Goal: Task Accomplishment & Management: Use online tool/utility

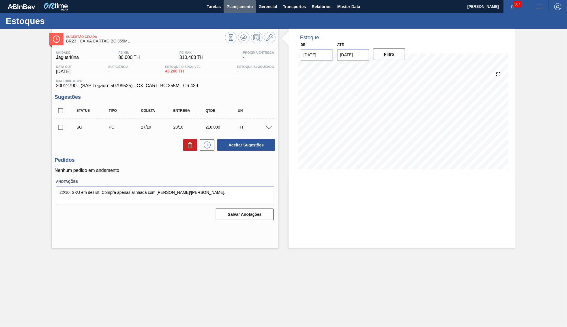
drag, startPoint x: 229, startPoint y: 1, endPoint x: 234, endPoint y: 15, distance: 15.5
click at [229, 0] on button "Planejamento" at bounding box center [240, 6] width 32 height 13
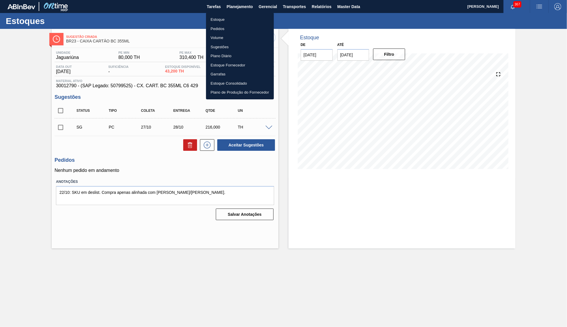
click at [233, 27] on li "Pedidos" at bounding box center [240, 28] width 68 height 9
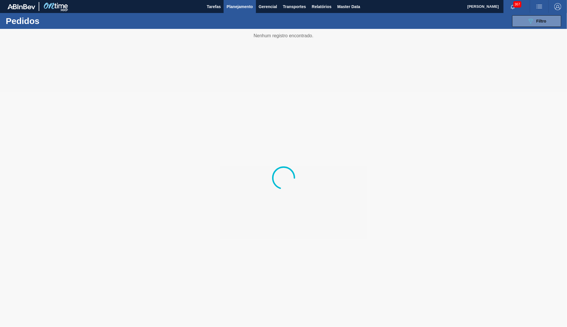
click at [228, 8] on span "Planejamento" at bounding box center [240, 6] width 26 height 7
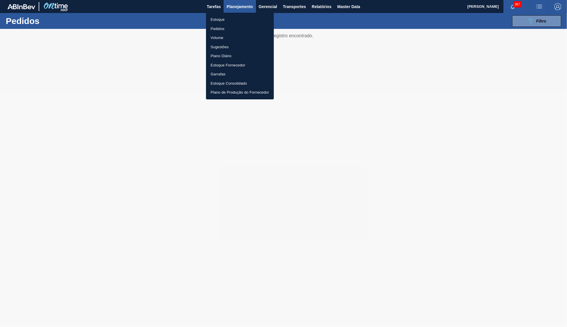
click at [217, 20] on li "Estoque" at bounding box center [240, 19] width 68 height 9
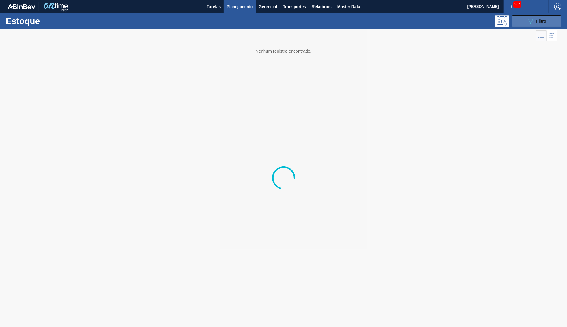
click at [549, 18] on button "089F7B8B-B2A5-4AFE-B5C0-19BA573D28AC Filtro" at bounding box center [536, 21] width 49 height 12
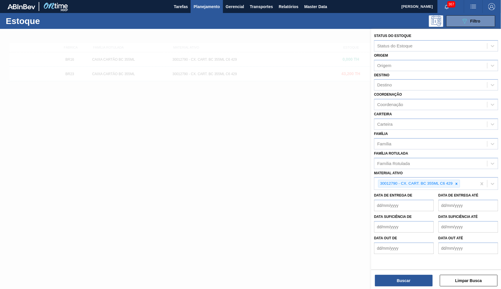
click at [453, 169] on div "Material ativo 30012790 - CX. CART. BC 355ML C6 429" at bounding box center [436, 179] width 124 height 21
click at [457, 180] on div at bounding box center [457, 183] width 6 height 7
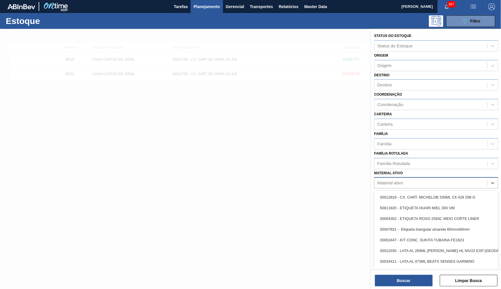
click at [418, 179] on div "Material ativo" at bounding box center [431, 183] width 113 height 8
click at [407, 179] on div "Material ativo" at bounding box center [431, 183] width 113 height 8
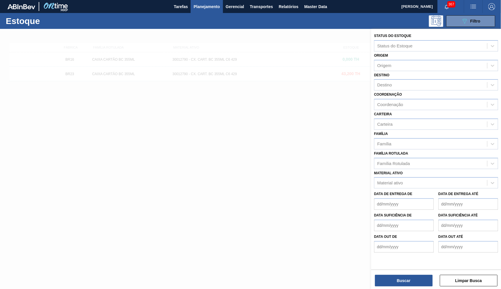
click at [416, 169] on div "Material ativo Material ativo" at bounding box center [436, 179] width 124 height 20
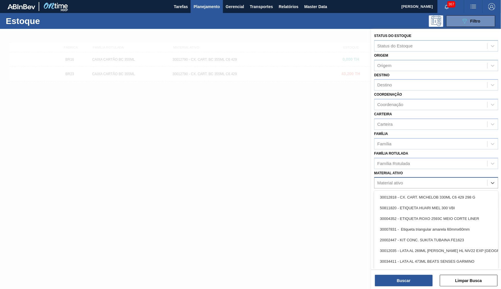
click at [409, 179] on div "Material ativo" at bounding box center [431, 183] width 113 height 8
paste ativo "30029050"
type ativo "30029050"
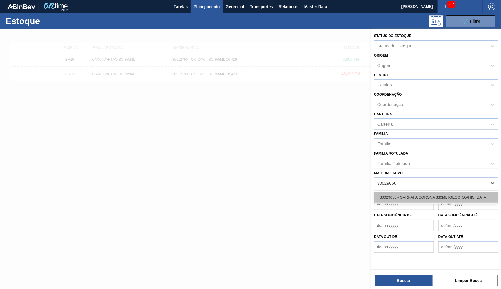
click at [418, 192] on div "30029050 - GARRAFA CORONA 330ML PARAGUAI" at bounding box center [436, 197] width 124 height 11
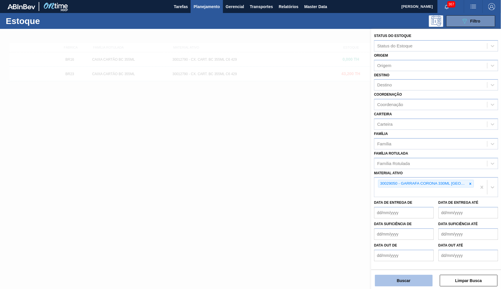
click at [416, 277] on button "Buscar" at bounding box center [404, 280] width 58 height 12
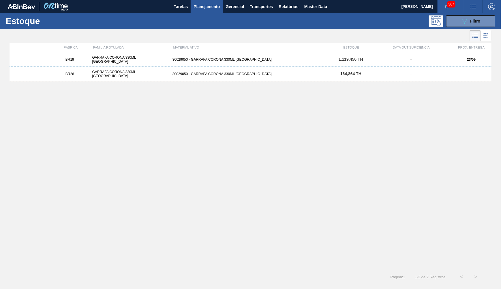
click at [117, 58] on div "GARRAFA CORONA 330ML [GEOGRAPHIC_DATA]" at bounding box center [130, 59] width 80 height 8
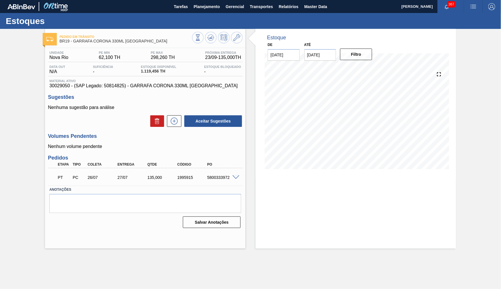
click at [215, 179] on div "PT PC 26/07 27/07 135,000 1995915 5800333972" at bounding box center [143, 177] width 179 height 12
click at [239, 175] on span at bounding box center [236, 177] width 7 height 4
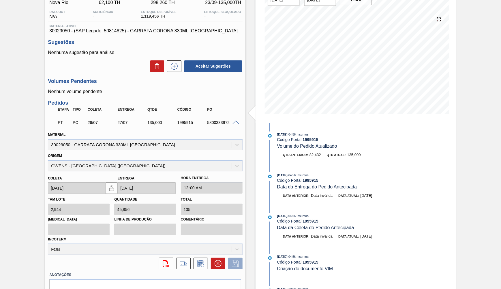
scroll to position [74, 0]
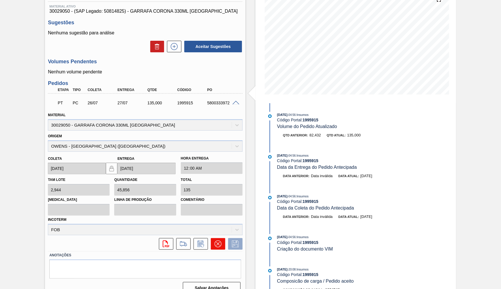
click at [219, 240] on icon at bounding box center [218, 243] width 7 height 7
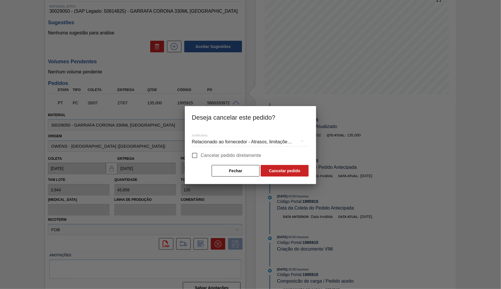
click at [206, 155] on span "Cancelar pedido diretamente" at bounding box center [231, 155] width 61 height 7
click at [201, 155] on input "Cancelar pedido diretamente" at bounding box center [195, 155] width 12 height 12
checkbox input "true"
click at [213, 140] on div "Relacionado ao fornecedor - Atrasos, limitações de capacidade, etc." at bounding box center [250, 142] width 117 height 16
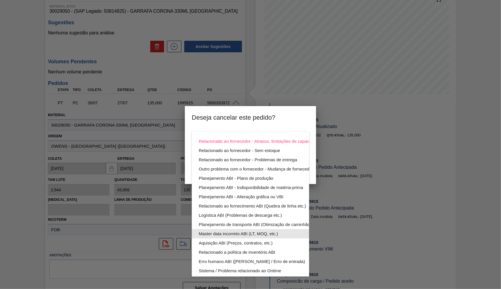
scroll to position [31, 0]
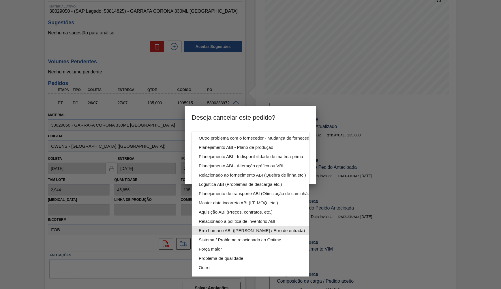
click at [229, 228] on div "Erro humano ABI ([PERSON_NAME] / Erro de entrada)" at bounding box center [264, 230] width 131 height 9
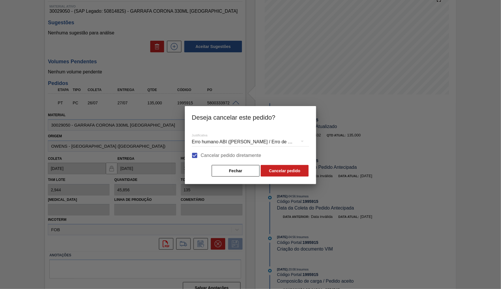
scroll to position [0, 0]
click at [279, 173] on button "Cancelar pedido" at bounding box center [285, 171] width 48 height 12
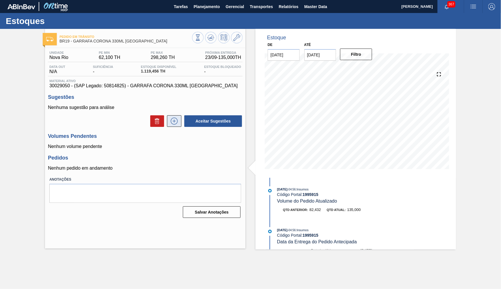
click at [171, 119] on icon at bounding box center [174, 120] width 9 height 7
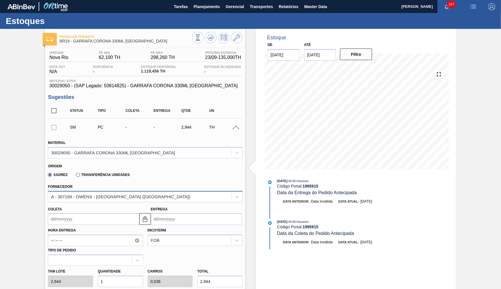
scroll to position [53, 0]
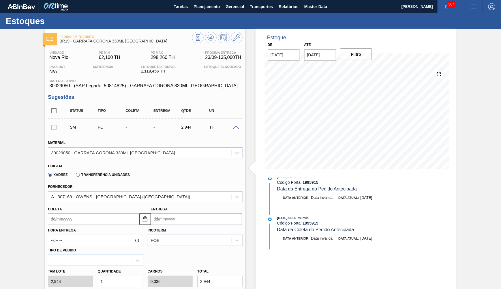
click at [106, 213] on input "Coleta" at bounding box center [93, 219] width 91 height 12
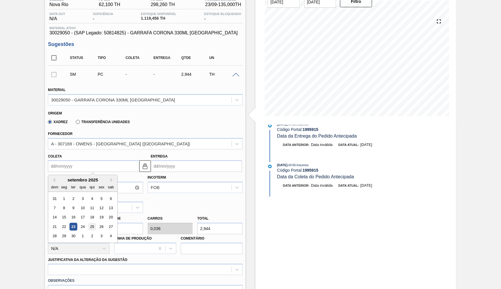
click at [88, 222] on div "25" at bounding box center [92, 226] width 8 height 8
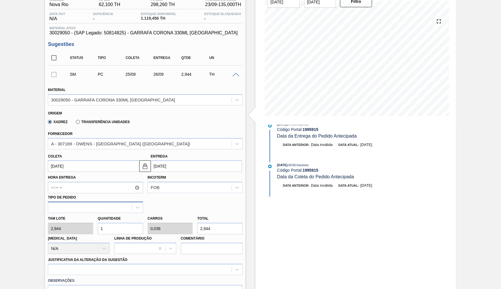
type input "[DATE]"
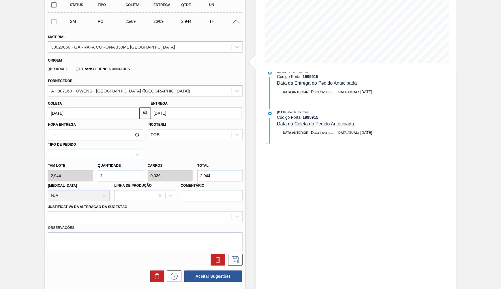
drag, startPoint x: 216, startPoint y: 166, endPoint x: 118, endPoint y: 173, distance: 97.8
click at [197, 173] on input "2,944" at bounding box center [219, 176] width 45 height 12
click at [114, 170] on input "1" at bounding box center [120, 176] width 45 height 12
type input "2"
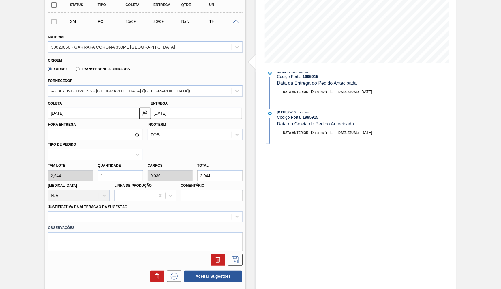
type input "0,071"
type input "5,888"
type input "28"
type input "1"
type input "82,432"
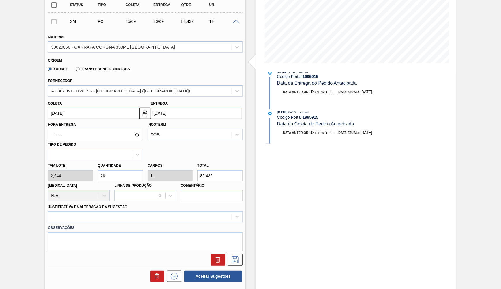
drag, startPoint x: 118, startPoint y: 168, endPoint x: 48, endPoint y: 164, distance: 69.7
click at [98, 170] on input "28" at bounding box center [120, 176] width 45 height 12
drag, startPoint x: 225, startPoint y: 170, endPoint x: 148, endPoint y: 173, distance: 76.8
click at [197, 173] on input "82,432" at bounding box center [219, 176] width 45 height 12
click at [248, 169] on div "Estoque De 23/09/2025 Até 31/10/2025 Filtro 17/10 Projeção de Estoque 1,119.456…" at bounding box center [351, 150] width 211 height 454
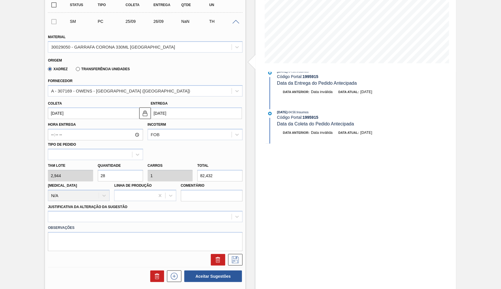
click at [227, 170] on input "82,432" at bounding box center [219, 176] width 45 height 12
paste input "412,16"
type input "140"
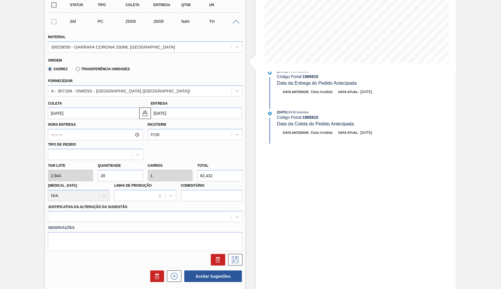
type input "5"
type input "412,16"
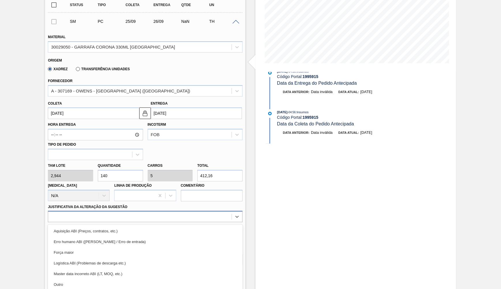
click at [152, 211] on div "option Aquisição ABI (Preços, contratos, etc.) focused, 1 of 18. 18 results ava…" at bounding box center [145, 216] width 195 height 11
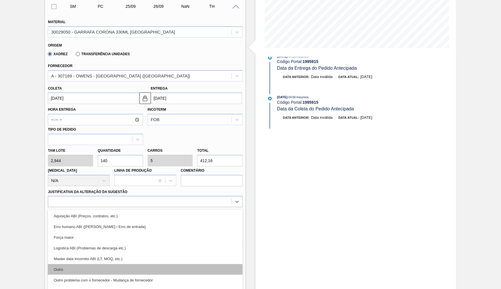
click at [117, 264] on div "Outro" at bounding box center [145, 269] width 195 height 11
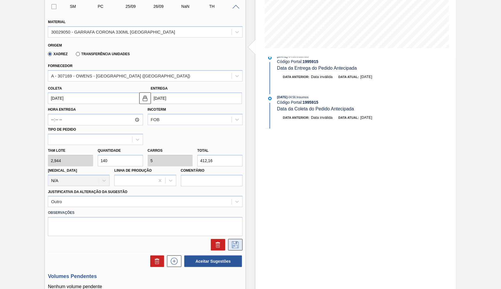
click at [239, 241] on icon at bounding box center [235, 244] width 9 height 7
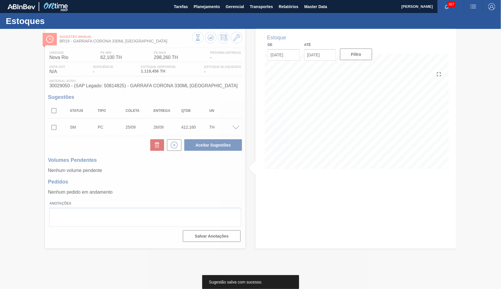
scroll to position [0, 0]
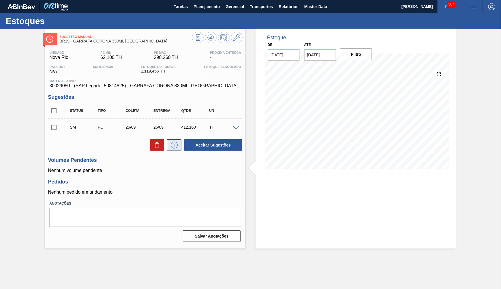
click at [178, 141] on icon at bounding box center [174, 144] width 9 height 7
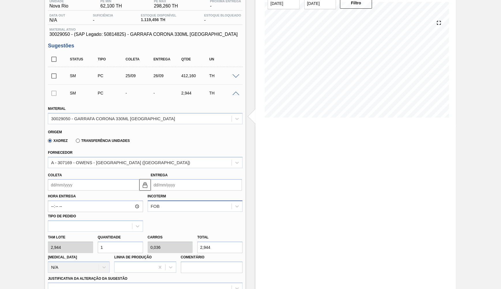
scroll to position [53, 0]
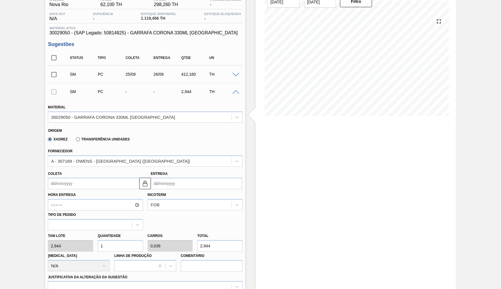
click at [137, 179] on input "Coleta" at bounding box center [93, 183] width 91 height 12
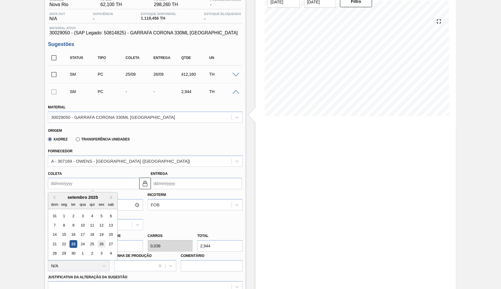
click at [98, 240] on div "26" at bounding box center [102, 244] width 8 height 8
type input "[DATE]"
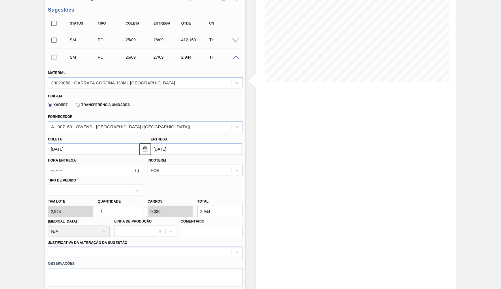
scroll to position [106, 0]
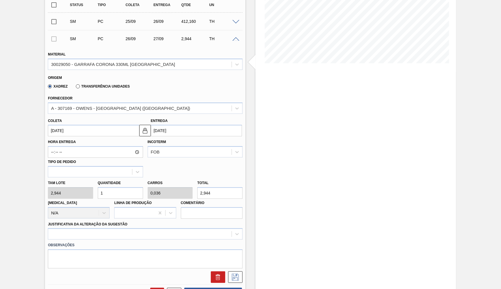
drag, startPoint x: 216, startPoint y: 184, endPoint x: 76, endPoint y: 206, distance: 140.8
click at [197, 199] on input "2,944" at bounding box center [219, 193] width 45 height 12
paste input "412,16"
type input "140"
type input "5"
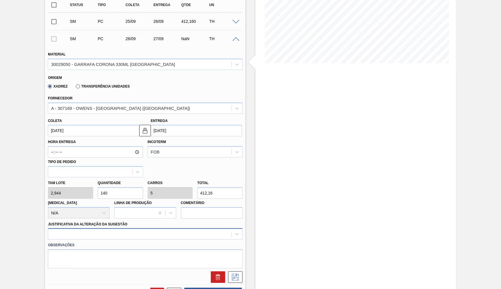
type input "412,16"
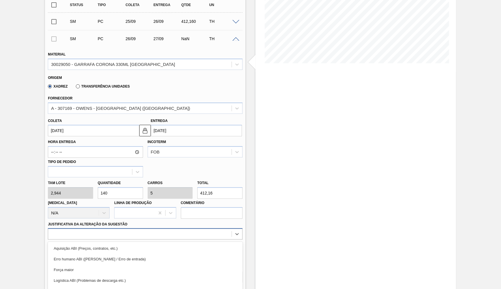
click at [70, 229] on div "option Aquisição ABI (Preços, contratos, etc.) focused, 1 of 18. 18 results ava…" at bounding box center [145, 233] width 195 height 11
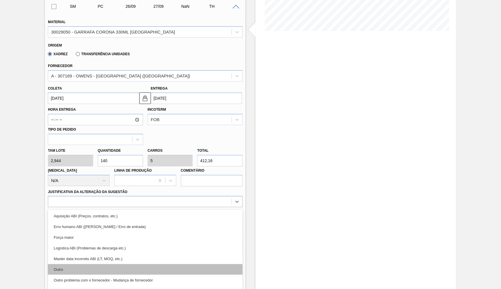
click at [80, 264] on div "Outro" at bounding box center [145, 269] width 195 height 11
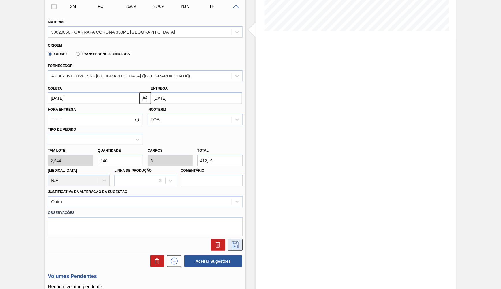
click at [231, 239] on button at bounding box center [235, 245] width 14 height 12
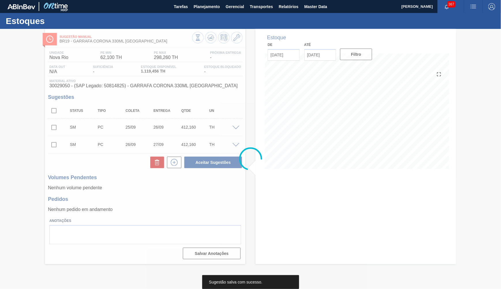
scroll to position [0, 0]
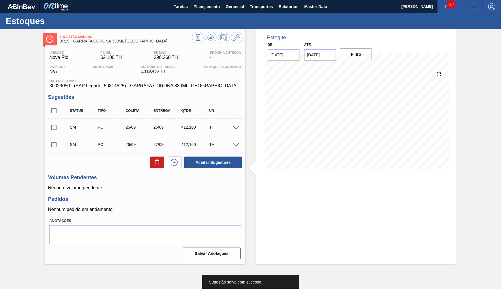
click at [188, 142] on div "412,160" at bounding box center [195, 144] width 31 height 5
click at [177, 160] on icon at bounding box center [174, 162] width 9 height 7
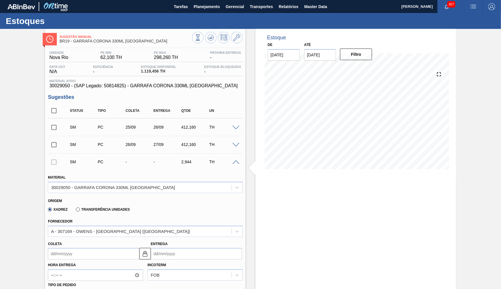
scroll to position [106, 0]
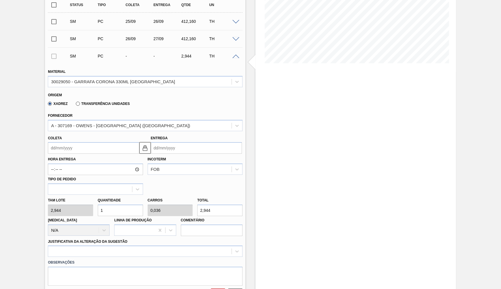
click at [81, 143] on input "Coleta" at bounding box center [93, 148] width 91 height 12
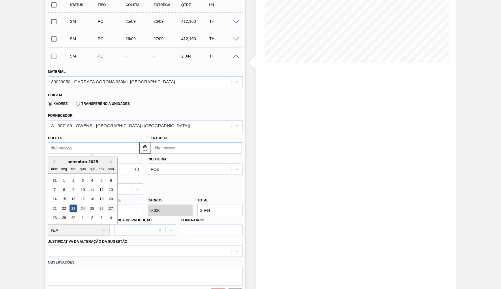
click at [107, 204] on div "27" at bounding box center [111, 208] width 8 height 8
type input "[DATE]"
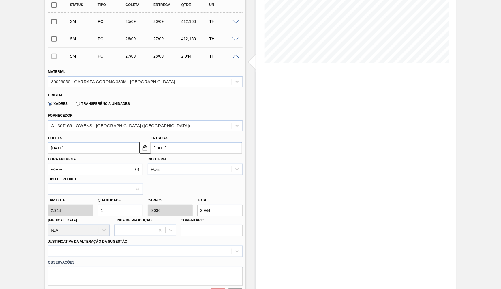
drag, startPoint x: 205, startPoint y: 200, endPoint x: 150, endPoint y: 203, distance: 54.9
click at [197, 204] on input "2,944" at bounding box center [219, 210] width 45 height 12
paste input "412,160"
type input "140"
type input "5"
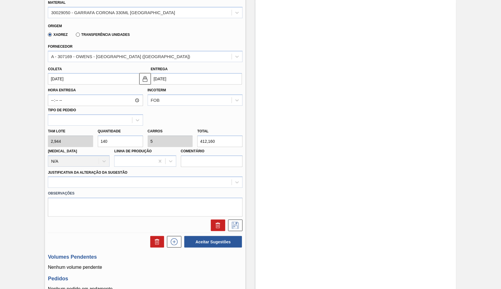
scroll to position [185, 0]
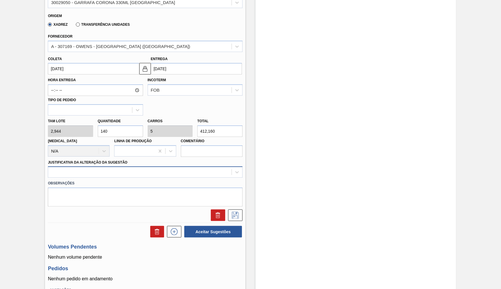
type input "412,160"
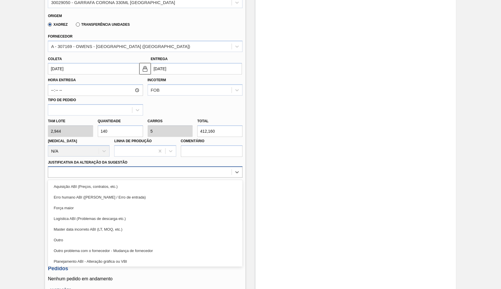
click at [87, 168] on div at bounding box center [140, 172] width 184 height 8
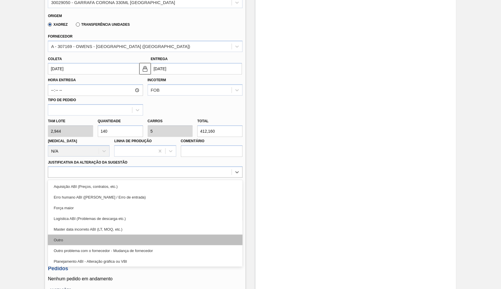
click at [81, 234] on div "Outro" at bounding box center [145, 239] width 195 height 11
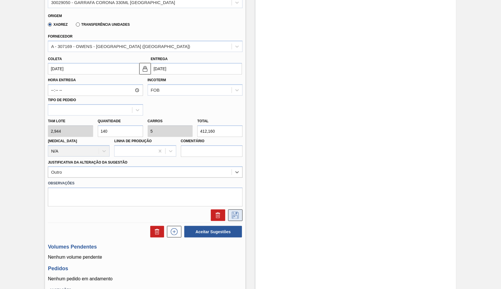
click at [240, 212] on icon at bounding box center [235, 215] width 9 height 7
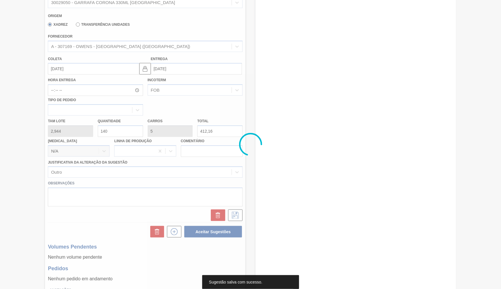
scroll to position [0, 0]
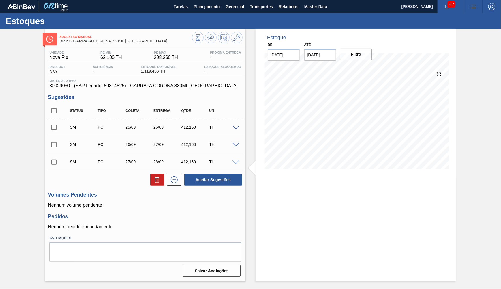
click at [48, 111] on div "Unidade Nova Rio PE MIN 62,100 TH PE MAX 298,260 TH Próxima Entrega - Data out …" at bounding box center [145, 163] width 201 height 230
click at [53, 110] on input "checkbox" at bounding box center [54, 110] width 12 height 12
checkbox input "true"
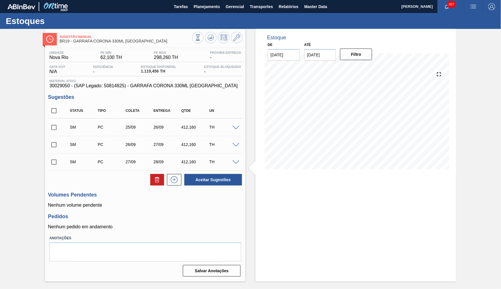
checkbox input "true"
click at [240, 127] on div at bounding box center [237, 127] width 12 height 4
click at [235, 126] on span at bounding box center [236, 128] width 7 height 4
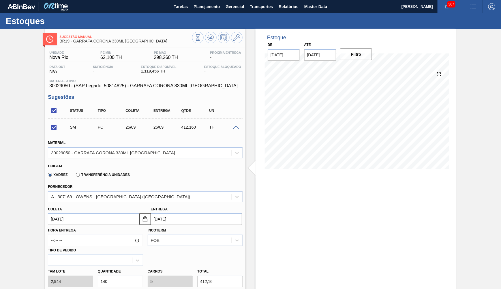
click at [235, 126] on span at bounding box center [236, 128] width 7 height 4
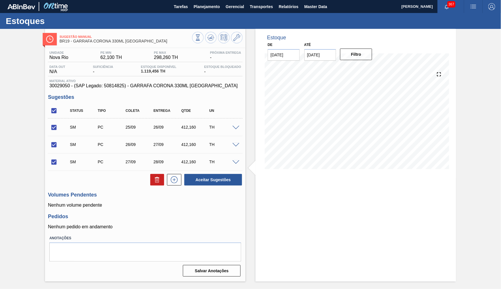
click at [236, 143] on span at bounding box center [236, 145] width 7 height 4
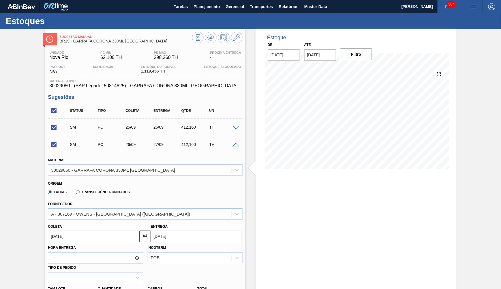
click at [236, 143] on span at bounding box center [236, 145] width 7 height 4
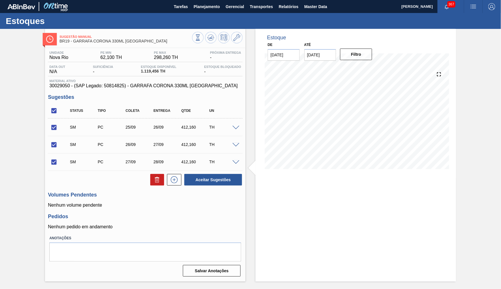
click at [237, 160] on span at bounding box center [236, 162] width 7 height 4
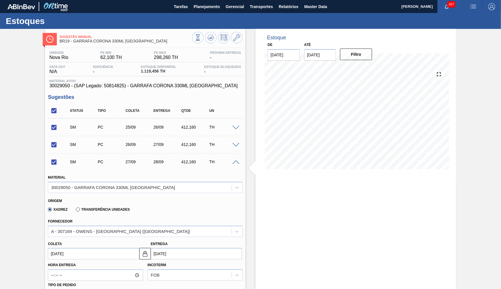
click at [237, 160] on span at bounding box center [236, 162] width 7 height 4
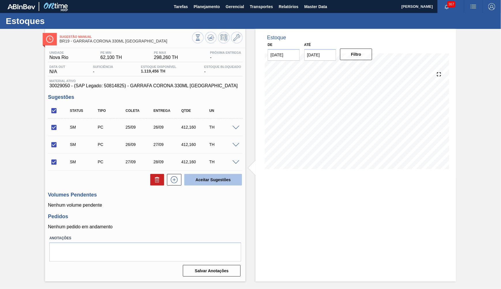
click at [236, 177] on button "Aceitar Sugestões" at bounding box center [213, 180] width 58 height 12
checkbox input "false"
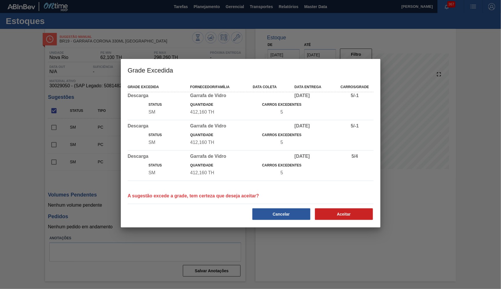
click at [380, 204] on div "Grade Excedida Fornecedor/Família Data coleta Data entrega Carros/Grade Descarg…" at bounding box center [251, 154] width 260 height 147
click at [342, 227] on div "Grade Excedida Fornecedor/Família Data coleta Data entrega Carros/Grade Descarg…" at bounding box center [251, 154] width 260 height 147
click at [342, 220] on button "Aceitar" at bounding box center [344, 214] width 58 height 12
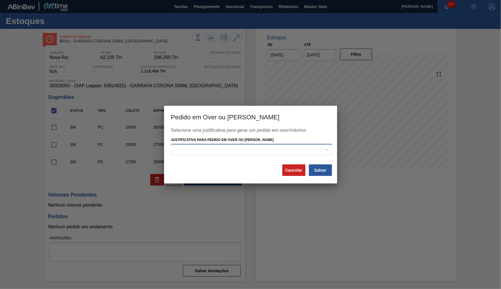
click at [321, 151] on div at bounding box center [246, 149] width 150 height 8
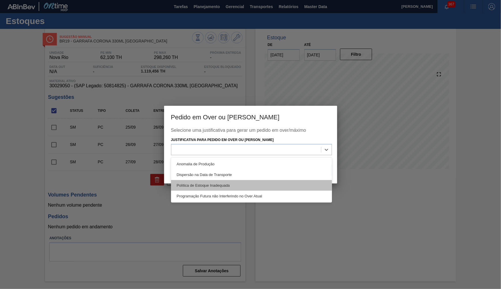
click at [213, 188] on div "Política de Estoque Inadequada" at bounding box center [251, 185] width 161 height 11
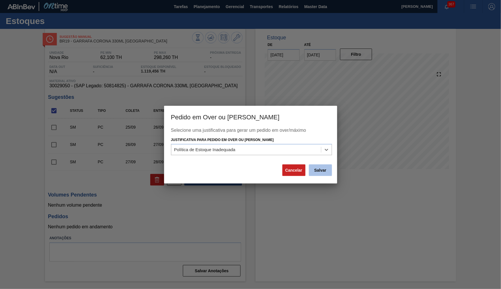
click at [319, 171] on button "Salvar" at bounding box center [320, 170] width 23 height 12
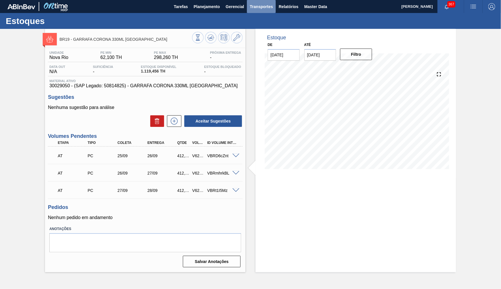
click at [260, 7] on span "Transportes" at bounding box center [261, 6] width 23 height 7
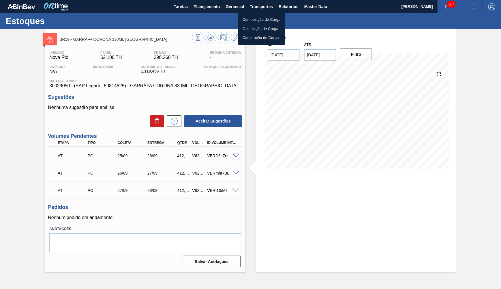
click at [255, 26] on li "Otimização de Carga" at bounding box center [261, 28] width 47 height 9
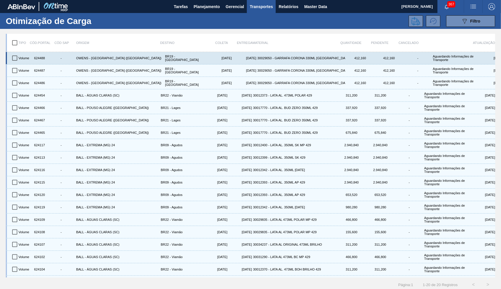
click at [10, 56] on input "checkbox" at bounding box center [15, 58] width 12 height 12
checkbox input "true"
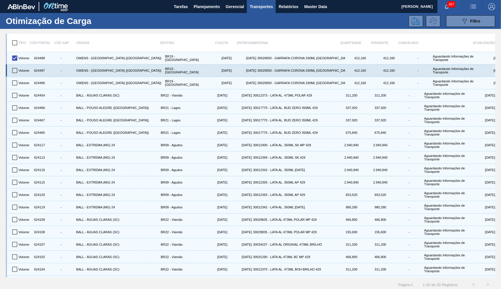
click at [14, 70] on input "checkbox" at bounding box center [15, 70] width 12 height 12
checkbox input "true"
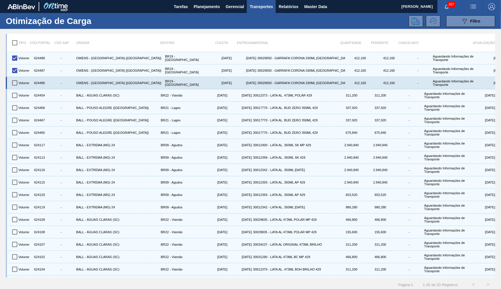
click at [18, 79] on input "checkbox" at bounding box center [15, 83] width 12 height 12
checkbox input "true"
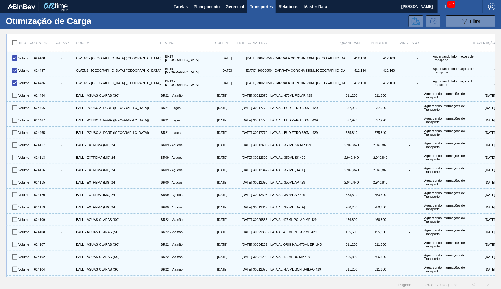
click at [472, 27] on div "Otimização de Carga 089F7B8B-B2A5-4AFE-B5C0-19BA573D28AC Filtro" at bounding box center [250, 21] width 501 height 16
click at [420, 19] on icon at bounding box center [416, 21] width 9 height 9
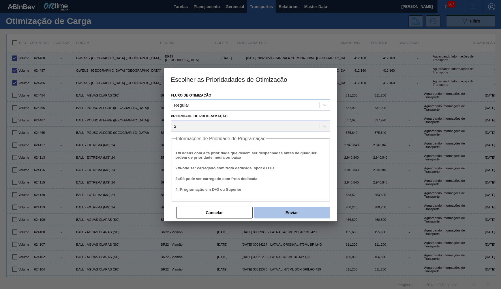
click at [289, 207] on button "Enviar" at bounding box center [292, 213] width 76 height 12
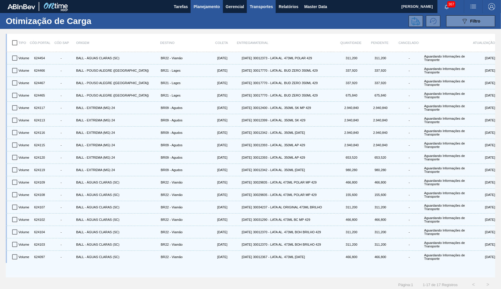
click at [202, 7] on span "Planejamento" at bounding box center [207, 6] width 26 height 7
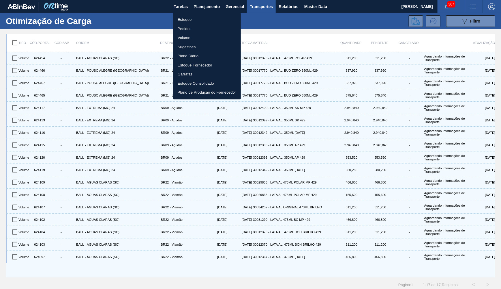
click at [194, 21] on li "Estoque" at bounding box center [207, 19] width 68 height 9
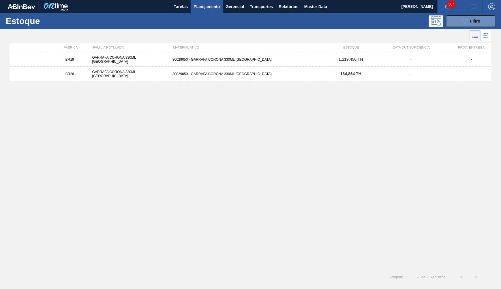
click at [304, 59] on div "30029050 - GARRAFA CORONA 330ML PARAGUAI" at bounding box center [250, 59] width 161 height 4
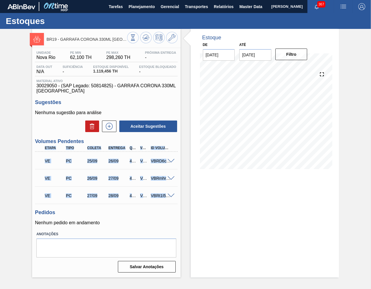
drag, startPoint x: 78, startPoint y: 152, endPoint x: 263, endPoint y: 186, distance: 188.0
click at [176, 192] on div "Etapa Tipo Coleta Entrega Qtde Volume Portal Id Volume Interno VE PC 25/09 26/0…" at bounding box center [106, 173] width 143 height 59
copy div "Etapa Tipo Coleta Entrega Qtde Volume Portal Id Volume Interno VE PC 25/09 26/0…"
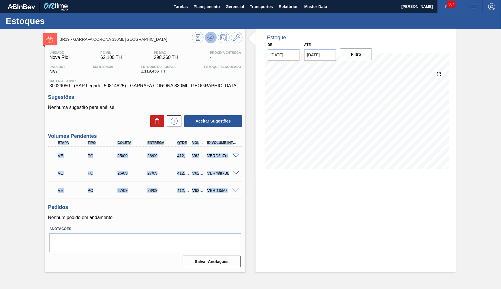
click at [213, 34] on button at bounding box center [211, 38] width 12 height 12
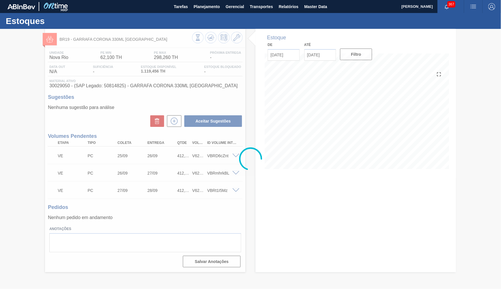
click at [307, 187] on div at bounding box center [250, 159] width 501 height 260
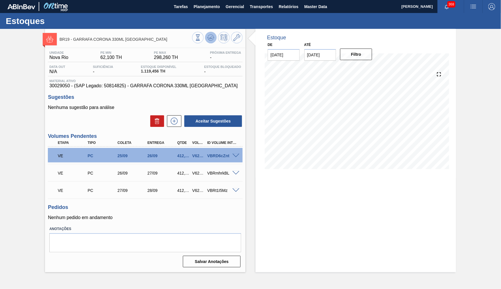
click at [213, 35] on icon at bounding box center [210, 37] width 7 height 7
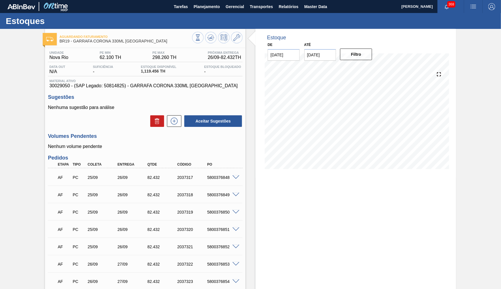
click at [129, 92] on div "Unidade Nova Rio PE MIN 62.100 TH PE MAX 298.260 TH Próxima Entrega 26/09 - 82.…" at bounding box center [145, 260] width 201 height 424
click at [130, 87] on span "30029050 - (SAP Legado: 50814825) - GARRAFA CORONA 330ML PARAGUAI" at bounding box center [145, 85] width 192 height 5
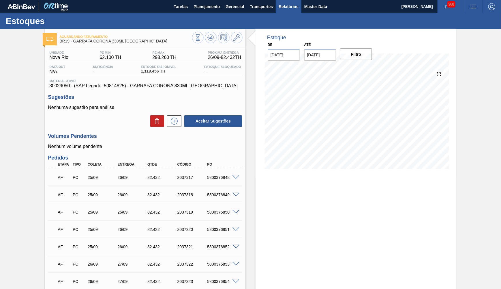
click at [283, 5] on span "Relatórios" at bounding box center [289, 6] width 20 height 7
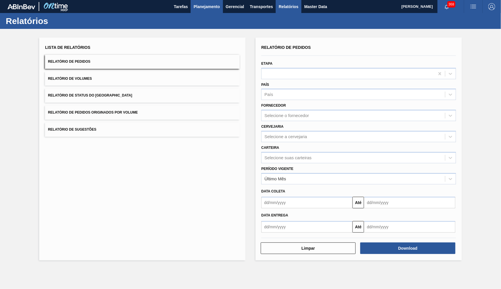
click at [202, 10] on span "Planejamento" at bounding box center [207, 6] width 26 height 7
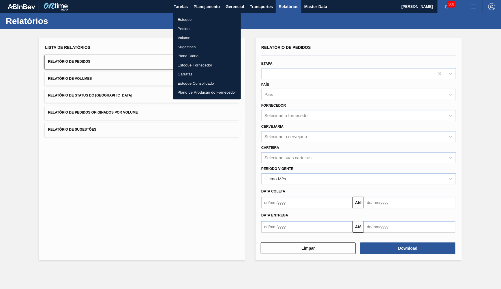
click at [200, 16] on li "Estoque" at bounding box center [207, 19] width 68 height 9
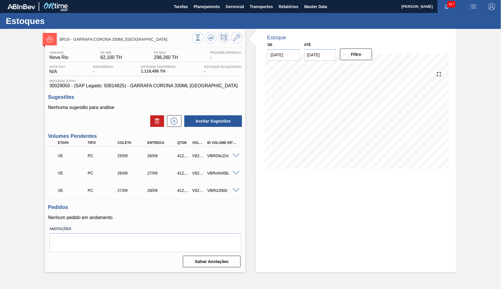
click at [205, 13] on div "Estoques" at bounding box center [250, 21] width 501 height 16
click at [203, 7] on span "Planejamento" at bounding box center [207, 6] width 26 height 7
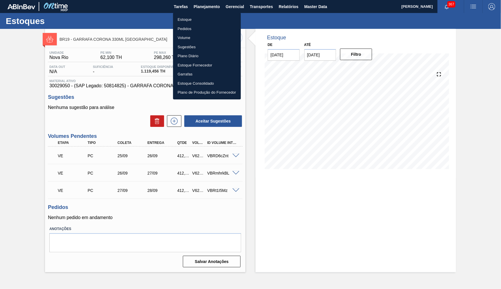
click at [193, 15] on li "Estoque" at bounding box center [207, 19] width 68 height 9
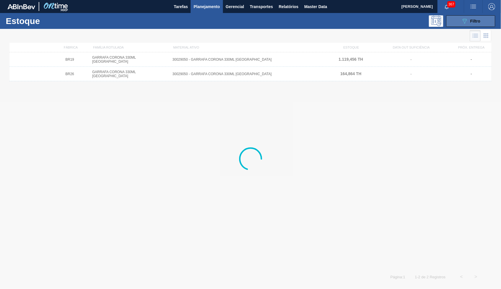
click at [447, 21] on button "089F7B8B-B2A5-4AFE-B5C0-19BA573D28AC Filtro" at bounding box center [470, 21] width 49 height 12
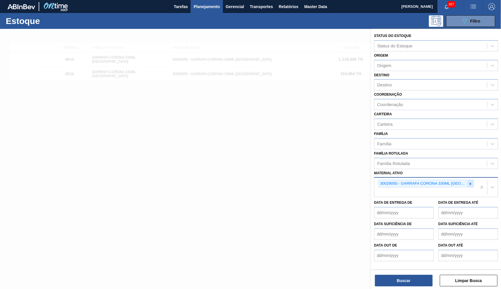
click at [473, 180] on div at bounding box center [470, 183] width 6 height 7
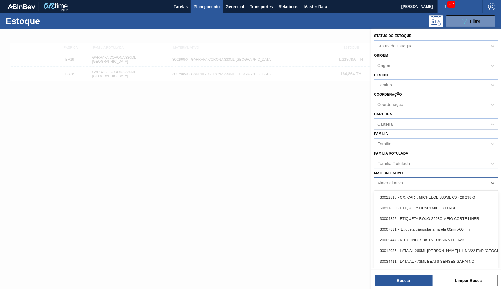
click at [473, 179] on div "Material ativo" at bounding box center [431, 183] width 113 height 8
type ativo "corona 600"
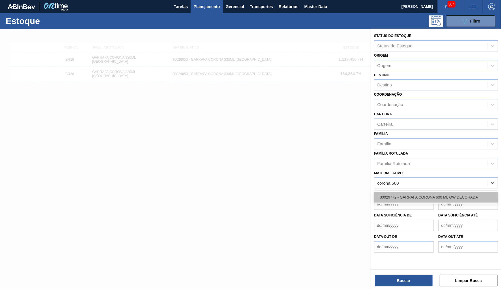
click at [458, 192] on div "30029772 - GARRAFA CORONA 600 ML OW DECORADA" at bounding box center [436, 197] width 124 height 11
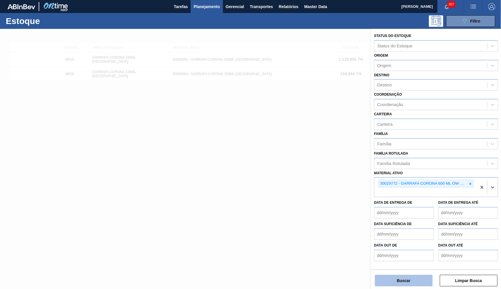
click at [393, 283] on button "Buscar" at bounding box center [404, 280] width 58 height 12
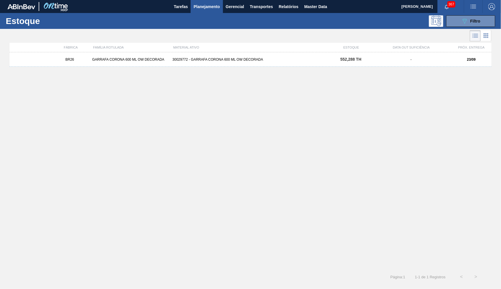
click at [235, 57] on div "BR26 GARRAFA CORONA 600 ML OW DECORADA 30029772 - GARRAFA CORONA 600 ML OW DECO…" at bounding box center [251, 59] width 482 height 14
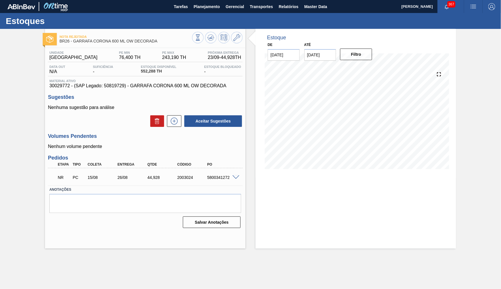
click at [239, 175] on span at bounding box center [236, 177] width 7 height 4
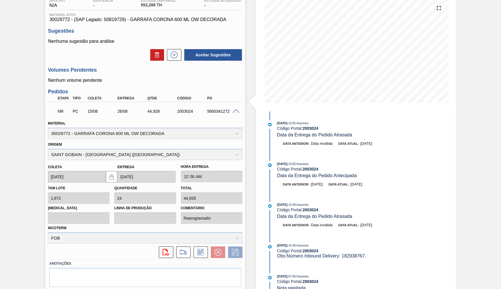
scroll to position [74, 0]
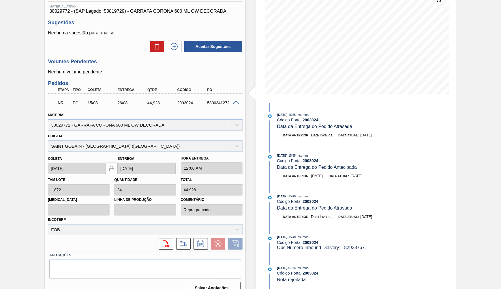
click at [202, 111] on div "Material 30029772 - GARRAFA CORONA 600 ML OW DECORADA" at bounding box center [145, 121] width 195 height 20
click at [208, 100] on div "5800341272" at bounding box center [222, 102] width 33 height 5
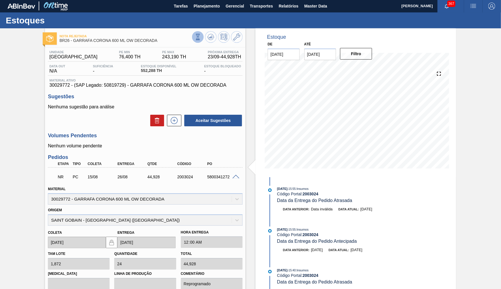
scroll to position [0, 0]
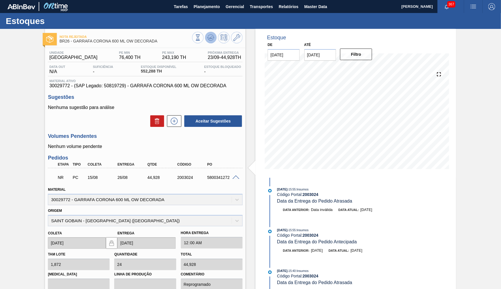
click at [211, 37] on icon at bounding box center [210, 37] width 7 height 7
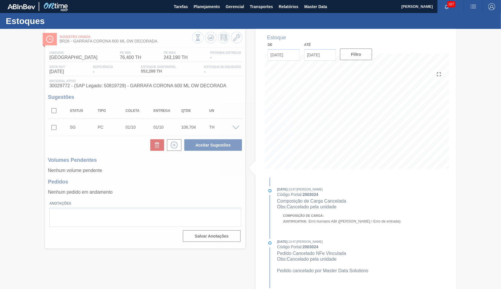
type input "[DATE]"
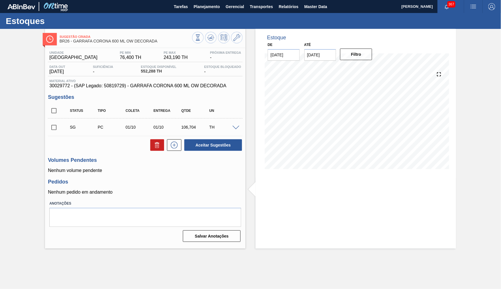
click at [236, 126] on span at bounding box center [236, 128] width 7 height 4
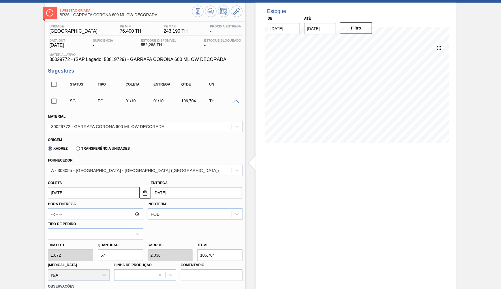
scroll to position [53, 0]
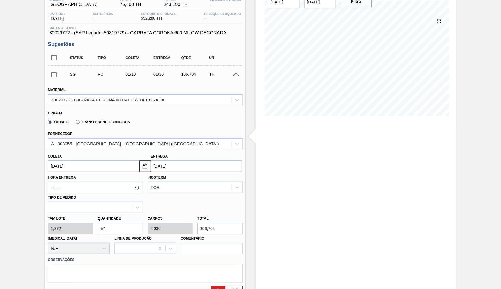
click at [215, 223] on input "106,704" at bounding box center [219, 228] width 45 height 12
drag, startPoint x: 130, startPoint y: 217, endPoint x: 96, endPoint y: 218, distance: 34.9
click at [98, 222] on input "57" at bounding box center [120, 228] width 45 height 12
type input "2"
type input "0,071"
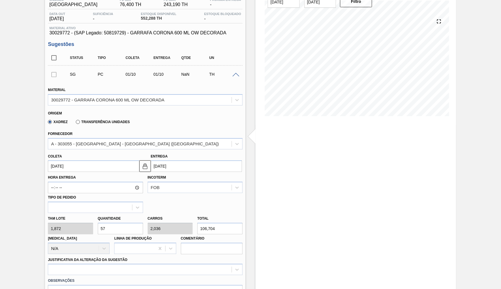
type input "3,744"
type input "28"
type input "1"
type input "52,416"
drag, startPoint x: 113, startPoint y: 218, endPoint x: 94, endPoint y: 219, distance: 19.1
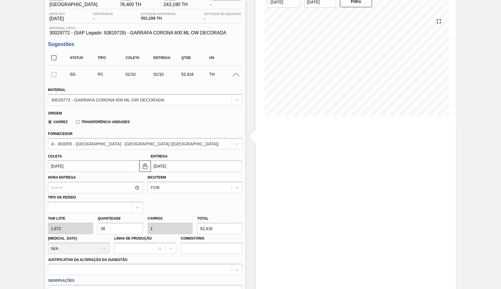
click at [98, 222] on input "28" at bounding box center [120, 228] width 45 height 12
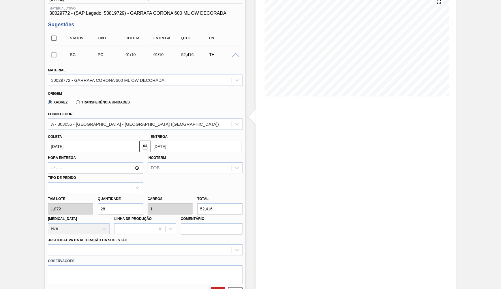
scroll to position [79, 0]
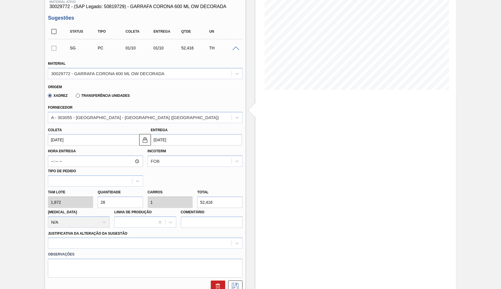
click at [168, 145] on div "Hora Entrega Incoterm FOB Tipo de pedido" at bounding box center [145, 165] width 199 height 41
click at [304, 234] on div "Estoque De [DATE] Até [DATE] Filtro" at bounding box center [356, 177] width 201 height 454
drag, startPoint x: 125, startPoint y: 193, endPoint x: 85, endPoint y: 194, distance: 39.5
click at [98, 196] on input "28" at bounding box center [120, 202] width 45 height 12
click at [268, 128] on div "Estoque De [DATE] Até [DATE] Filtro" at bounding box center [356, 177] width 201 height 454
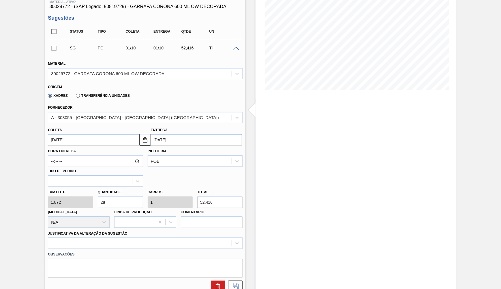
click at [252, 131] on div "Estoque De [DATE] Até [DATE] Filtro" at bounding box center [351, 177] width 211 height 454
drag, startPoint x: 132, startPoint y: 197, endPoint x: 72, endPoint y: 197, distance: 60.0
click at [98, 197] on input "28" at bounding box center [120, 202] width 45 height 12
paste input "30"
type input "308"
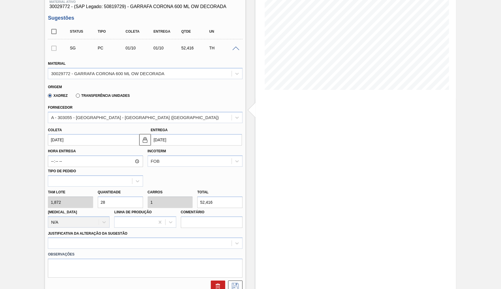
type input "11"
type input "576,576"
type input "308"
click at [120, 237] on div at bounding box center [145, 242] width 195 height 11
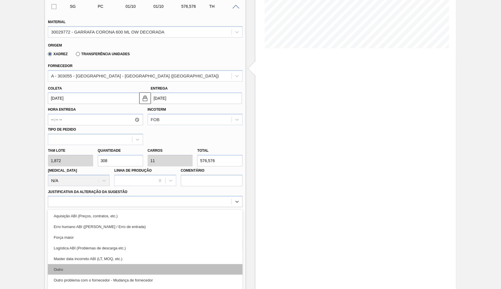
drag, startPoint x: 81, startPoint y: 253, endPoint x: 85, endPoint y: 255, distance: 4.6
click at [85, 255] on div "Aquisição ABI (Preços, contratos, etc.) Erro humano ABI (Cálculo / Erro de entr…" at bounding box center [145, 252] width 195 height 87
click at [89, 264] on div "Outro" at bounding box center [145, 269] width 195 height 11
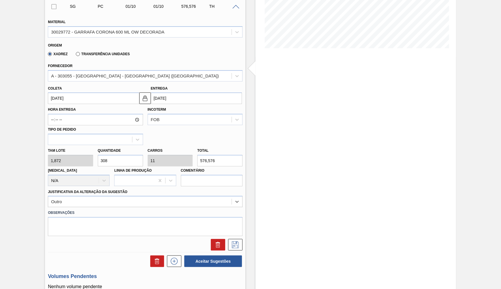
click at [82, 92] on input "[DATE]" at bounding box center [93, 98] width 91 height 12
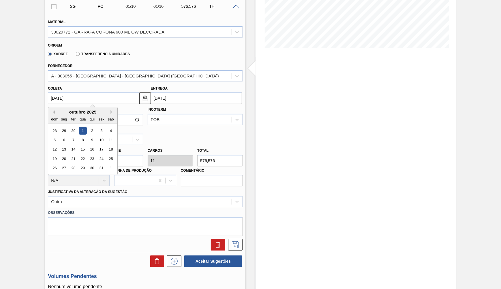
click at [53, 110] on button "Previous Month" at bounding box center [53, 112] width 4 height 4
click at [80, 155] on div "24" at bounding box center [83, 159] width 8 height 8
type input "[DATE]"
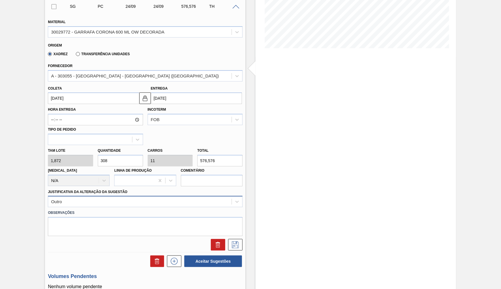
click at [84, 197] on div "Outro" at bounding box center [140, 201] width 184 height 8
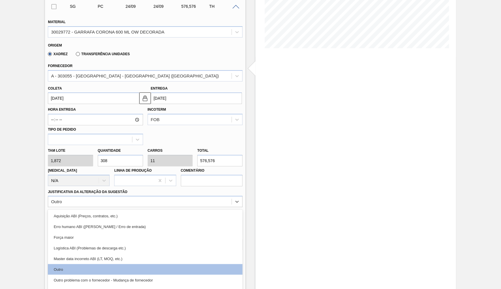
click at [292, 160] on div "Estoque De [DATE] Até [DATE] Filtro" at bounding box center [356, 135] width 201 height 454
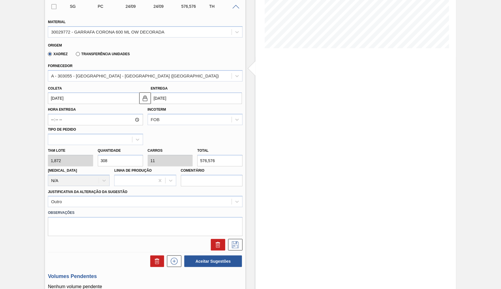
drag, startPoint x: 222, startPoint y: 155, endPoint x: 157, endPoint y: 162, distance: 65.6
click at [197, 162] on input "576,576" at bounding box center [219, 161] width 45 height 12
click at [238, 241] on icon at bounding box center [235, 244] width 7 height 7
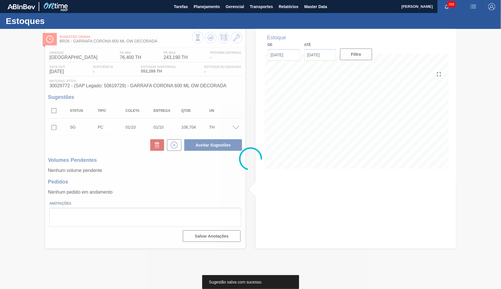
scroll to position [0, 0]
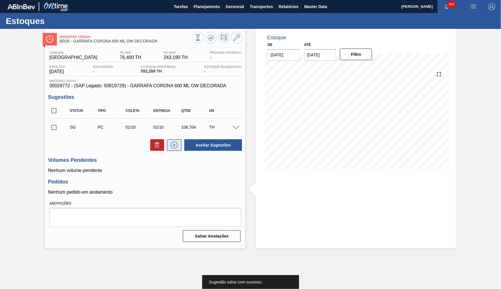
click at [172, 142] on icon at bounding box center [174, 144] width 9 height 7
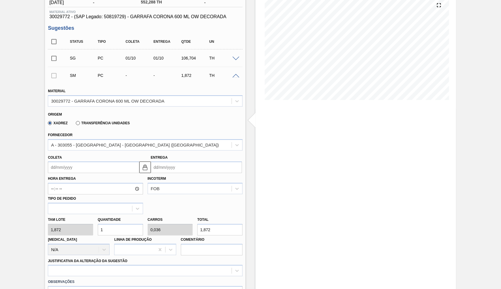
scroll to position [79, 0]
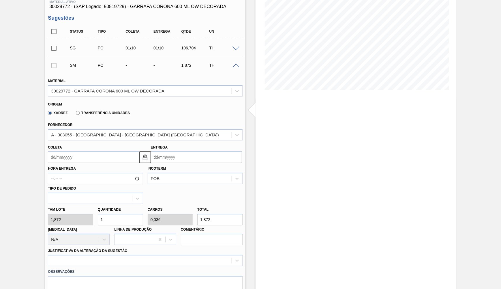
drag, startPoint x: 113, startPoint y: 211, endPoint x: 74, endPoint y: 212, distance: 39.0
click at [98, 214] on input "1" at bounding box center [120, 220] width 45 height 12
type input "3"
type input "0,107"
type input "5,616"
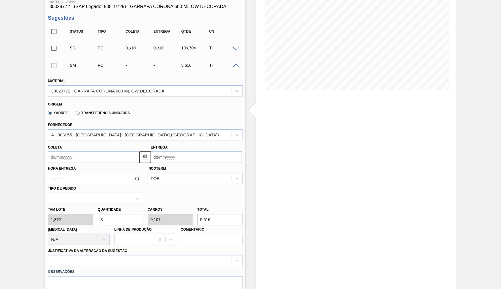
type input "30"
type input "1,071"
type input "56,16"
type input "308"
type input "11"
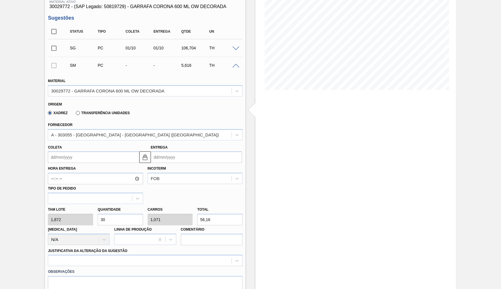
type input "576,576"
type input "308"
click at [59, 151] on input "Coleta" at bounding box center [93, 157] width 91 height 12
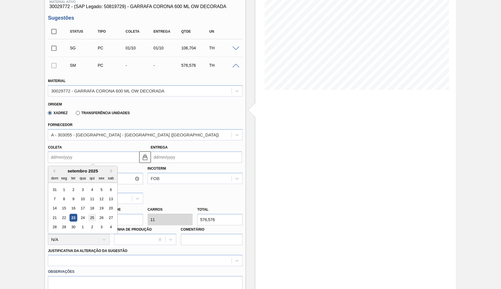
click at [88, 214] on div "25" at bounding box center [92, 218] width 8 height 8
type input "[DATE]"
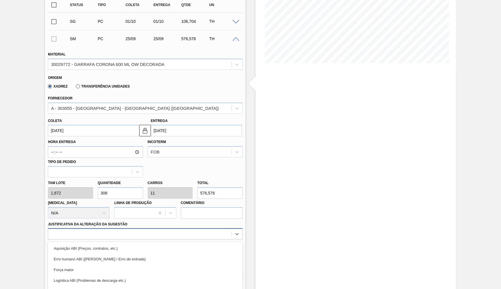
click at [79, 228] on div "option Força maior focused, 3 of 18. 18 results available. Use Up and Down to c…" at bounding box center [145, 233] width 195 height 11
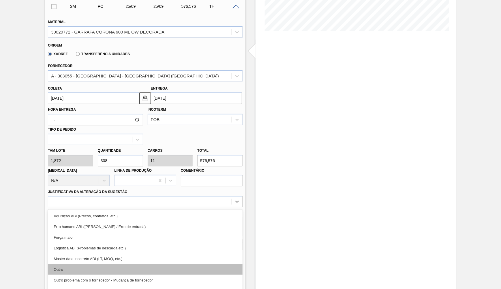
click at [79, 264] on div "Outro" at bounding box center [145, 269] width 195 height 11
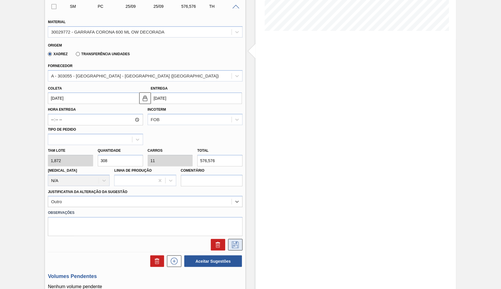
click at [234, 239] on button at bounding box center [235, 245] width 14 height 12
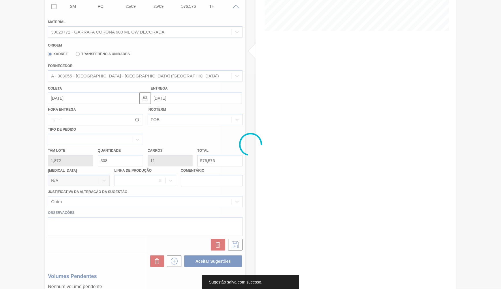
scroll to position [0, 0]
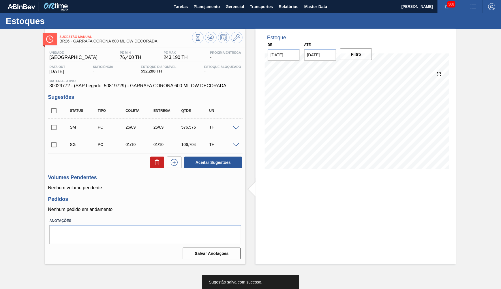
click at [231, 140] on div "SG PC 01/10 01/10 106,704 TH" at bounding box center [149, 145] width 167 height 12
click at [236, 142] on div at bounding box center [237, 144] width 12 height 4
click at [239, 143] on span at bounding box center [236, 145] width 7 height 4
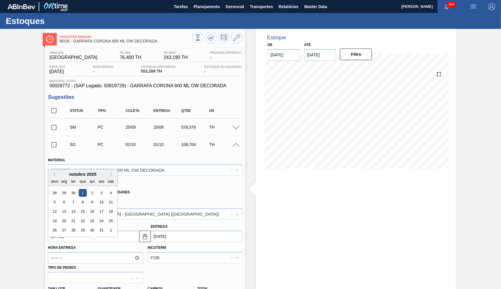
click at [96, 234] on input "[DATE]" at bounding box center [93, 236] width 91 height 12
click at [53, 169] on button "Previous Month" at bounding box center [53, 171] width 4 height 4
click at [98, 214] on div "26" at bounding box center [102, 218] width 8 height 8
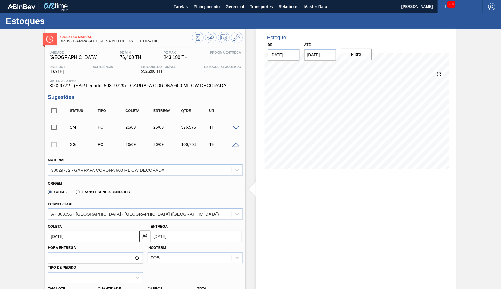
type input "[DATE]"
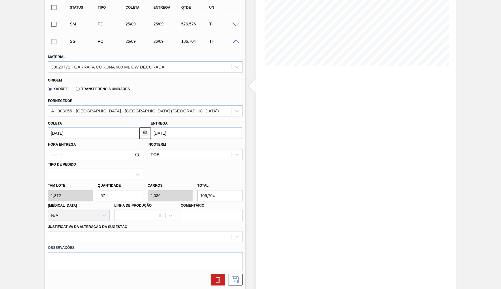
scroll to position [132, 0]
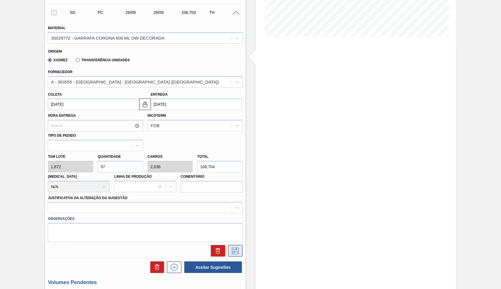
click at [234, 247] on icon at bounding box center [235, 250] width 9 height 7
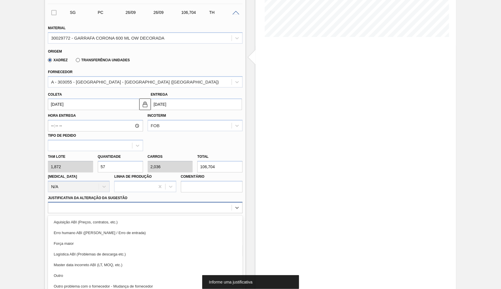
scroll to position [138, 0]
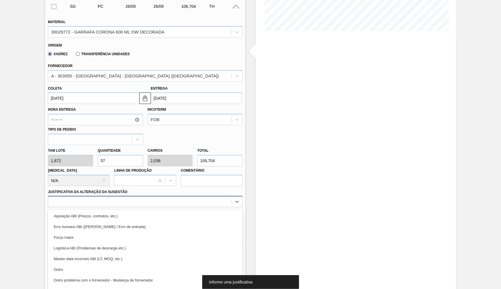
click at [147, 203] on div "option Aquisição ABI (Preços, contratos, etc.) focused, 1 of 18. 18 results ava…" at bounding box center [145, 201] width 195 height 11
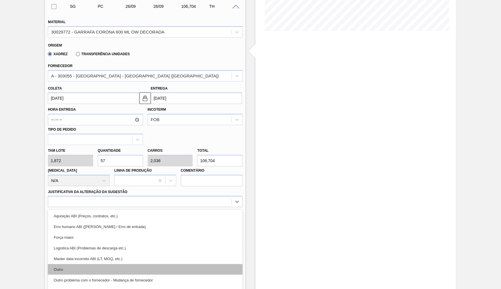
click at [103, 264] on div "Outro" at bounding box center [145, 269] width 195 height 11
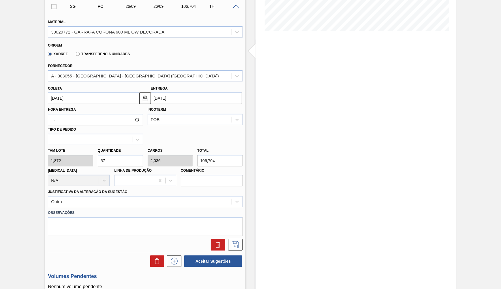
click at [236, 242] on div "Status Tipo Coleta Entrega Qtde UN SM PC 25/09 25/09 576,576 TH Material 300297…" at bounding box center [145, 116] width 195 height 302
click at [236, 241] on icon at bounding box center [235, 244] width 9 height 7
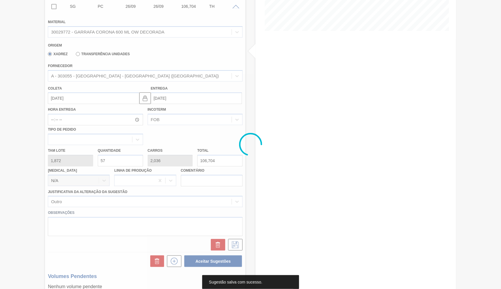
scroll to position [0, 0]
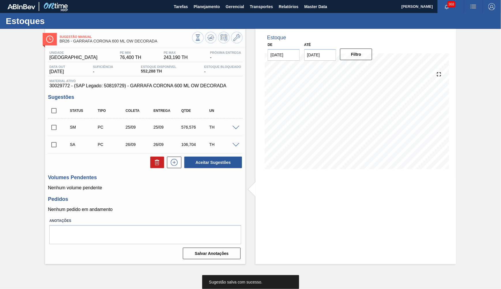
click at [235, 144] on span at bounding box center [236, 145] width 7 height 4
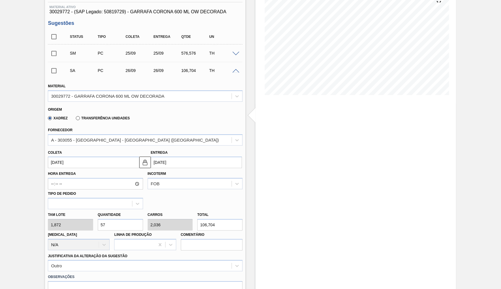
scroll to position [79, 0]
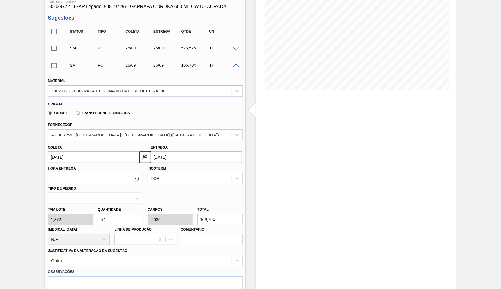
drag, startPoint x: 113, startPoint y: 212, endPoint x: 47, endPoint y: 217, distance: 66.5
click at [98, 217] on input "57" at bounding box center [120, 220] width 45 height 12
type input "3"
type input "0,107"
type input "5,616"
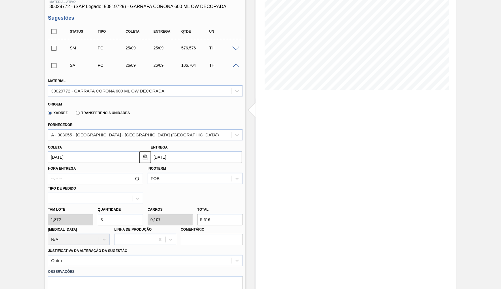
type input "30"
type input "1,071"
type input "56,16"
type input "308"
type input "11"
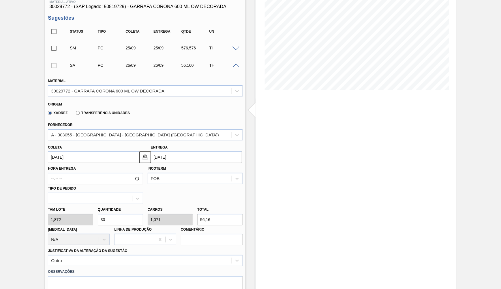
type input "576,576"
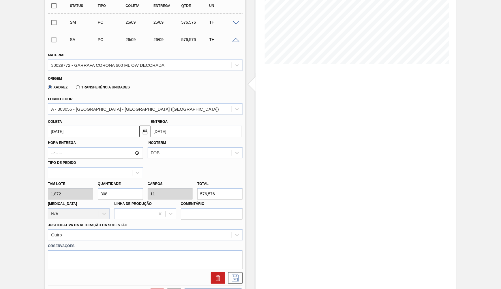
scroll to position [132, 0]
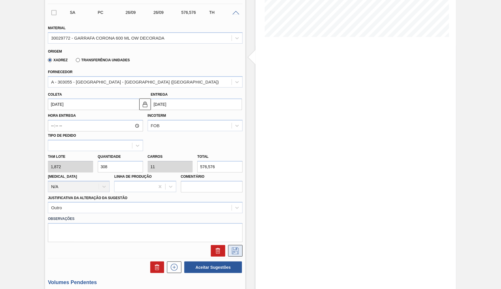
type input "308"
click at [230, 246] on button at bounding box center [235, 251] width 14 height 12
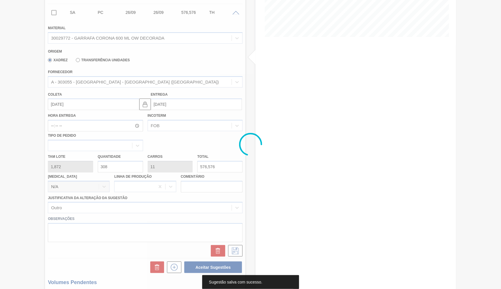
scroll to position [0, 0]
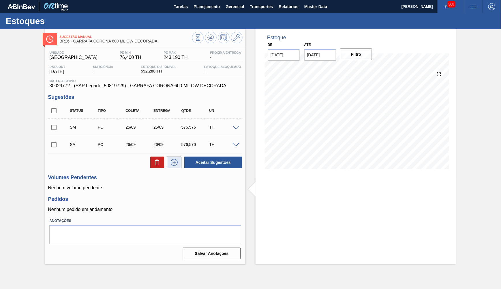
click at [173, 160] on icon at bounding box center [174, 162] width 9 height 7
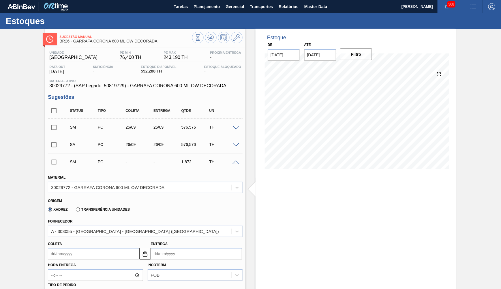
click at [190, 144] on div "576,576" at bounding box center [195, 144] width 31 height 5
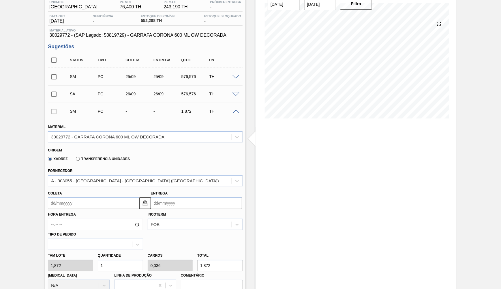
scroll to position [79, 0]
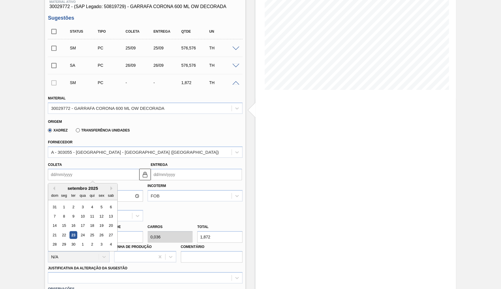
click at [63, 169] on input "Coleta" at bounding box center [93, 175] width 91 height 12
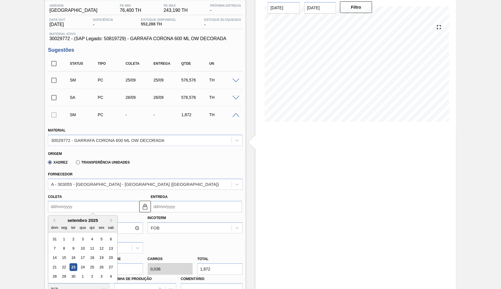
scroll to position [26, 0]
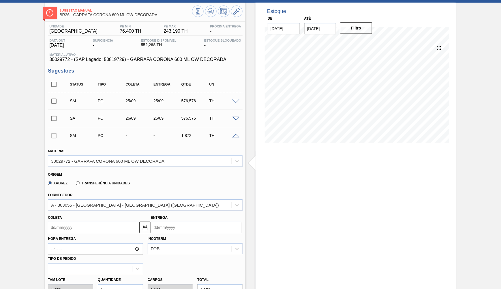
click at [234, 101] on span at bounding box center [236, 101] width 7 height 4
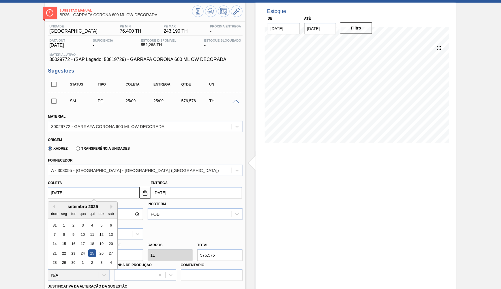
click at [98, 191] on input "[DATE]" at bounding box center [93, 193] width 91 height 12
click at [79, 249] on div "24" at bounding box center [83, 253] width 8 height 8
type input "[DATE]"
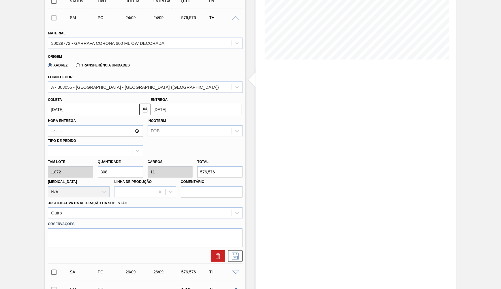
scroll to position [132, 0]
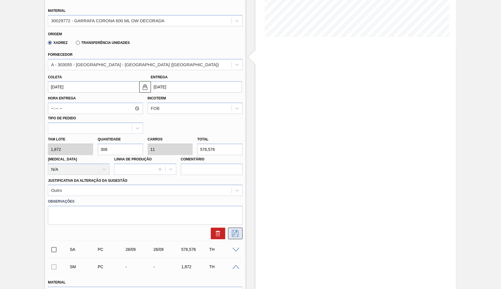
click at [234, 230] on icon at bounding box center [235, 233] width 9 height 7
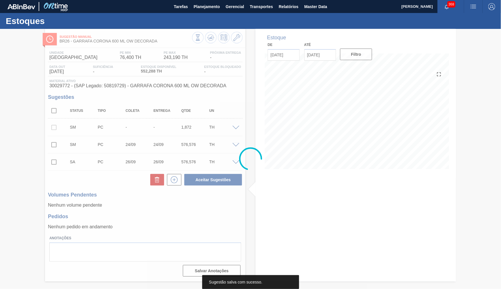
scroll to position [0, 0]
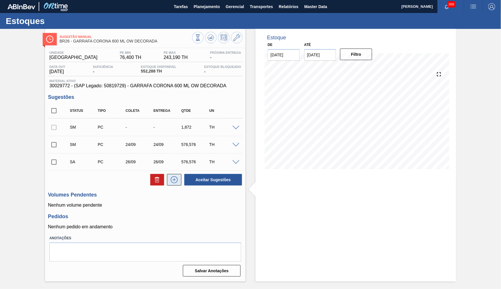
click at [175, 178] on icon at bounding box center [174, 179] width 9 height 7
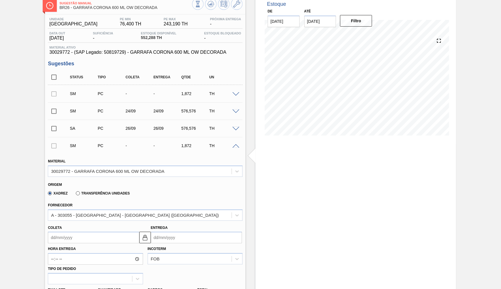
scroll to position [53, 0]
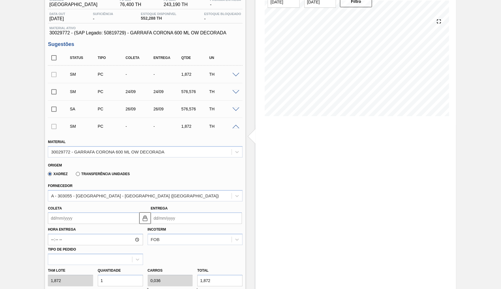
click at [73, 212] on input "Coleta" at bounding box center [93, 218] width 91 height 12
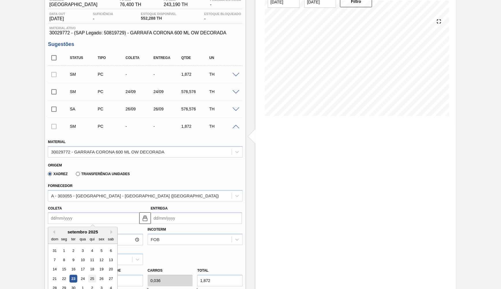
click at [88, 274] on div "25" at bounding box center [92, 278] width 8 height 8
type input "[DATE]"
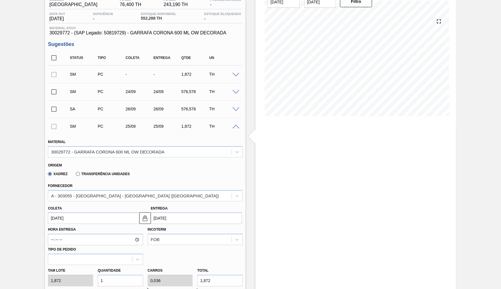
scroll to position [132, 0]
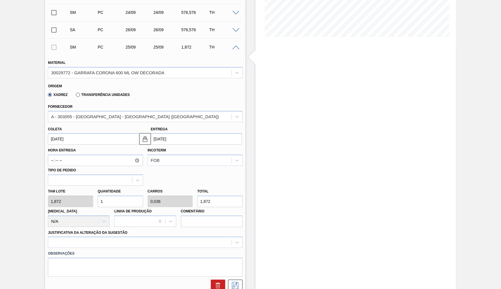
drag, startPoint x: 225, startPoint y: 196, endPoint x: 82, endPoint y: 195, distance: 142.6
click at [197, 195] on input "1,872" at bounding box center [219, 201] width 45 height 12
paste input "576,576"
type input "308"
type input "11"
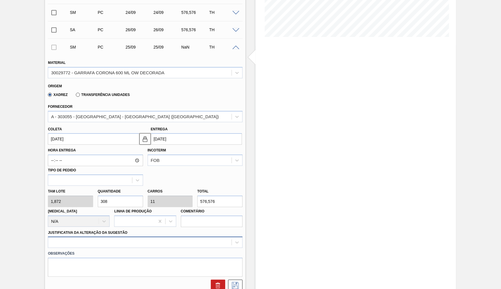
type input "576,576"
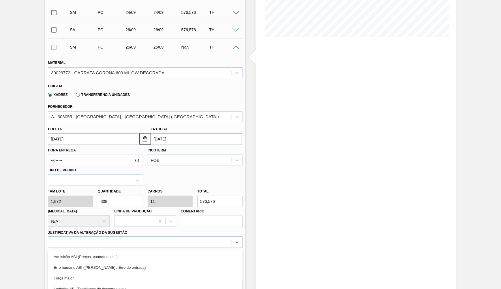
scroll to position [173, 0]
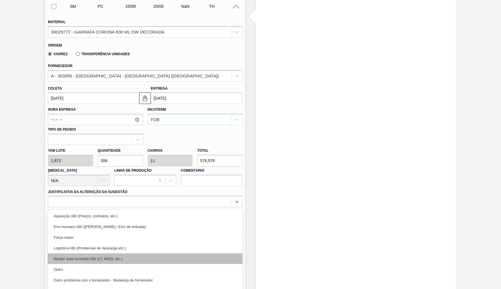
drag, startPoint x: 103, startPoint y: 229, endPoint x: 103, endPoint y: 247, distance: 17.9
click at [103, 207] on div "option Força maior focused, 3 of 18. 18 results available. Use Up and Down to c…" at bounding box center [145, 201] width 195 height 11
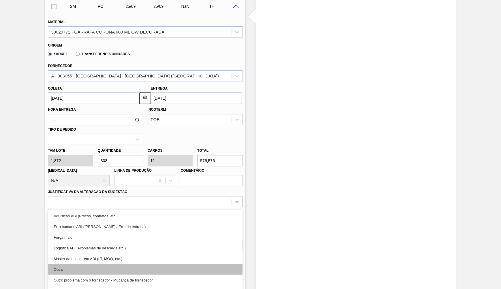
click at [98, 264] on div "Outro" at bounding box center [145, 269] width 195 height 11
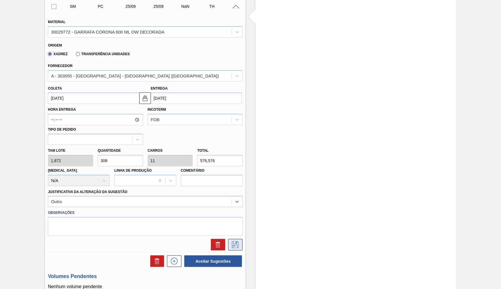
click at [234, 241] on icon at bounding box center [235, 244] width 9 height 7
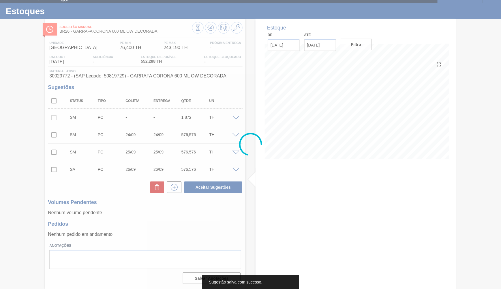
scroll to position [5, 0]
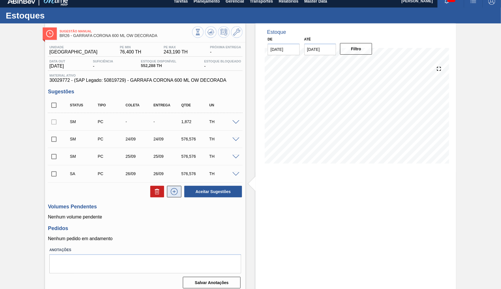
click at [174, 191] on icon at bounding box center [174, 191] width 9 height 7
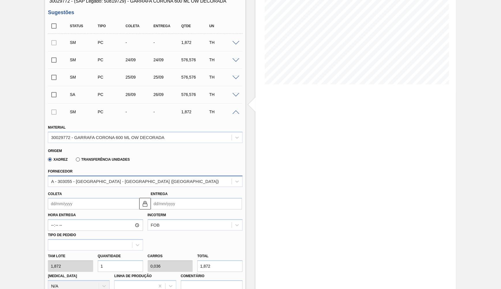
scroll to position [137, 0]
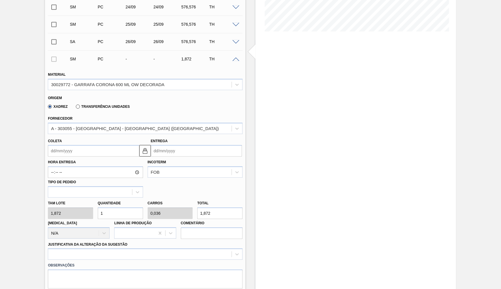
drag, startPoint x: 108, startPoint y: 203, endPoint x: 97, endPoint y: 200, distance: 11.5
click at [98, 207] on input "1" at bounding box center [120, 213] width 45 height 12
click at [462, 232] on div "Sugestão Manual BR26 - GARRAFA CORONA 600 ML OW DECORADA Unidade Uberlândia PE …" at bounding box center [250, 153] width 501 height 523
click at [96, 161] on label "Hora Entrega" at bounding box center [95, 162] width 95 height 8
click at [0, 0] on input "Hora Entrega" at bounding box center [0, 0] width 0 height 0
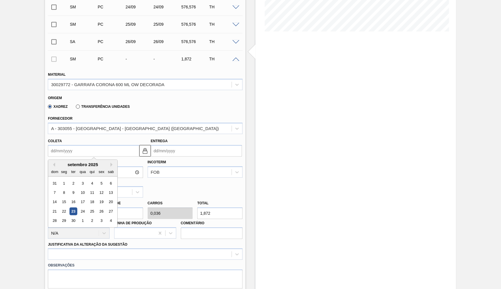
click at [89, 146] on input "Coleta" at bounding box center [93, 151] width 91 height 12
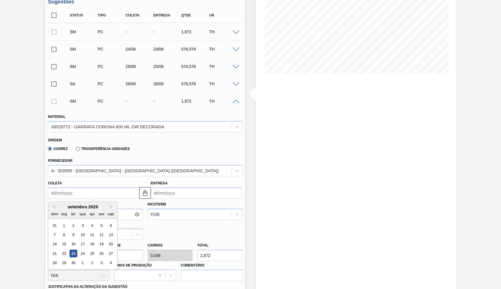
scroll to position [85, 0]
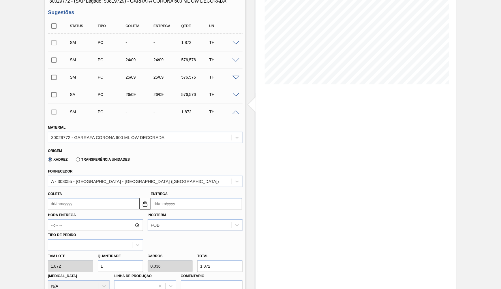
click at [68, 191] on div "Coleta" at bounding box center [93, 200] width 91 height 20
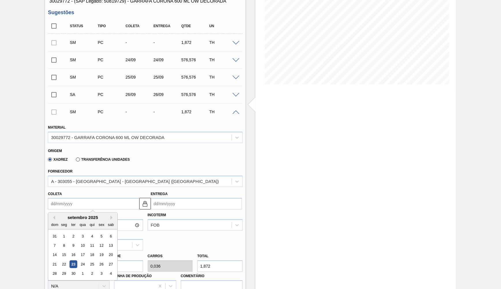
click at [71, 199] on input "Coleta" at bounding box center [93, 204] width 91 height 12
click at [88, 260] on div "25" at bounding box center [92, 264] width 8 height 8
type input "[DATE]"
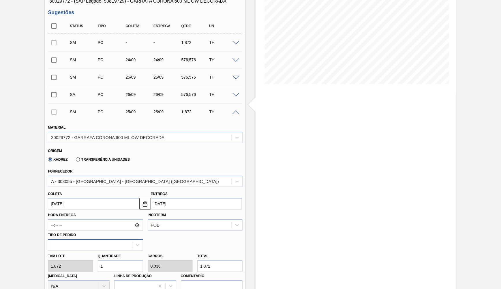
scroll to position [137, 0]
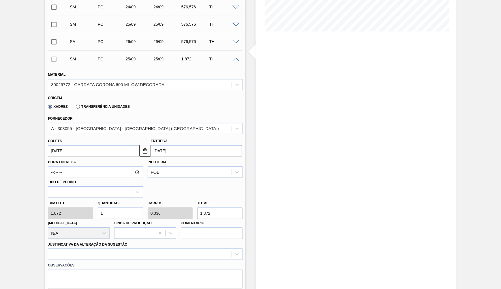
drag, startPoint x: 103, startPoint y: 213, endPoint x: 100, endPoint y: 212, distance: 3.1
click at [100, 219] on div "Doca N/A" at bounding box center [79, 229] width 62 height 20
drag, startPoint x: 108, startPoint y: 206, endPoint x: 34, endPoint y: 207, distance: 73.6
click at [98, 207] on input "1" at bounding box center [120, 213] width 45 height 12
paste input "84"
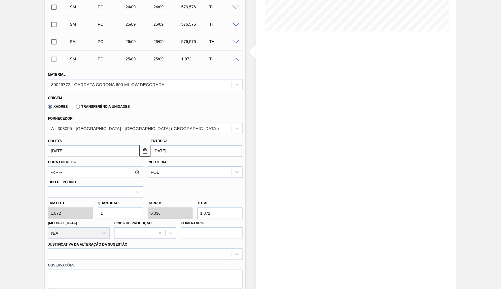
type input "84"
type input "3"
type input "157,248"
type input "84"
click at [105, 248] on div at bounding box center [145, 253] width 195 height 11
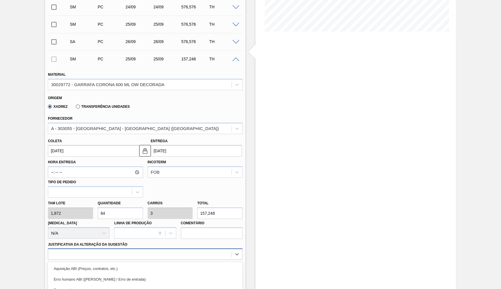
scroll to position [190, 0]
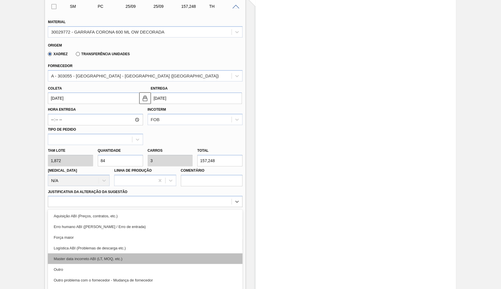
click at [98, 253] on div "Master data incorreto ABI (LT, MOQ, etc.)" at bounding box center [145, 258] width 195 height 11
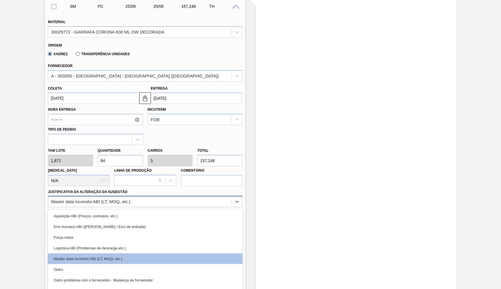
click at [93, 199] on div "Master data incorreto ABI (LT, MOQ, etc.)" at bounding box center [90, 201] width 79 height 5
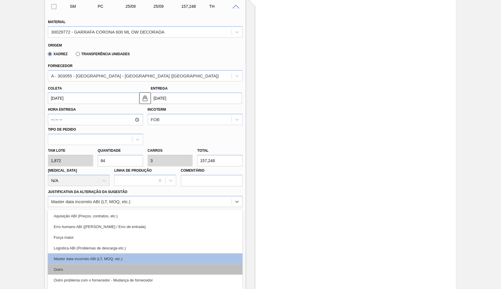
click at [86, 264] on div "Outro" at bounding box center [145, 269] width 195 height 11
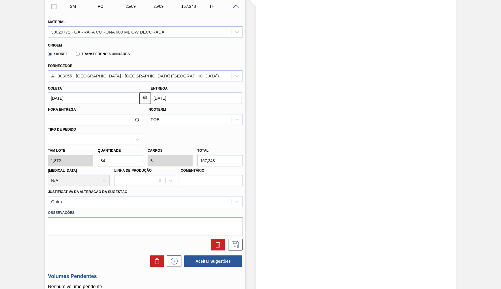
click at [89, 220] on textarea at bounding box center [145, 226] width 195 height 19
type textarea "D"
type textarea "Envio direto UB"
click at [236, 241] on icon at bounding box center [235, 244] width 9 height 7
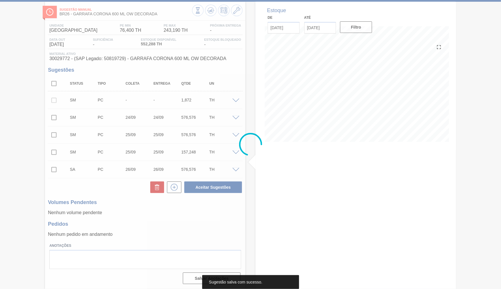
scroll to position [23, 0]
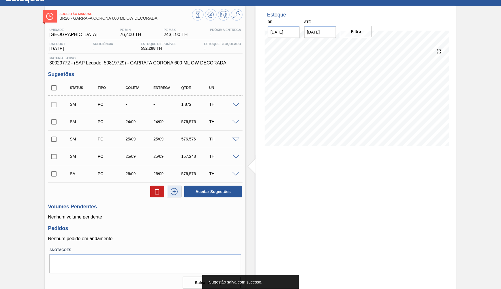
click at [173, 190] on icon at bounding box center [174, 191] width 9 height 7
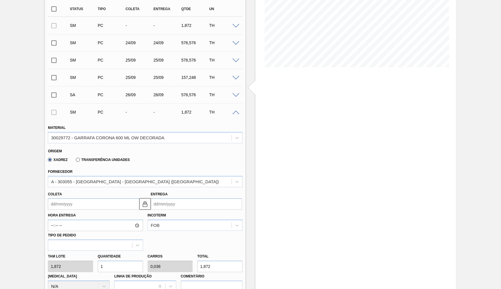
scroll to position [102, 0]
drag, startPoint x: 116, startPoint y: 259, endPoint x: 66, endPoint y: 263, distance: 50.7
click at [98, 263] on input "1" at bounding box center [120, 266] width 45 height 12
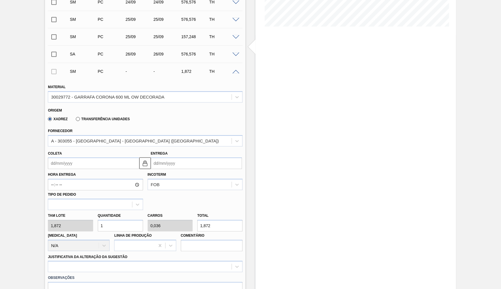
scroll to position [155, 0]
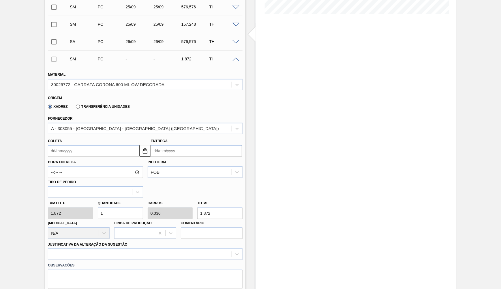
click at [98, 145] on input "Coleta" at bounding box center [93, 151] width 91 height 12
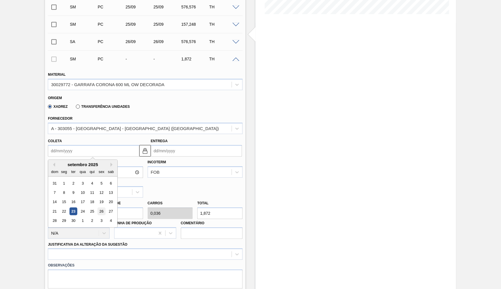
click at [98, 207] on div "26" at bounding box center [102, 211] width 8 height 8
type input "[DATE]"
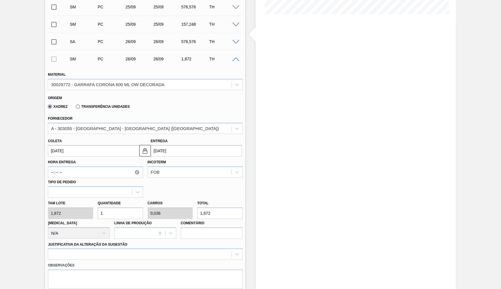
drag, startPoint x: 217, startPoint y: 205, endPoint x: 109, endPoint y: 204, distance: 108.2
click at [197, 207] on input "1,872" at bounding box center [219, 213] width 45 height 12
paste input "56"
type input "29,915"
type input "1,068"
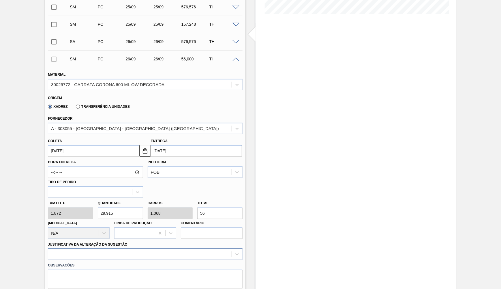
type input "56"
click at [58, 248] on div at bounding box center [145, 253] width 195 height 11
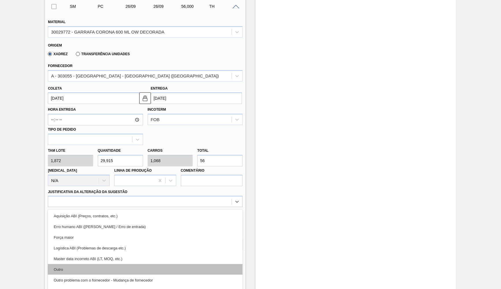
click at [71, 264] on div "Outro" at bounding box center [145, 269] width 195 height 11
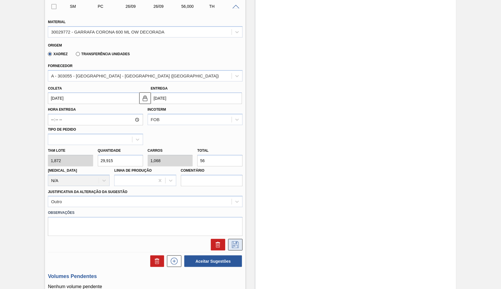
click at [240, 239] on button at bounding box center [235, 245] width 14 height 12
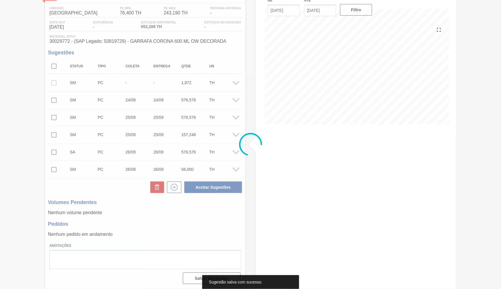
scroll to position [40, 0]
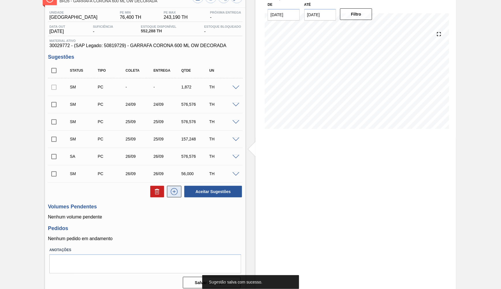
click at [177, 191] on icon at bounding box center [174, 191] width 9 height 7
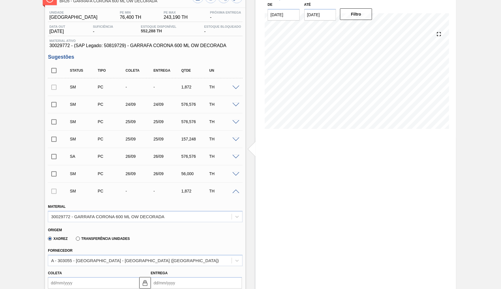
click at [109, 154] on div "PC" at bounding box center [111, 156] width 31 height 5
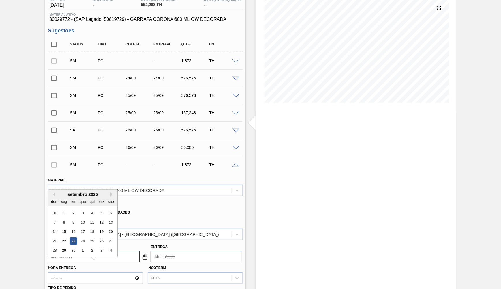
click at [73, 250] on input "Coleta" at bounding box center [93, 256] width 91 height 12
click at [63, 244] on div "29" at bounding box center [64, 248] width 8 height 8
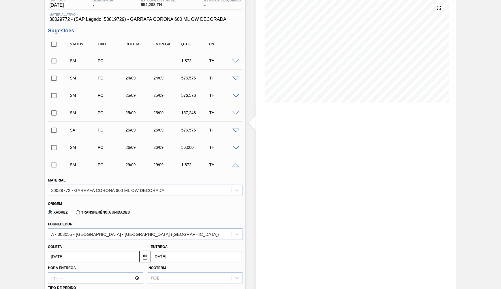
type input "[DATE]"
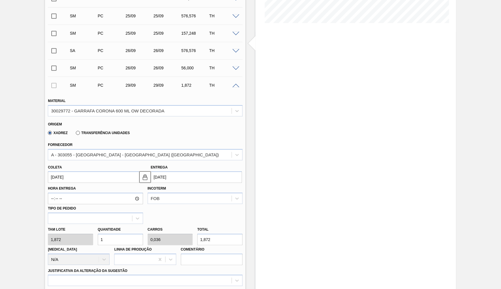
drag, startPoint x: 108, startPoint y: 229, endPoint x: 59, endPoint y: 237, distance: 50.6
click at [98, 237] on input "1" at bounding box center [120, 239] width 45 height 12
paste input "56"
type input "56"
type input "2"
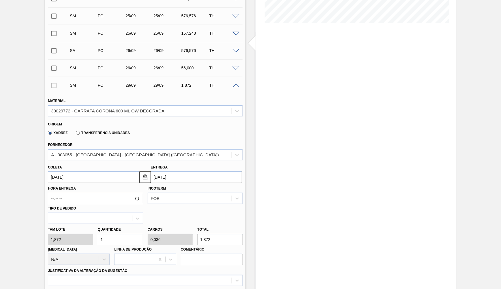
type input "104,832"
type input "56"
click at [71, 274] on div at bounding box center [145, 279] width 195 height 11
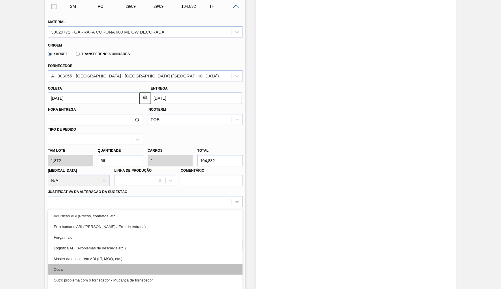
click at [77, 264] on div "Outro" at bounding box center [145, 269] width 195 height 11
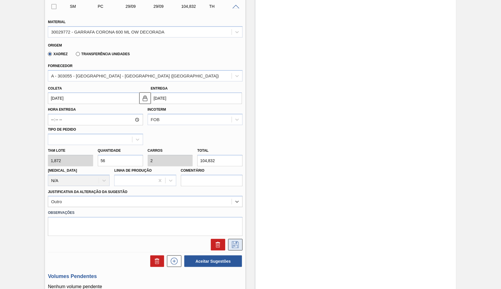
click at [232, 241] on icon at bounding box center [235, 244] width 9 height 7
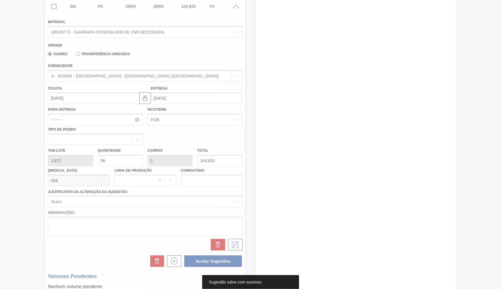
click at [35, 156] on div at bounding box center [250, 144] width 501 height 289
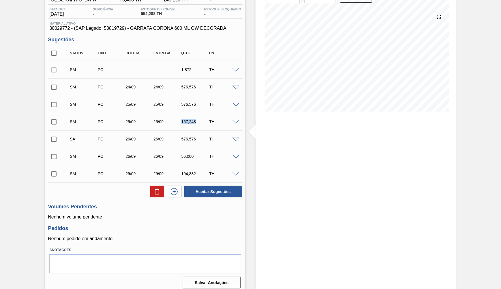
drag, startPoint x: 175, startPoint y: 116, endPoint x: 202, endPoint y: 115, distance: 27.1
click at [202, 116] on div "SM PC 25/09 25/09 157,248 TH" at bounding box center [149, 122] width 167 height 12
drag, startPoint x: 123, startPoint y: 157, endPoint x: 143, endPoint y: 154, distance: 21.0
click at [143, 154] on div "26/09" at bounding box center [136, 156] width 28 height 5
click at [238, 154] on div at bounding box center [237, 156] width 12 height 4
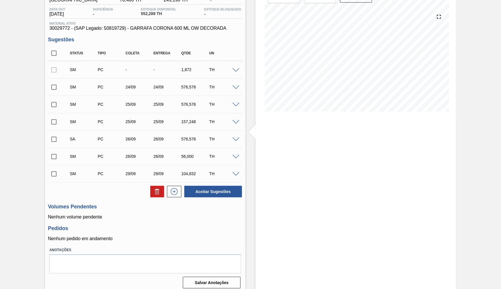
click at [234, 155] on span at bounding box center [236, 157] width 7 height 4
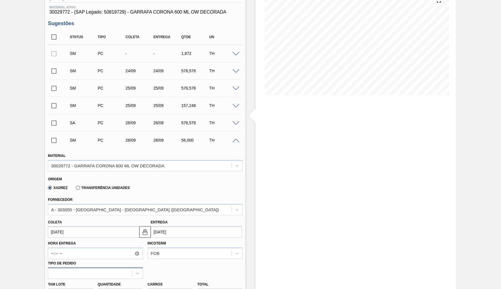
scroll to position [84, 0]
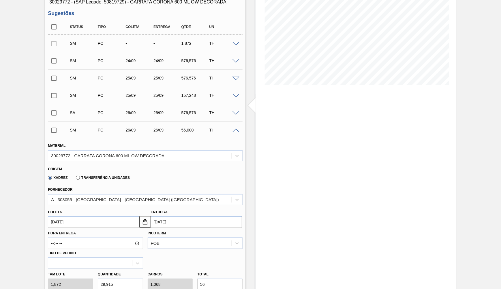
drag, startPoint x: 121, startPoint y: 277, endPoint x: 44, endPoint y: 264, distance: 78.7
click at [98, 278] on input "29,915" at bounding box center [120, 284] width 45 height 12
type input "56,001"
click at [238, 128] on span at bounding box center [236, 130] width 7 height 4
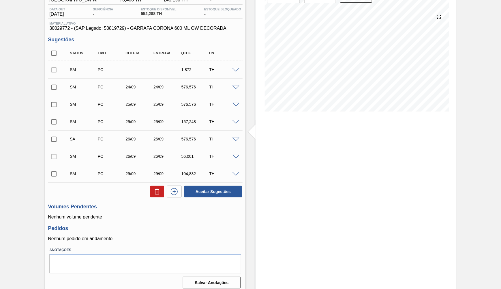
click at [57, 66] on div at bounding box center [54, 70] width 12 height 12
click at [240, 154] on div at bounding box center [237, 156] width 12 height 4
click at [236, 155] on span at bounding box center [236, 157] width 7 height 4
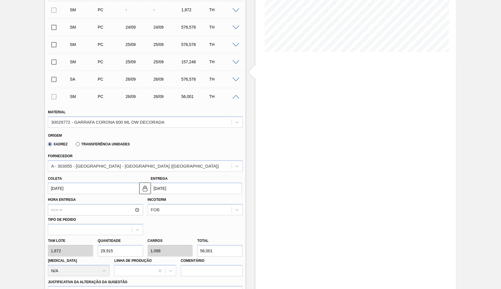
scroll to position [136, 0]
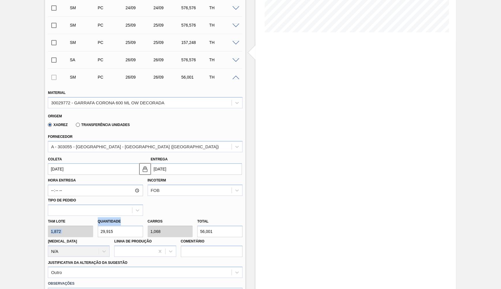
drag, startPoint x: 123, startPoint y: 218, endPoint x: 41, endPoint y: 225, distance: 82.5
click at [41, 225] on div "Sugestão Manual BR26 - GARRAFA CORONA 600 ML OW DECORADA Unidade Uberlândia PE …" at bounding box center [250, 171] width 501 height 558
click at [106, 225] on input "29,915" at bounding box center [120, 231] width 45 height 12
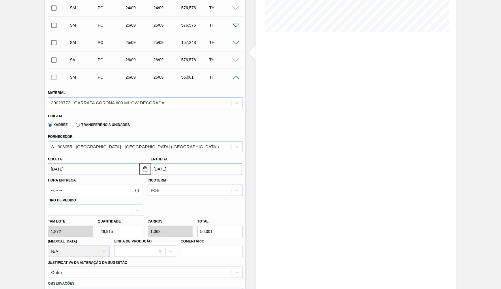
type input "5"
type input "0,179"
type input "9,36"
type input "56"
type input "2"
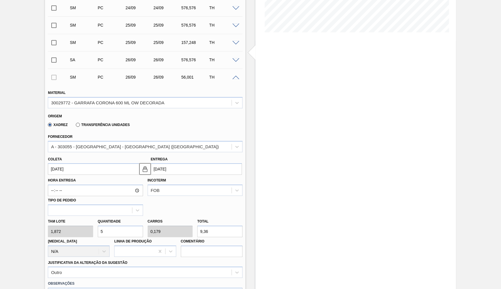
type input "104,832"
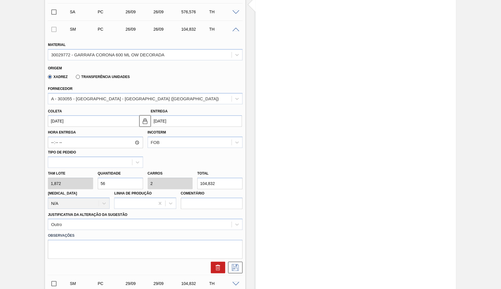
scroll to position [216, 0]
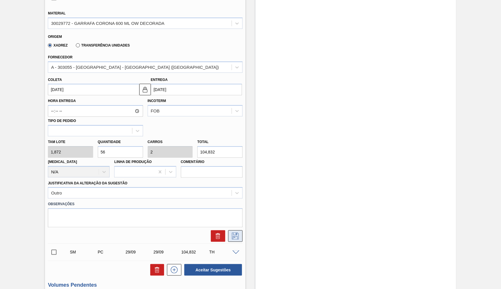
type input "56"
click at [231, 232] on icon at bounding box center [235, 235] width 9 height 7
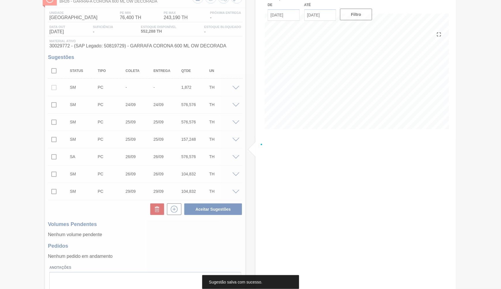
scroll to position [31, 0]
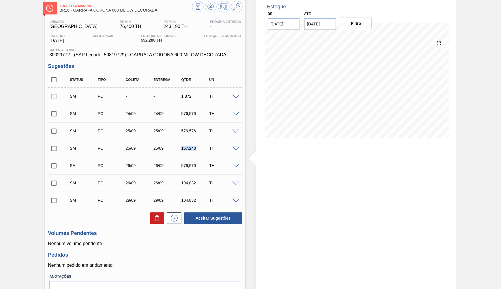
drag, startPoint x: 175, startPoint y: 147, endPoint x: 207, endPoint y: 148, distance: 31.8
click at [183, 148] on div "25/09" at bounding box center [167, 148] width 31 height 5
drag, startPoint x: 126, startPoint y: 178, endPoint x: 149, endPoint y: 180, distance: 22.8
click at [147, 180] on div "SM PC 26/09 26/09 104,832 TH" at bounding box center [149, 183] width 167 height 12
drag, startPoint x: 179, startPoint y: 186, endPoint x: 200, endPoint y: 182, distance: 21.6
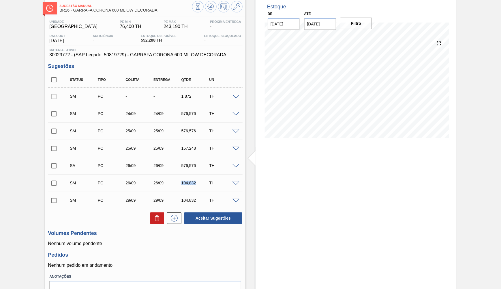
click at [200, 182] on div "SM PC 26/09 26/09 104,832 TH" at bounding box center [149, 183] width 167 height 12
drag, startPoint x: 180, startPoint y: 198, endPoint x: 200, endPoint y: 200, distance: 20.6
click at [200, 200] on div "104,832" at bounding box center [195, 200] width 31 height 5
click at [180, 212] on button at bounding box center [174, 218] width 14 height 12
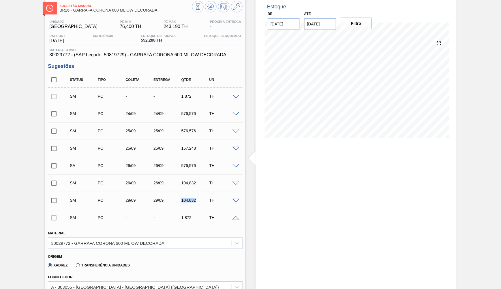
scroll to position [136, 0]
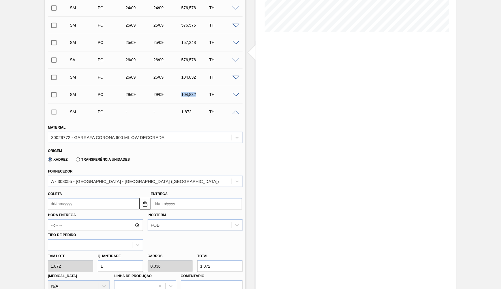
click at [76, 198] on input "Coleta" at bounding box center [93, 204] width 91 height 12
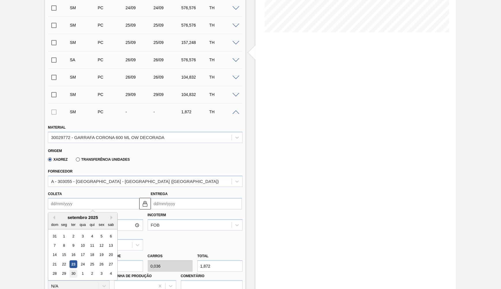
click at [73, 270] on div "30" at bounding box center [74, 274] width 8 height 8
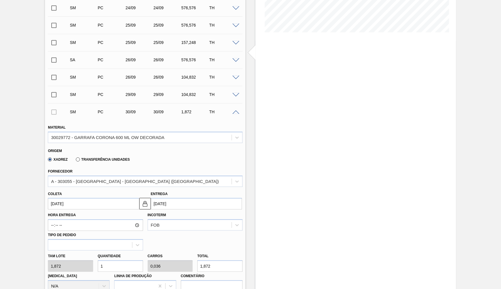
type input "[DATE]"
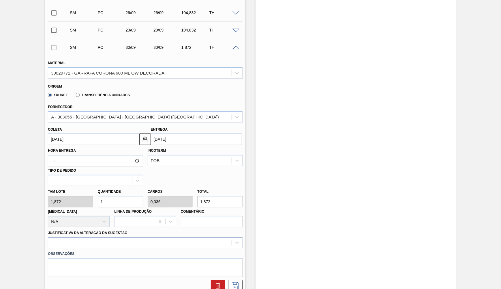
scroll to position [216, 0]
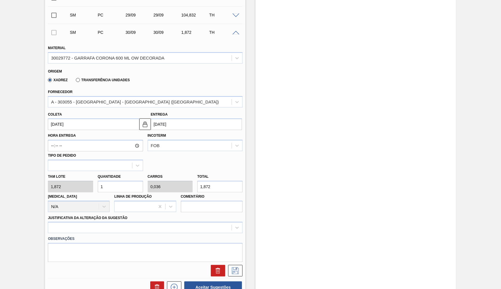
drag, startPoint x: 219, startPoint y: 177, endPoint x: 171, endPoint y: 179, distance: 47.9
click at [197, 181] on input "1,872" at bounding box center [219, 187] width 45 height 12
drag, startPoint x: 109, startPoint y: 180, endPoint x: 80, endPoint y: 180, distance: 29.4
click at [98, 181] on input "1" at bounding box center [120, 187] width 45 height 12
type input "5"
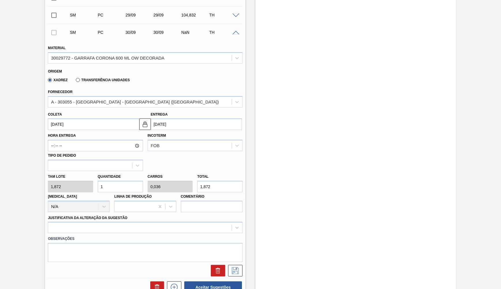
type input "0,179"
type input "9,36"
type input "56"
type input "2"
type input "104,832"
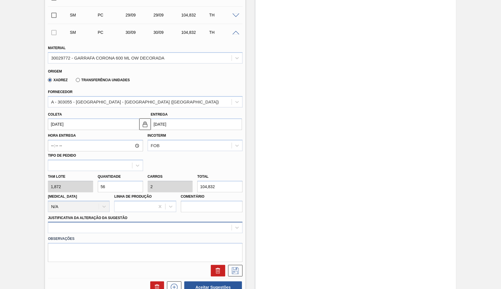
type input "56"
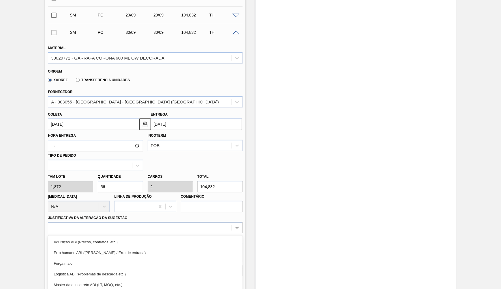
click at [78, 222] on div "option Aquisição ABI (Preços, contratos, etc.) focused, 1 of 18. 18 results ava…" at bounding box center [145, 227] width 195 height 11
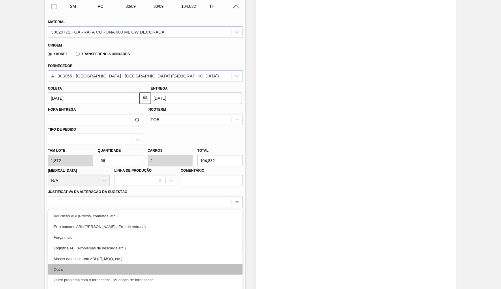
click at [73, 264] on div "Outro" at bounding box center [145, 269] width 195 height 11
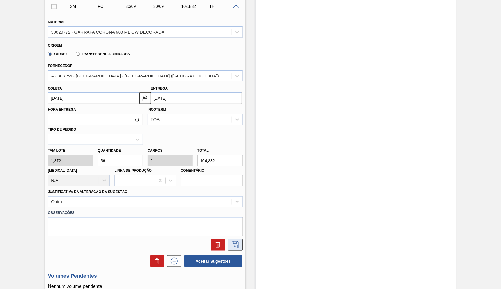
click at [232, 241] on icon at bounding box center [235, 244] width 9 height 7
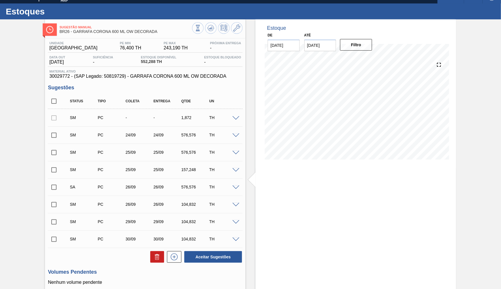
scroll to position [0, 0]
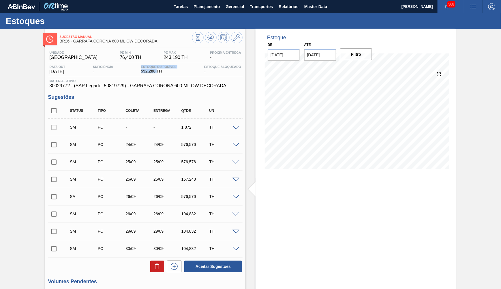
drag, startPoint x: 158, startPoint y: 73, endPoint x: 119, endPoint y: 72, distance: 38.7
click at [141, 72] on span "552,288 TH" at bounding box center [158, 71] width 35 height 4
click at [140, 71] on div "Data out 01/10/2025 Suficiência - Estoque Disponível 552,288 TH Estoque Bloquea…" at bounding box center [145, 70] width 195 height 11
copy span "552,288"
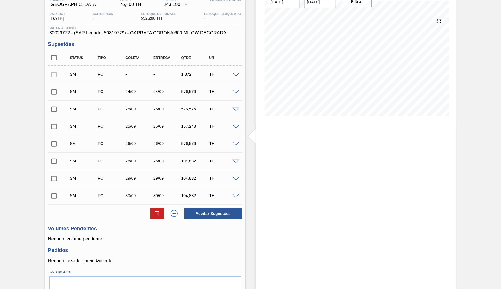
click at [49, 56] on div "Unidade Uberlândia PE MIN 76,400 TH PE MAX 243,190 TH Próxima Entrega - Data ou…" at bounding box center [145, 153] width 201 height 317
click at [58, 58] on input "checkbox" at bounding box center [54, 58] width 12 height 12
checkbox input "true"
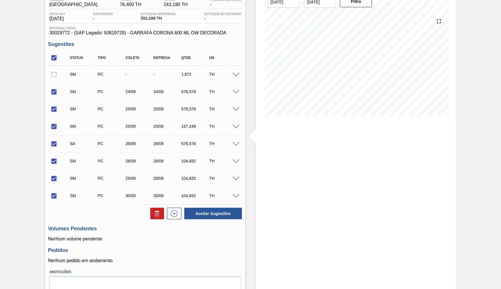
checkbox input "true"
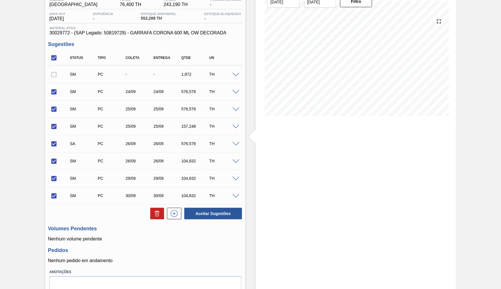
click at [232, 194] on div "TH" at bounding box center [223, 195] width 31 height 5
click at [234, 194] on span at bounding box center [236, 196] width 7 height 4
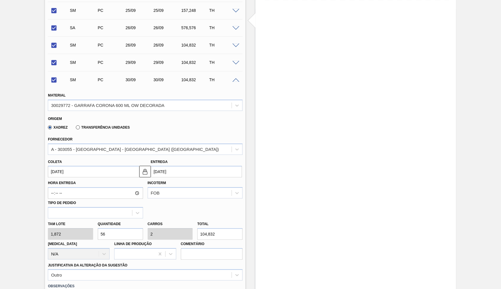
scroll to position [158, 0]
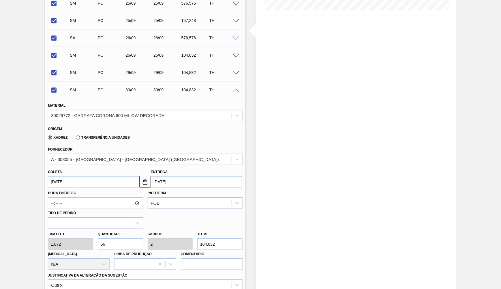
click at [238, 20] on span at bounding box center [236, 21] width 7 height 4
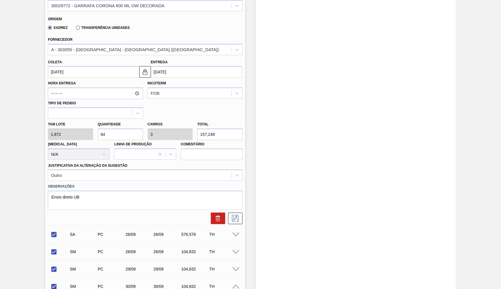
scroll to position [211, 0]
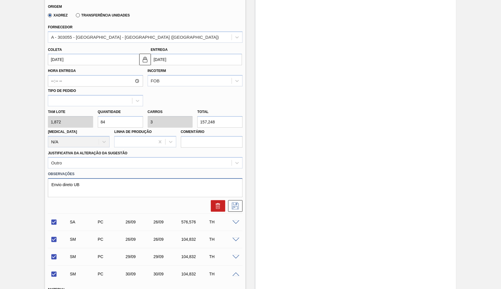
drag, startPoint x: 110, startPoint y: 174, endPoint x: 0, endPoint y: 162, distance: 110.8
click at [48, 178] on textarea "Envio direto UB" at bounding box center [145, 187] width 195 height 19
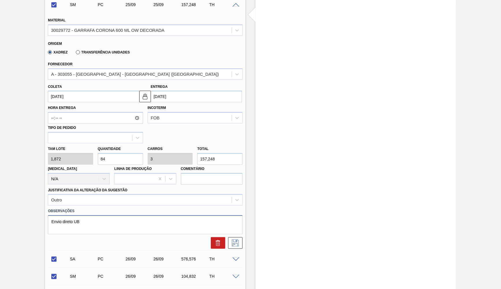
scroll to position [106, 0]
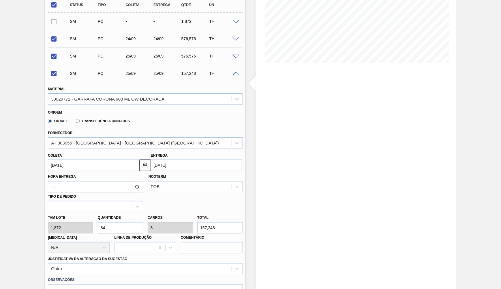
click at [235, 72] on span at bounding box center [236, 74] width 7 height 4
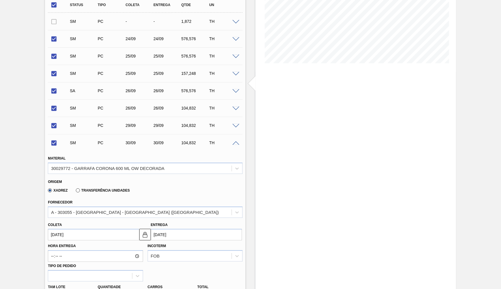
click at [234, 108] on span at bounding box center [236, 108] width 7 height 4
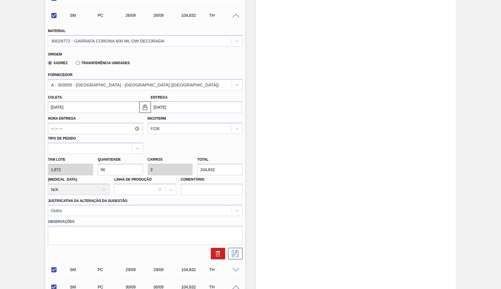
scroll to position [211, 0]
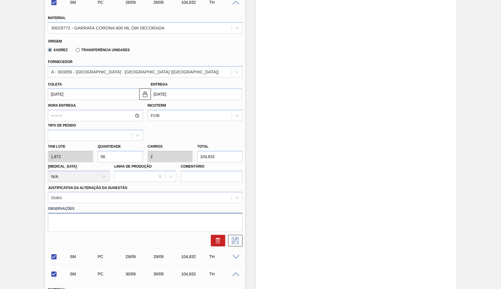
click at [83, 213] on textarea at bounding box center [145, 222] width 195 height 19
paste textarea "Envio direto UB"
checkbox input "false"
type textarea "Envio direto UB"
click at [236, 237] on icon at bounding box center [235, 240] width 9 height 7
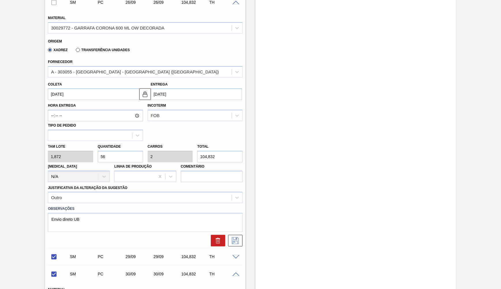
checkbox input "true"
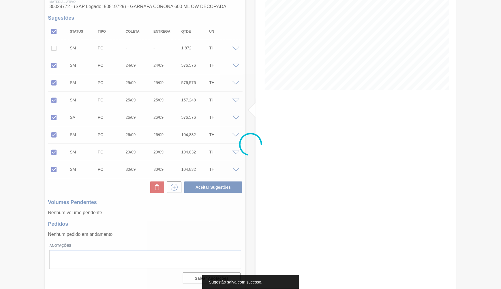
scroll to position [75, 0]
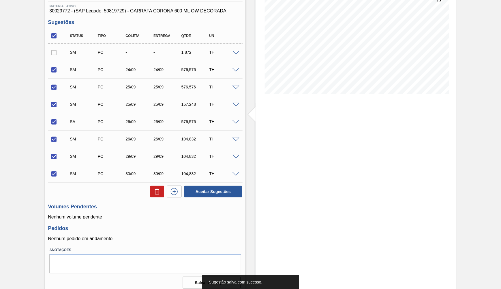
click at [237, 157] on span at bounding box center [236, 157] width 7 height 4
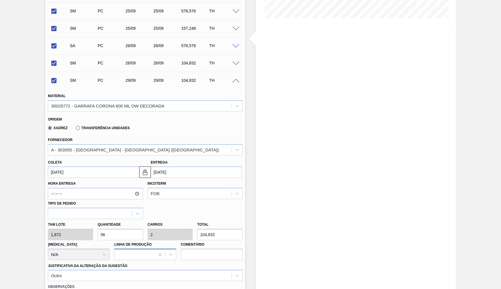
scroll to position [180, 0]
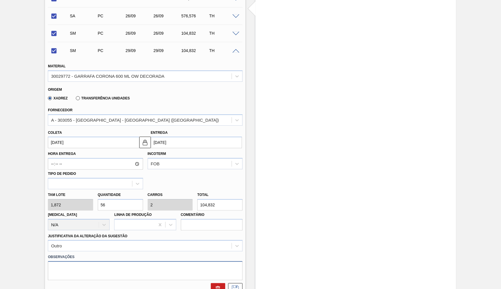
drag, startPoint x: 92, startPoint y: 252, endPoint x: 126, endPoint y: 258, distance: 34.9
click at [92, 261] on textarea at bounding box center [145, 270] width 195 height 19
paste textarea "Envio direto UB"
checkbox input "false"
type textarea "Envio direto UB"
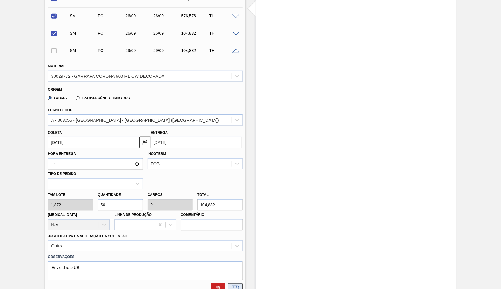
click at [234, 285] on icon at bounding box center [235, 288] width 9 height 7
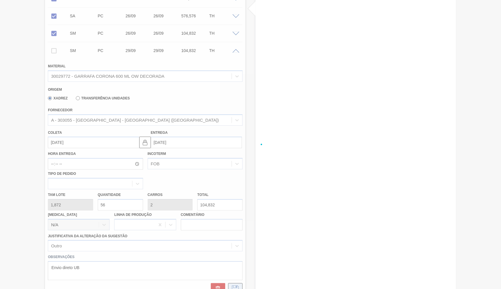
checkbox input "true"
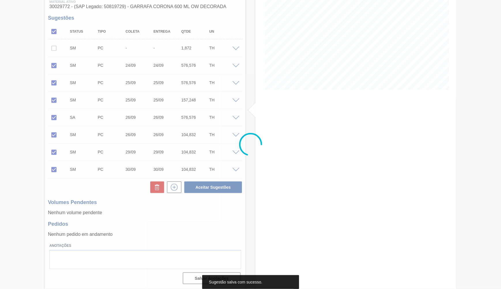
scroll to position [75, 0]
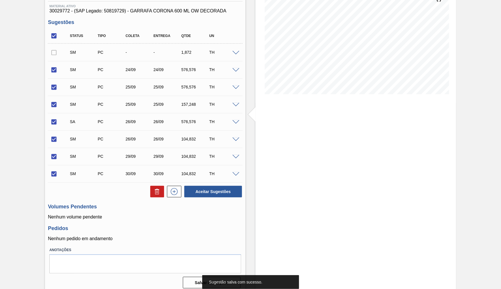
click at [233, 156] on span at bounding box center [236, 157] width 7 height 4
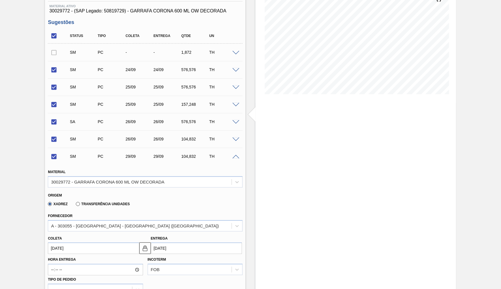
scroll to position [180, 0]
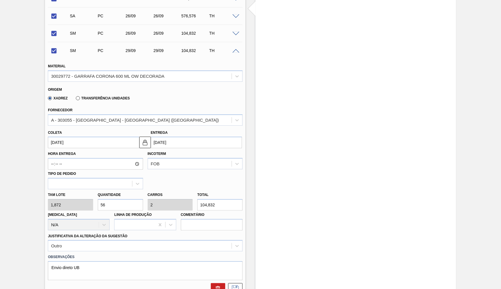
click at [240, 285] on div "SM PC 29/09 29/09 104,832 TH Material 30029772 - GARRAFA CORONA 600 ML OW DECOR…" at bounding box center [145, 169] width 195 height 254
click at [239, 285] on icon at bounding box center [235, 288] width 7 height 7
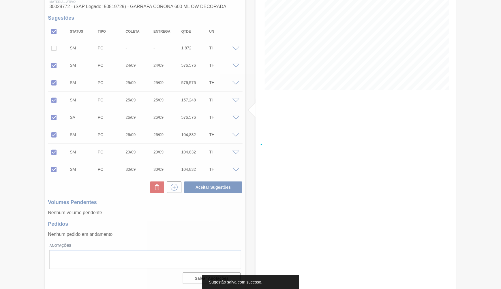
scroll to position [75, 0]
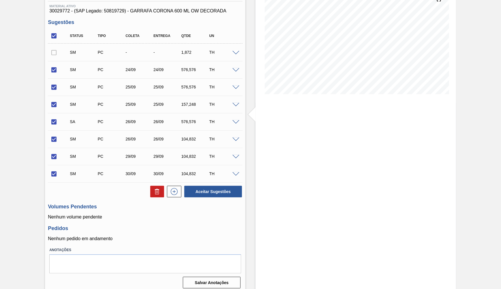
click at [235, 174] on span at bounding box center [236, 174] width 7 height 4
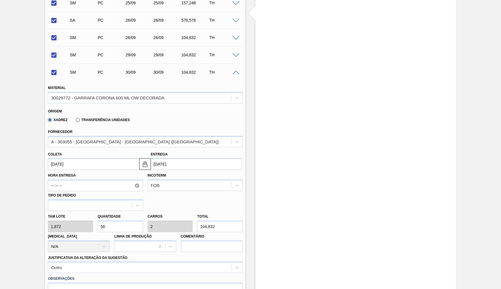
scroll to position [180, 0]
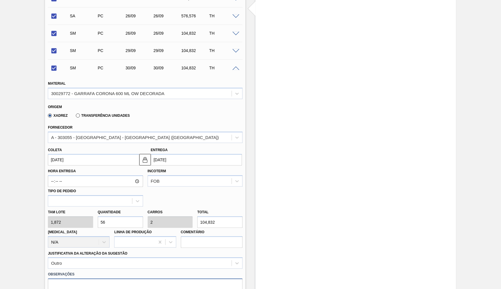
click at [113, 278] on textarea at bounding box center [145, 287] width 195 height 19
paste textarea "Envio direto UB"
checkbox input "false"
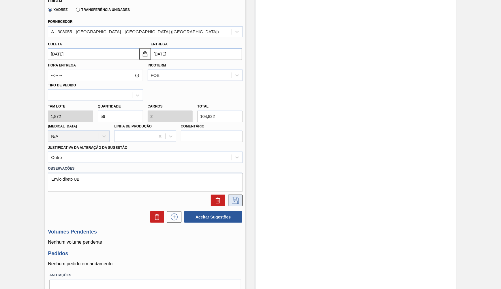
type textarea "Envio direto UB"
click at [237, 197] on icon at bounding box center [235, 200] width 7 height 7
checkbox input "true"
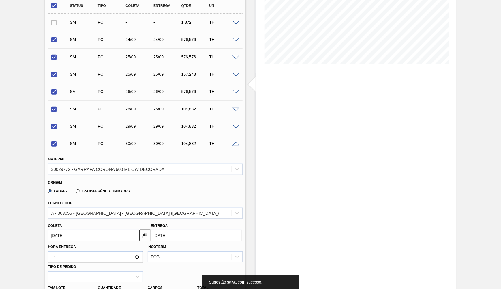
scroll to position [75, 0]
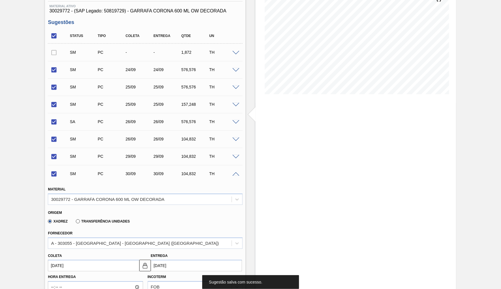
click at [236, 175] on div "SM PC 30/09 30/09 104,832 TH" at bounding box center [145, 173] width 195 height 14
click at [234, 174] on span at bounding box center [236, 174] width 7 height 4
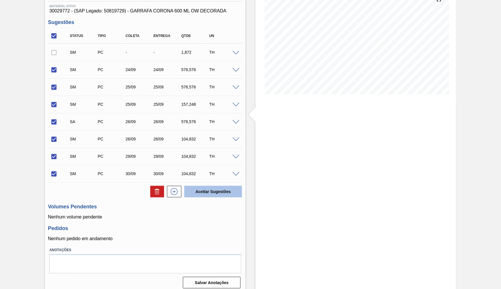
click at [215, 187] on button "Aceitar Sugestões" at bounding box center [213, 192] width 58 height 12
checkbox input "false"
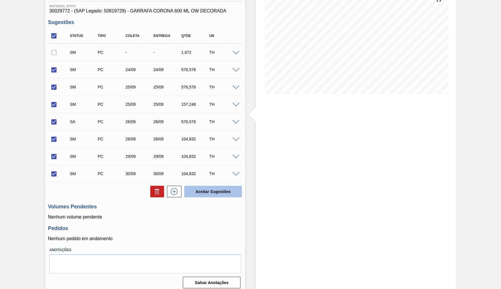
checkbox input "false"
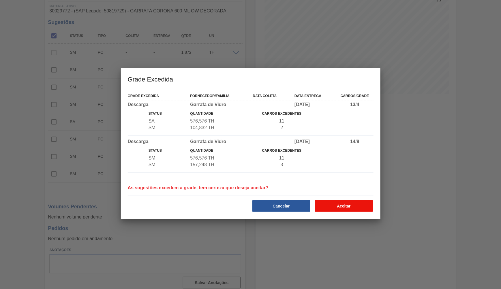
click at [345, 212] on button "Aceitar" at bounding box center [344, 206] width 58 height 12
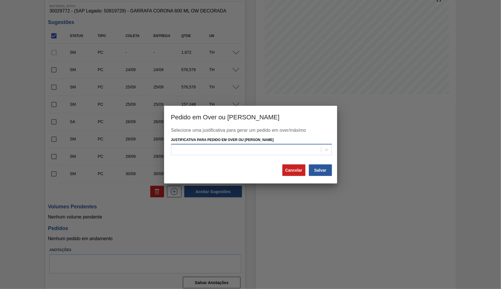
click at [305, 153] on div at bounding box center [251, 149] width 161 height 11
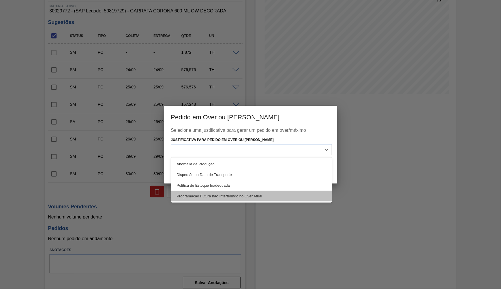
click at [252, 193] on div "Programação Futura não Interferindo no Over Atual" at bounding box center [251, 195] width 161 height 11
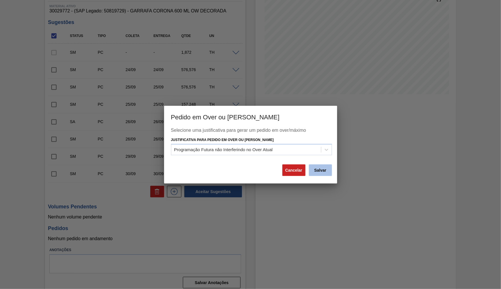
click at [317, 174] on button "Salvar" at bounding box center [320, 170] width 23 height 12
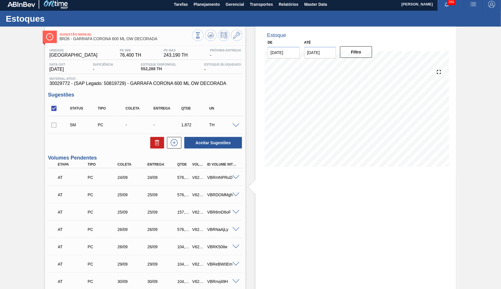
scroll to position [0, 0]
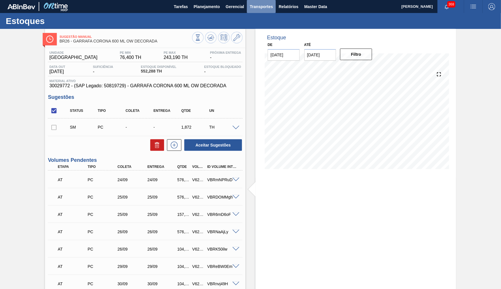
click at [263, 6] on span "Transportes" at bounding box center [261, 6] width 23 height 7
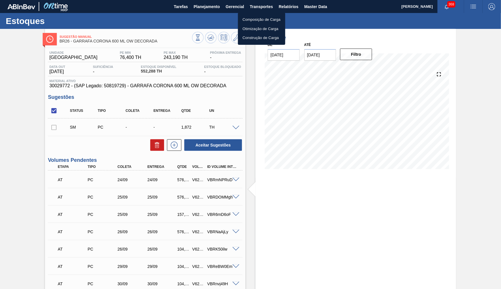
click at [249, 29] on li "Otimização de Carga" at bounding box center [261, 28] width 47 height 9
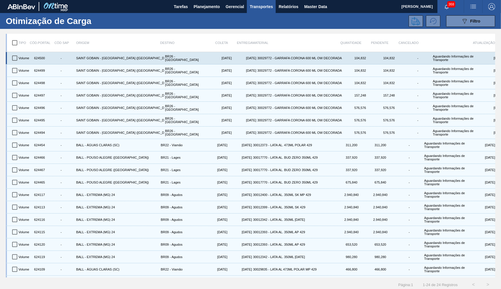
click at [14, 58] on input "checkbox" at bounding box center [15, 58] width 12 height 12
checkbox input "true"
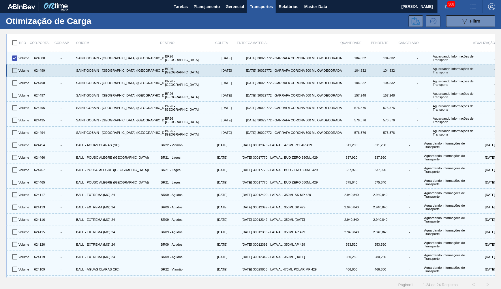
click at [15, 70] on input "checkbox" at bounding box center [15, 70] width 12 height 12
checkbox input "true"
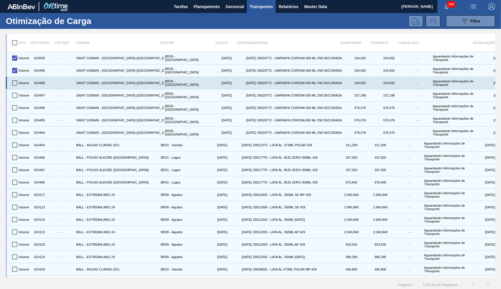
click at [15, 79] on input "checkbox" at bounding box center [15, 83] width 12 height 12
checkbox input "true"
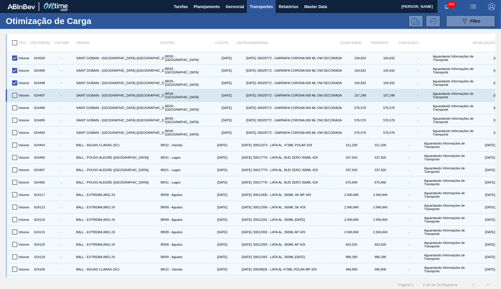
click at [16, 92] on input "checkbox" at bounding box center [15, 95] width 12 height 12
checkbox input "true"
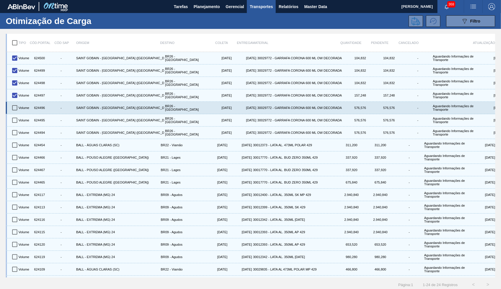
click at [15, 104] on input "checkbox" at bounding box center [15, 108] width 12 height 12
checkbox input "true"
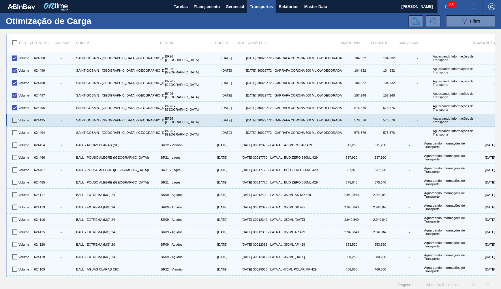
click at [16, 114] on input "checkbox" at bounding box center [15, 120] width 12 height 12
click at [15, 119] on input "checkbox" at bounding box center [15, 120] width 12 height 12
checkbox input "false"
click at [11, 120] on div "Volume 624495 - SAINT GOBAIN - PORTO FERREIRA (SP) BR26 - Uberlândia 24/09/2025…" at bounding box center [251, 120] width 490 height 12
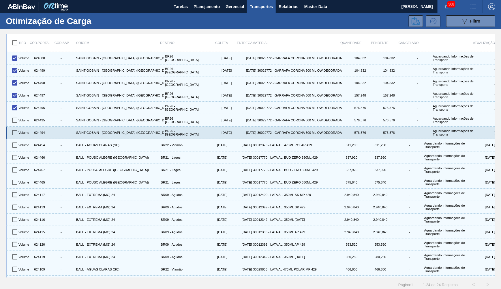
drag, startPoint x: 17, startPoint y: 126, endPoint x: 14, endPoint y: 121, distance: 6.2
click at [17, 126] on input "checkbox" at bounding box center [15, 132] width 12 height 12
checkbox input "true"
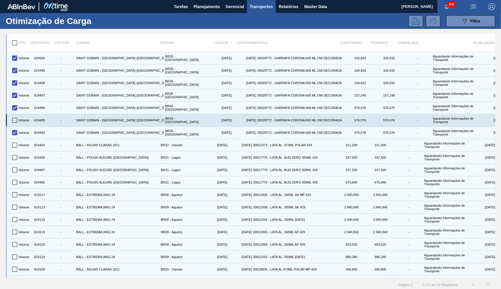
click at [14, 116] on input "checkbox" at bounding box center [15, 120] width 12 height 12
checkbox input "true"
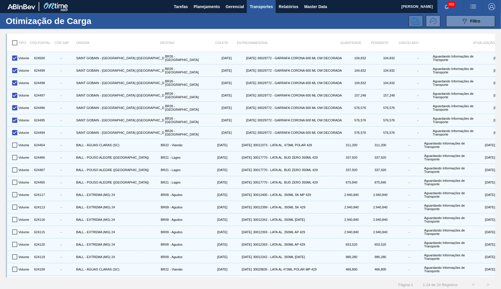
click at [422, 20] on button at bounding box center [416, 21] width 14 height 12
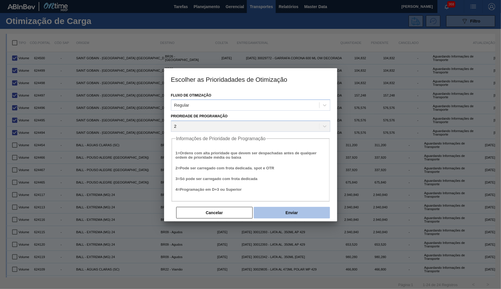
click at [287, 212] on button "Enviar" at bounding box center [292, 213] width 76 height 12
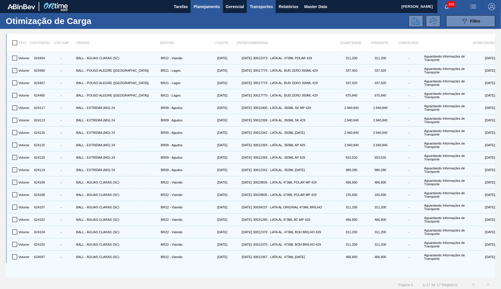
click at [218, 11] on button "Planejamento" at bounding box center [207, 6] width 32 height 13
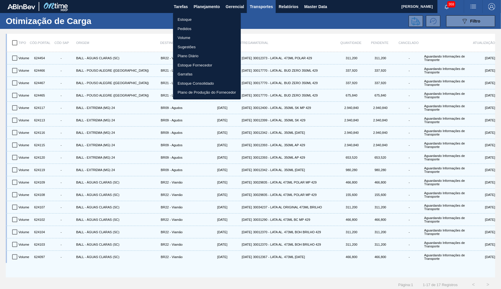
click at [204, 25] on li "Pedidos" at bounding box center [207, 28] width 68 height 9
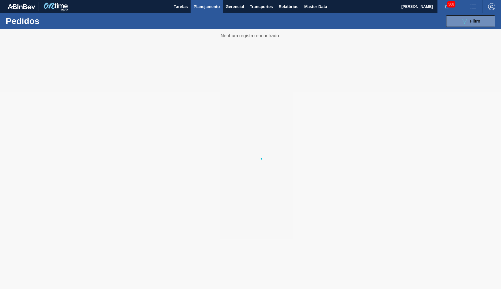
click at [202, 8] on span "Planejamento" at bounding box center [207, 6] width 26 height 7
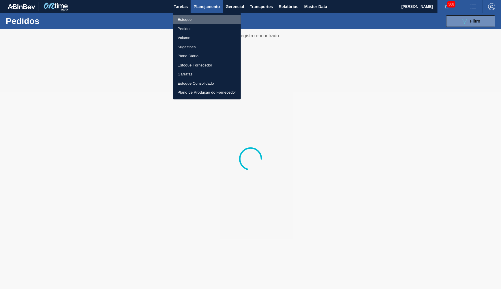
click at [199, 17] on li "Estoque" at bounding box center [207, 19] width 68 height 9
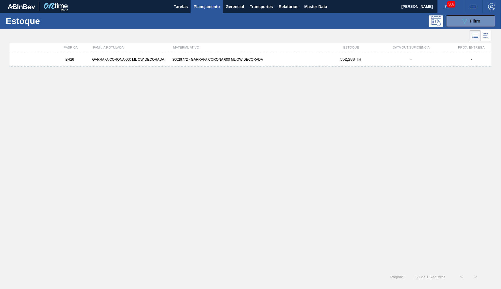
click at [149, 55] on div "BR26 GARRAFA CORONA 600 ML OW DECORADA 30029772 - GARRAFA CORONA 600 ML OW DECO…" at bounding box center [251, 59] width 482 height 14
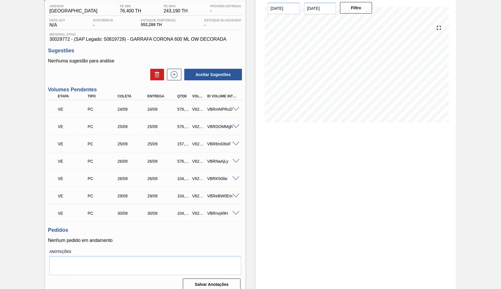
scroll to position [48, 0]
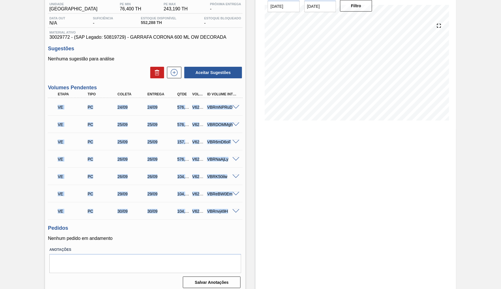
drag, startPoint x: 47, startPoint y: 103, endPoint x: 232, endPoint y: 210, distance: 214.0
click at [232, 210] on div "Unidade Uberlândia PE MIN 76,400 TH PE MAX 243,190 TH Próxima Entrega - Data ou…" at bounding box center [145, 144] width 201 height 290
copy div "VE PC 24/09 24/09 576,576 V624495 VBRmNPRuD Material 30029772 - GARRAFA CORONA …"
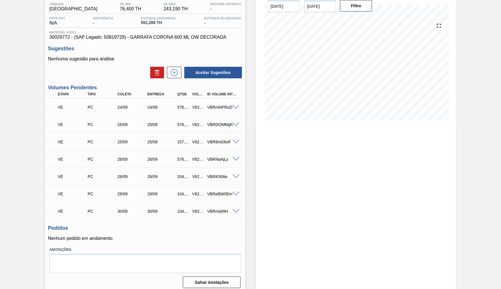
drag, startPoint x: 407, startPoint y: 171, endPoint x: 203, endPoint y: 216, distance: 208.8
click at [408, 171] on div "Estoque De 23/09/2025 Até 31/10/2025 Filtro 02/10 Projeção de Estoque 2,253.768…" at bounding box center [356, 136] width 201 height 312
click at [166, 200] on div "VE PC 24/09 24/09 576,576 V624495 VBRmNPRuD Material 30029772 - GARRAFA CORONA …" at bounding box center [145, 158] width 195 height 121
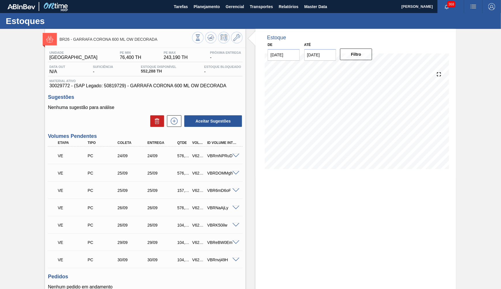
click at [444, 219] on div "Estoque De 23/09/2025 Até 31/10/2025 Filtro 02/10 Projeção de Estoque 2,253.768…" at bounding box center [356, 185] width 201 height 312
click at [207, 9] on span "Planejamento" at bounding box center [207, 6] width 26 height 7
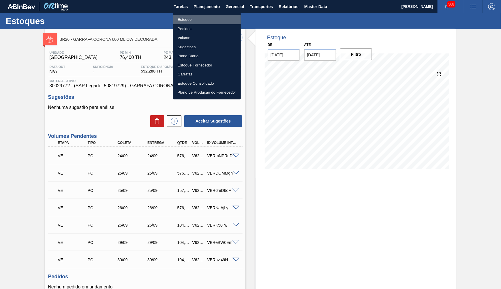
click at [190, 20] on li "Estoque" at bounding box center [207, 19] width 68 height 9
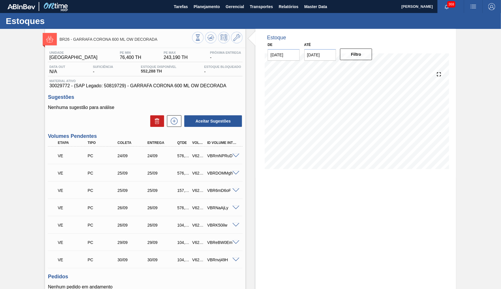
click at [146, 82] on span "Material ativo" at bounding box center [145, 80] width 192 height 3
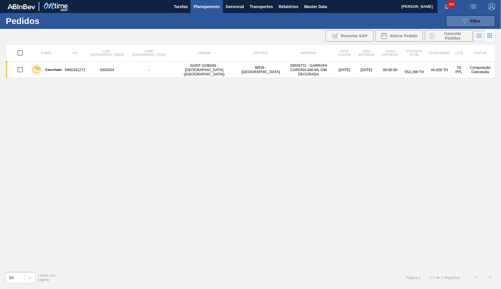
click at [464, 22] on icon "089F7B8B-B2A5-4AFE-B5C0-19BA573D28AC" at bounding box center [464, 21] width 7 height 7
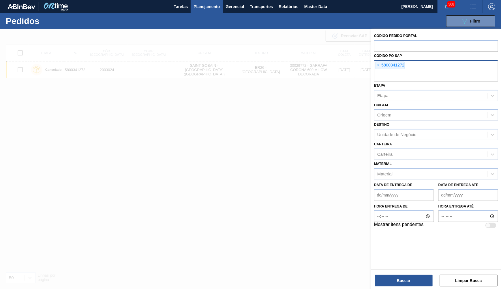
click at [376, 64] on div "× 5800341272" at bounding box center [390, 65] width 29 height 8
click at [379, 64] on span "×" at bounding box center [378, 65] width 5 height 7
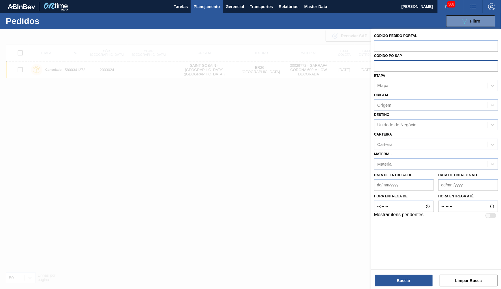
click at [395, 171] on div "Data de Entrega de" at bounding box center [404, 181] width 60 height 20
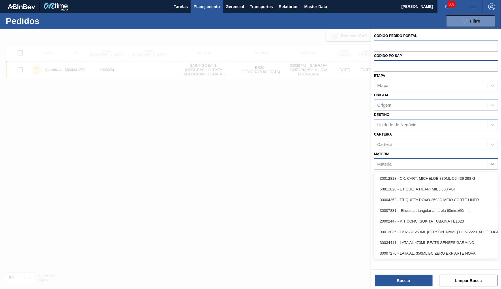
click at [392, 160] on div "Material" at bounding box center [431, 164] width 113 height 8
paste input "30029050"
type input "30029050"
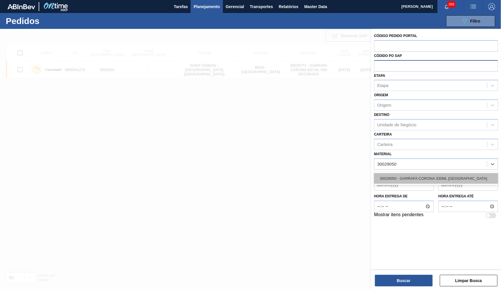
click at [402, 173] on div "30029050 - GARRAFA CORONA 330ML PARAGUAI" at bounding box center [436, 178] width 124 height 11
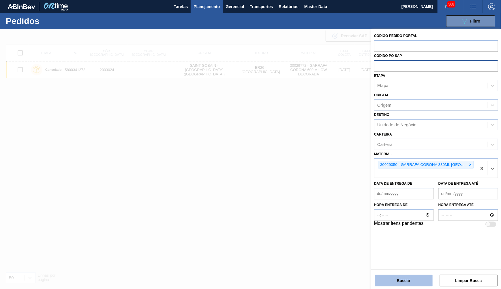
click at [402, 277] on button "Buscar" at bounding box center [404, 280] width 58 height 12
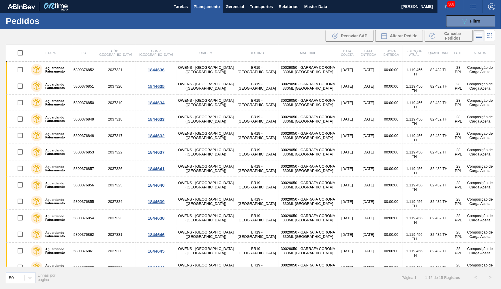
drag, startPoint x: 214, startPoint y: 73, endPoint x: 443, endPoint y: 83, distance: 229.6
click at [235, 72] on td "BR19 - Nova Rio" at bounding box center [257, 69] width 44 height 16
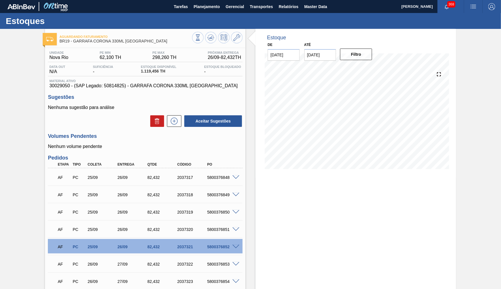
click at [156, 89] on div "Unidade Nova Rio PE MIN 62,100 TH PE MAX 298,260 TH Próxima Entrega 26/09 - 82,…" at bounding box center [145, 260] width 201 height 424
click at [209, 34] on icon at bounding box center [210, 37] width 7 height 7
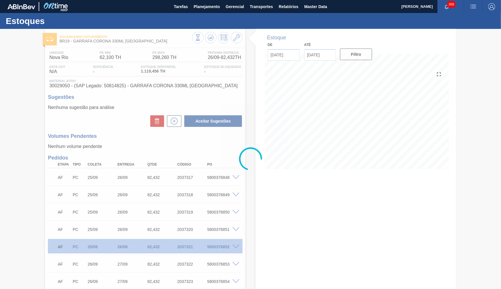
click at [155, 81] on div at bounding box center [250, 159] width 501 height 260
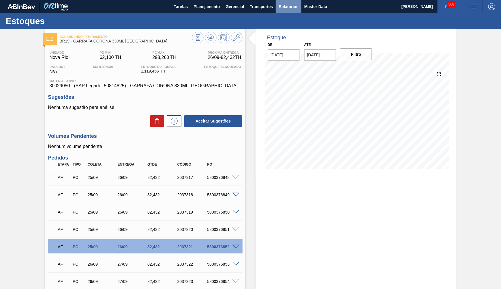
click at [300, 8] on button "Relatórios" at bounding box center [288, 6] width 25 height 13
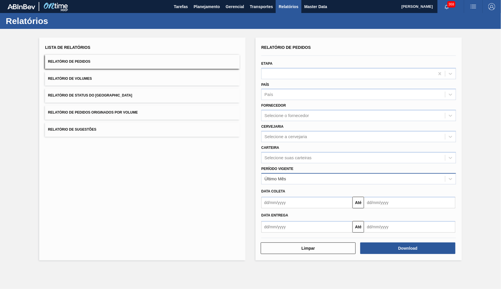
click at [286, 176] on div "Último Mês" at bounding box center [276, 178] width 22 height 5
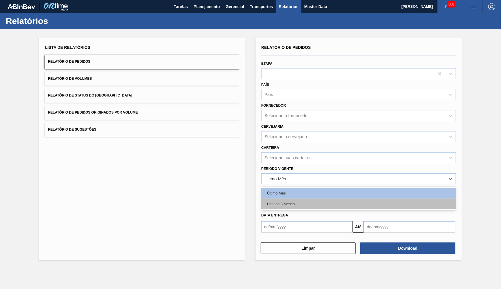
click at [289, 198] on div "Últimos 3 Meses" at bounding box center [358, 203] width 195 height 11
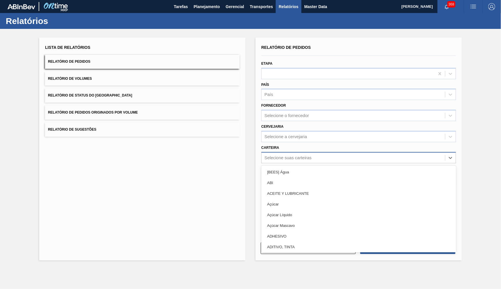
click at [287, 153] on div "Selecione suas carteiras" at bounding box center [354, 157] width 184 height 8
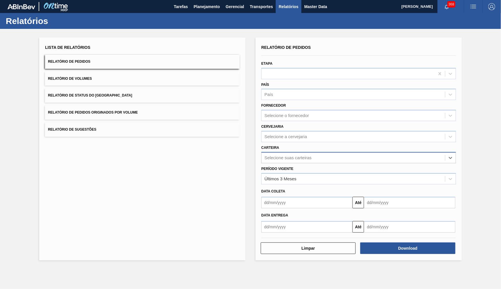
click at [293, 155] on div "Selecione suas carteiras" at bounding box center [288, 157] width 47 height 5
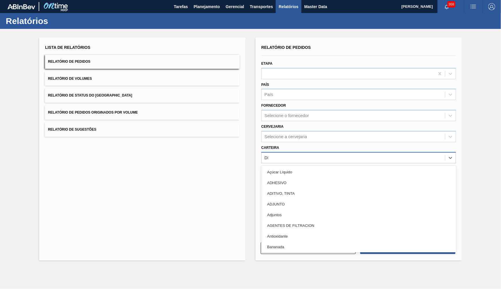
type input "DEC"
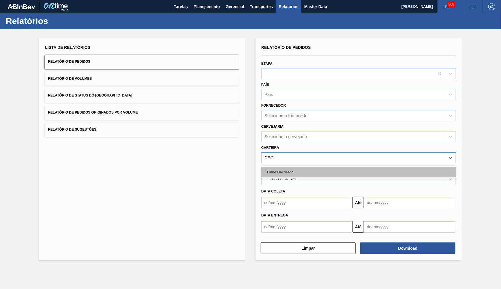
click at [287, 166] on div "Filme Decorado" at bounding box center [358, 171] width 195 height 11
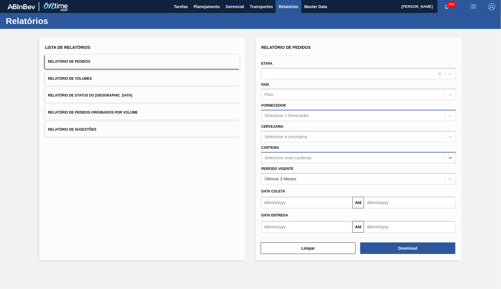
click at [324, 115] on div "Selecione o fornecedor" at bounding box center [358, 115] width 195 height 11
click at [295, 83] on div "País País" at bounding box center [358, 91] width 195 height 20
click at [294, 92] on div "País" at bounding box center [354, 94] width 184 height 8
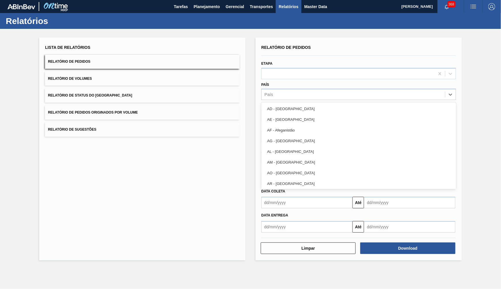
click at [237, 177] on div "Lista de Relatórios Relatório de Pedidos Relatório de Volumes Relatório de Stat…" at bounding box center [142, 149] width 206 height 222
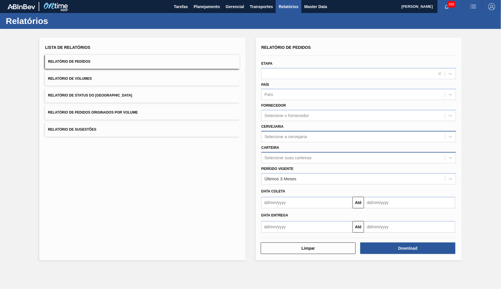
click at [277, 134] on div "Selecione a cervejaria" at bounding box center [286, 136] width 43 height 5
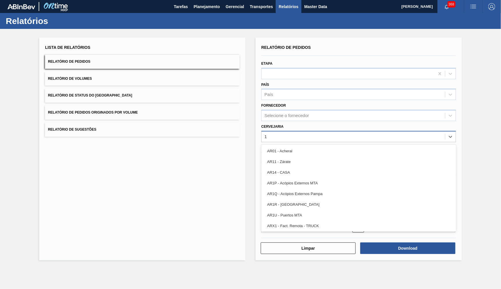
type input "19"
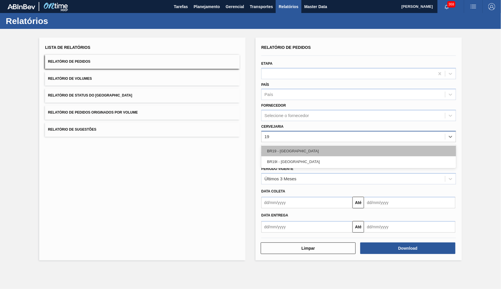
click at [302, 147] on div "BR19 - Nova Rio" at bounding box center [358, 150] width 195 height 11
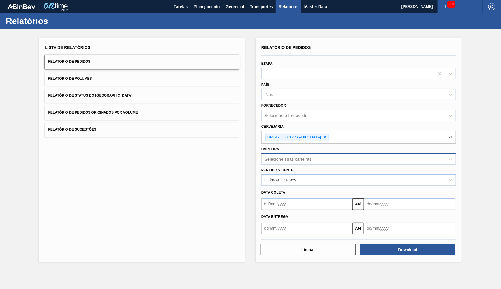
click at [205, 14] on div "Relatórios" at bounding box center [250, 21] width 501 height 16
click at [203, 3] on span "Planejamento" at bounding box center [207, 6] width 26 height 7
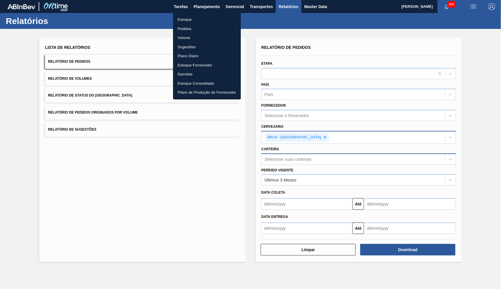
click at [205, 27] on li "Pedidos" at bounding box center [207, 28] width 68 height 9
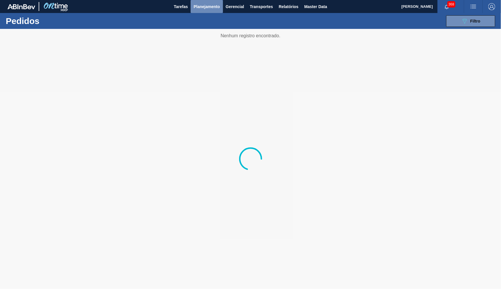
click at [201, 12] on button "Planejamento" at bounding box center [207, 6] width 32 height 13
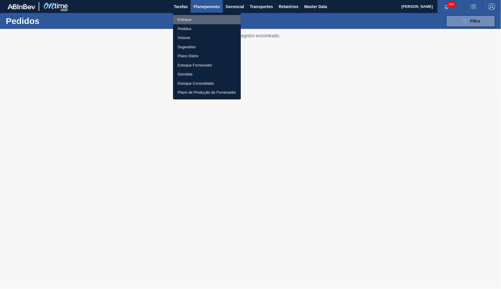
click at [190, 19] on li "Estoque" at bounding box center [207, 19] width 68 height 9
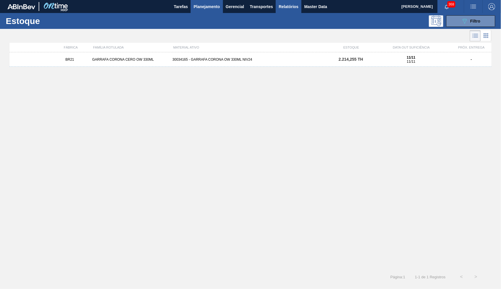
click at [281, 8] on span "Relatórios" at bounding box center [289, 6] width 20 height 7
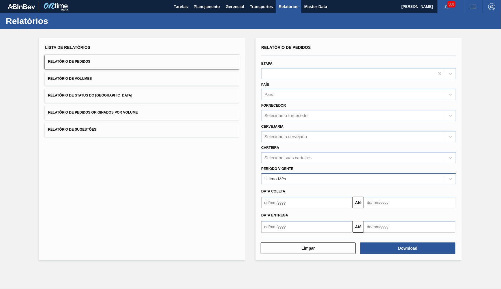
click at [279, 176] on div "Último Mês" at bounding box center [276, 178] width 22 height 5
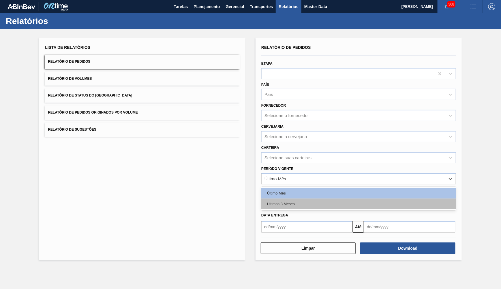
click at [291, 198] on div "Últimos 3 Meses" at bounding box center [358, 203] width 195 height 11
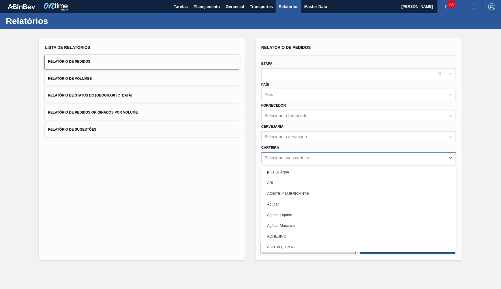
click at [284, 152] on div "Selecione suas carteiras" at bounding box center [358, 157] width 195 height 11
click at [275, 110] on div "Selecione o fornecedor" at bounding box center [358, 115] width 195 height 11
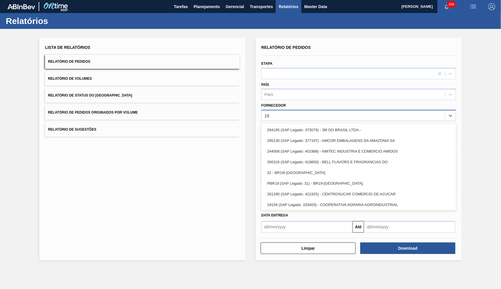
type input "1"
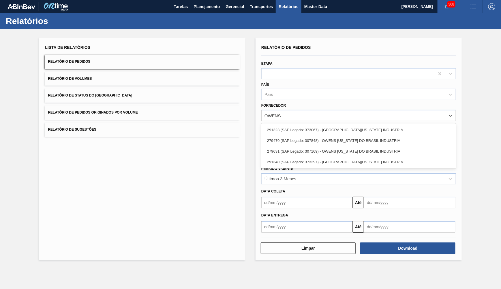
type input "OWENS"
click at [298, 235] on div at bounding box center [358, 237] width 199 height 5
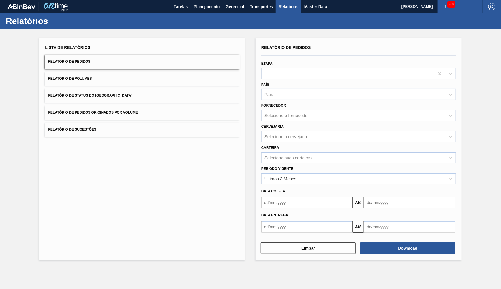
click at [285, 134] on div "Selecione a cervejaria" at bounding box center [286, 136] width 43 height 5
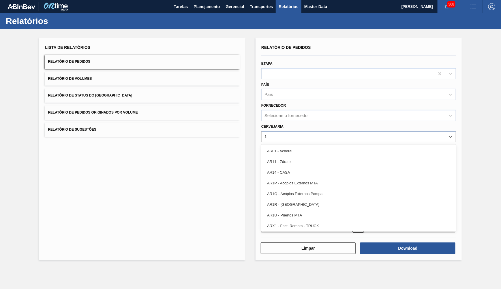
type input "19"
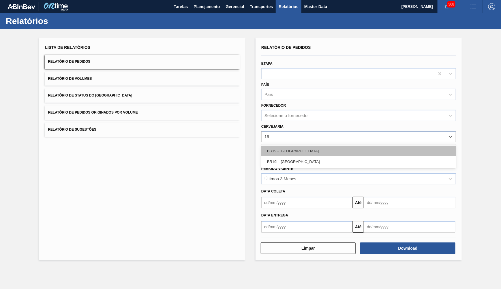
click at [303, 145] on div "BR19 - Nova Rio" at bounding box center [358, 150] width 195 height 11
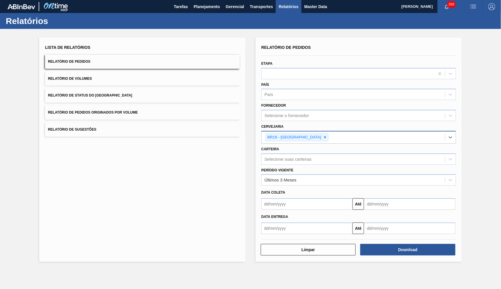
click at [447, 244] on div "Download" at bounding box center [409, 249] width 100 height 13
click at [446, 244] on button "Download" at bounding box center [407, 250] width 95 height 12
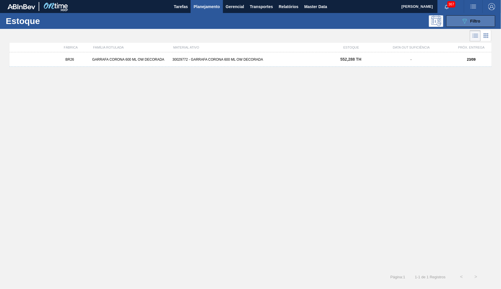
click at [452, 19] on button "089F7B8B-B2A5-4AFE-B5C0-19BA573D28AC Filtro" at bounding box center [470, 21] width 49 height 12
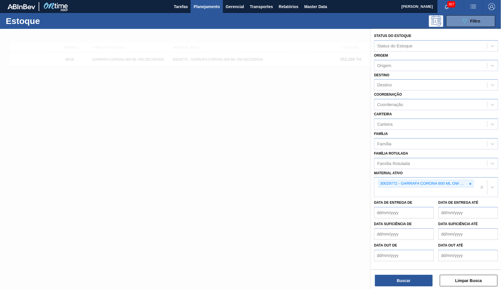
click at [200, 7] on span "Planejamento" at bounding box center [207, 6] width 26 height 7
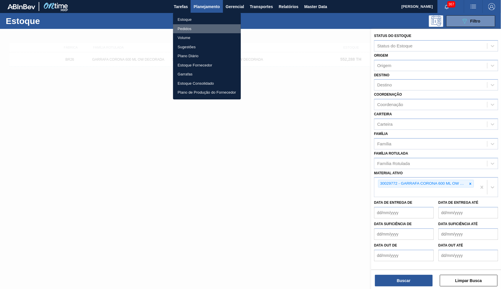
click at [200, 27] on li "Pedidos" at bounding box center [207, 28] width 68 height 9
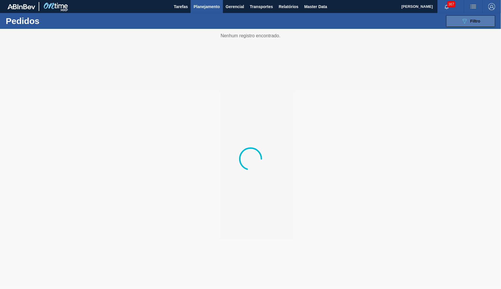
click at [462, 24] on icon "089F7B8B-B2A5-4AFE-B5C0-19BA573D28AC" at bounding box center [464, 21] width 7 height 7
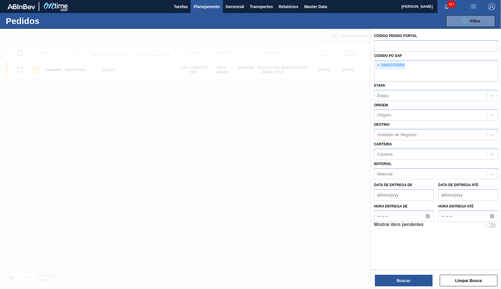
click at [377, 64] on span "×" at bounding box center [378, 65] width 5 height 7
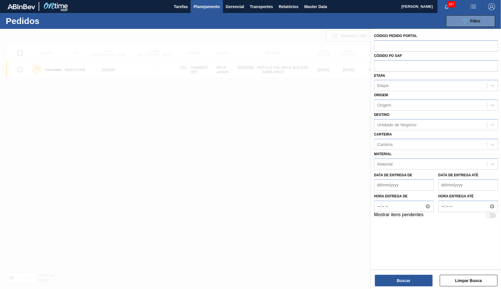
paste input "5800341272"
type input "5800341272"
click at [423, 276] on button "Buscar" at bounding box center [404, 280] width 58 height 12
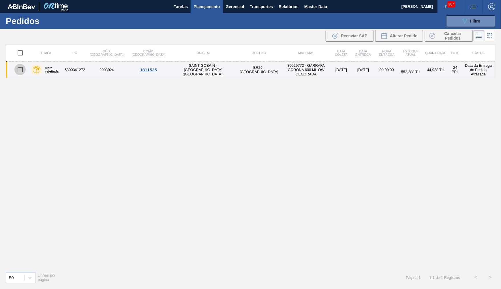
click at [22, 70] on input "checkbox" at bounding box center [20, 69] width 12 height 12
checkbox input "true"
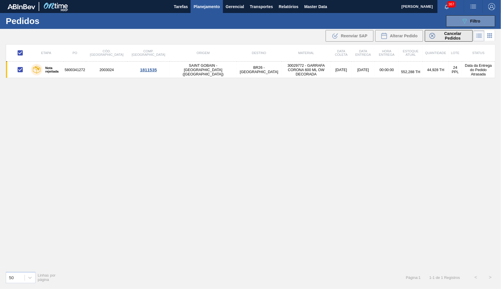
click at [467, 36] on span "Cancelar Pedidos" at bounding box center [453, 35] width 31 height 9
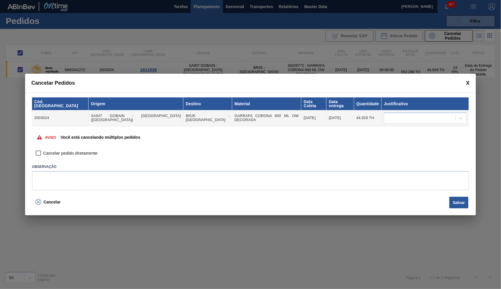
click at [48, 154] on label "Cancelar pedido diretamente" at bounding box center [65, 153] width 64 height 10
click at [43, 154] on input "Cancelar pedido diretamente" at bounding box center [38, 153] width 10 height 10
checkbox input "true"
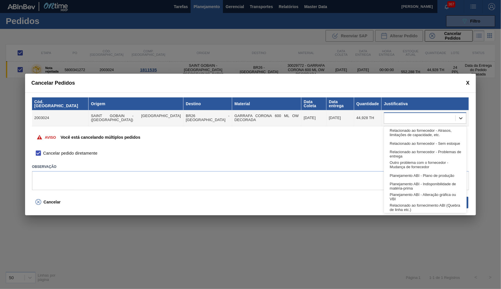
click at [458, 113] on div at bounding box center [461, 118] width 10 height 10
type input "ER"
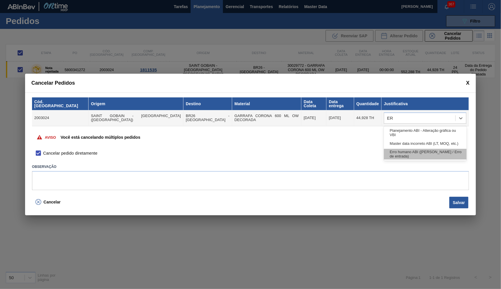
click at [437, 149] on div "Erro humano ABI (Cálculo / Erro de entrada)" at bounding box center [425, 154] width 83 height 11
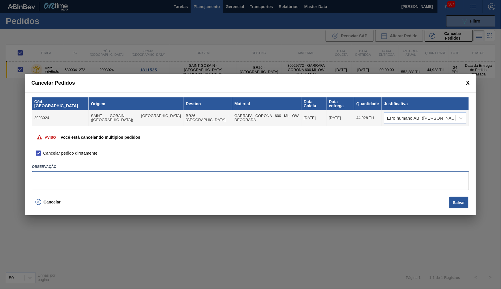
click at [131, 180] on textarea at bounding box center [250, 180] width 437 height 19
type textarea "C"
type textarea "Cancelado pela unidade"
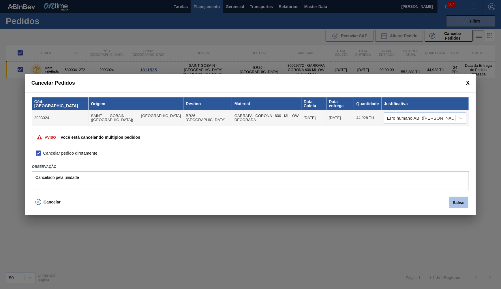
click at [456, 199] on button "Salvar" at bounding box center [459, 203] width 19 height 12
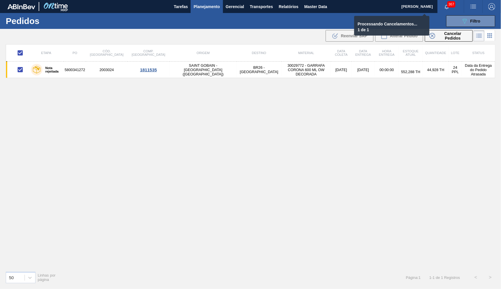
checkbox input "false"
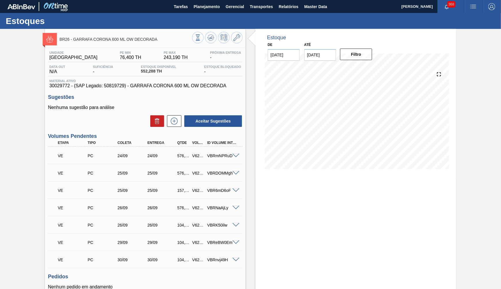
type input "[DATE]"
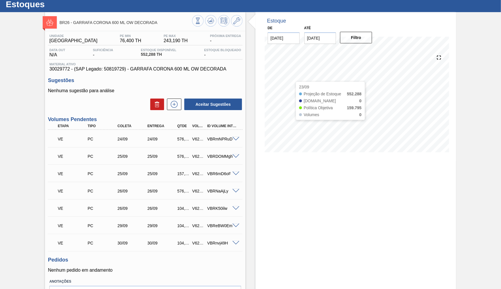
scroll to position [26, 0]
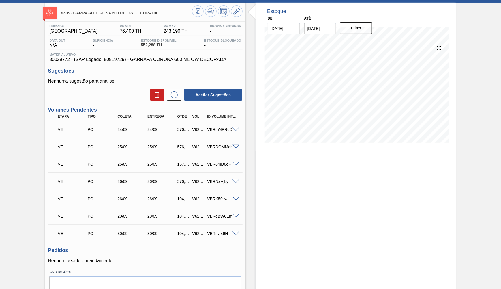
click at [199, 67] on div "Unidade Uberlândia PE MIN 76,400 TH PE MAX 243,190 TH Próxima Entrega - Data ou…" at bounding box center [145, 167] width 201 height 290
click at [193, 63] on div "Unidade Uberlândia PE MIN 76,400 TH PE MAX 243,190 TH Próxima Entrega - Data ou…" at bounding box center [145, 167] width 201 height 290
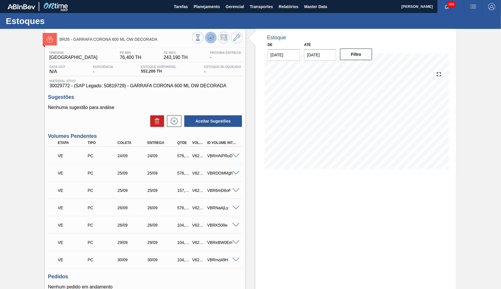
click at [212, 36] on icon at bounding box center [210, 37] width 7 height 7
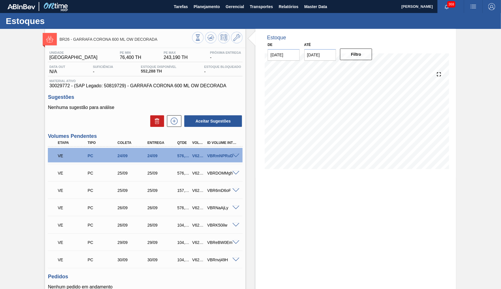
click at [217, 39] on div at bounding box center [217, 38] width 50 height 13
click at [213, 37] on icon at bounding box center [210, 37] width 7 height 7
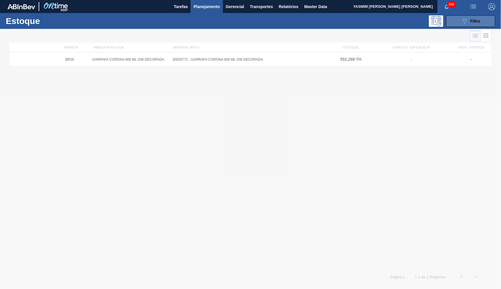
drag, startPoint x: 459, startPoint y: 28, endPoint x: 461, endPoint y: 21, distance: 7.1
click at [461, 21] on div "Estoque 089F7B8B-B2A5-4AFE-B5C0-19BA573D28AC Filtro" at bounding box center [250, 21] width 501 height 16
click at [461, 21] on button "089F7B8B-B2A5-4AFE-B5C0-19BA573D28AC Filtro" at bounding box center [470, 21] width 49 height 12
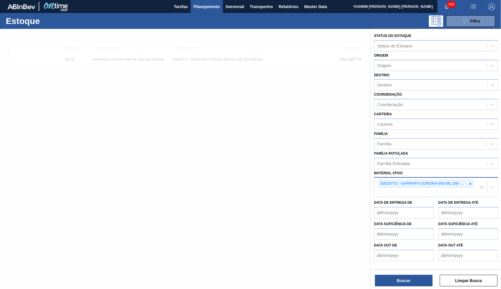
click at [466, 180] on div "30029772 - GARRAFA CORONA 600 ML OW DECORADA" at bounding box center [423, 183] width 89 height 7
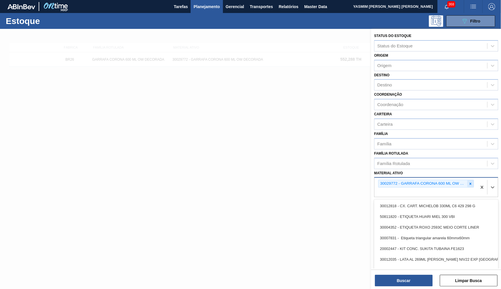
click at [469, 182] on icon at bounding box center [471, 184] width 4 height 4
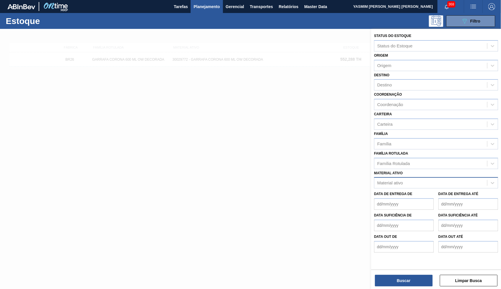
click at [413, 149] on div "Família Rotulada Família Rotulada" at bounding box center [436, 159] width 124 height 20
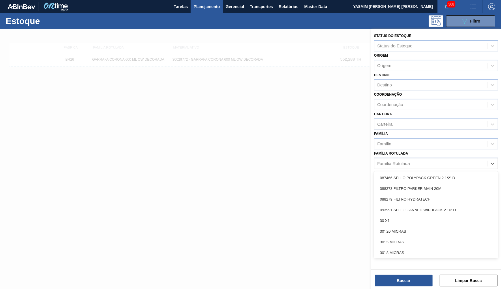
click at [420, 159] on div "Família Rotulada" at bounding box center [431, 163] width 113 height 8
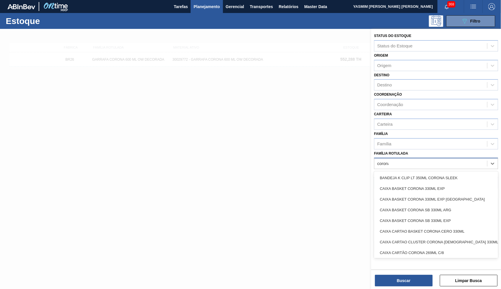
type Rotulada "corona cero"
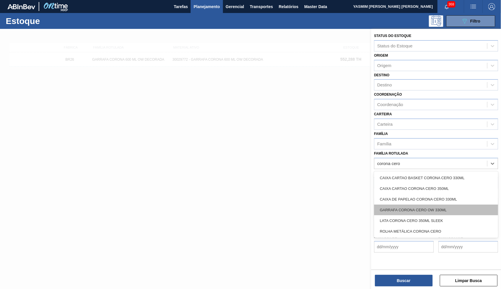
click at [452, 204] on div "GARRAFA CORONA CERO OW 330ML" at bounding box center [436, 209] width 124 height 11
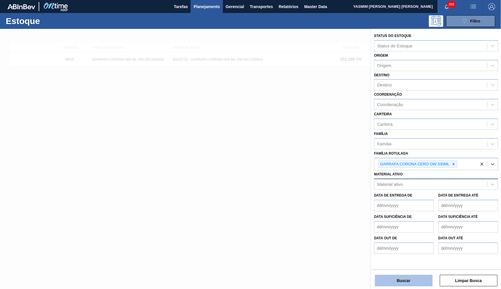
click at [417, 277] on button "Buscar" at bounding box center [404, 280] width 58 height 12
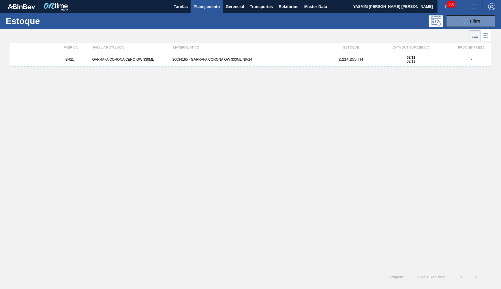
click at [269, 54] on div "BR21 GARRAFA CORONA CERO OW 330ML 30034165 - GARRAFA CORONA OW 330ML NIV24 2.21…" at bounding box center [251, 59] width 482 height 14
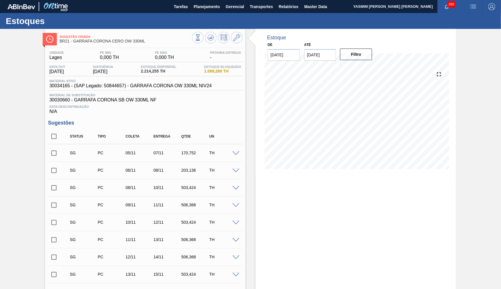
type input "[DATE]"
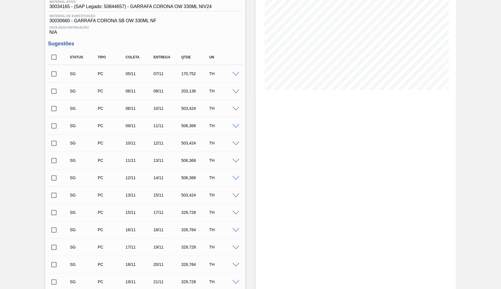
click at [236, 72] on span at bounding box center [236, 74] width 7 height 4
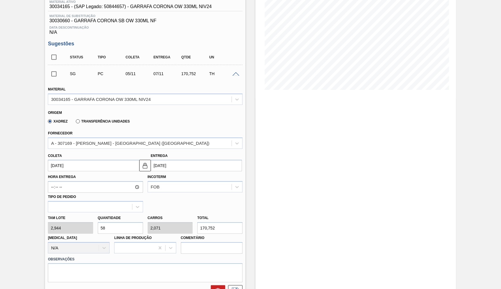
drag, startPoint x: 105, startPoint y: 216, endPoint x: 95, endPoint y: 216, distance: 10.1
click at [98, 222] on input "58" at bounding box center [120, 228] width 45 height 12
click at [115, 222] on input "58" at bounding box center [120, 228] width 45 height 12
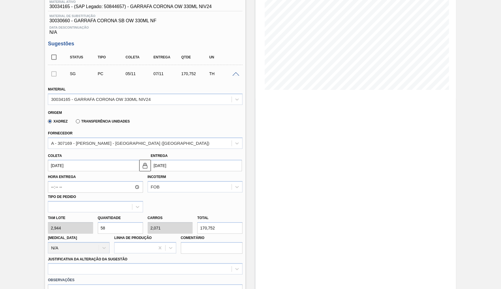
paste input "140"
type input "140"
type input "5"
type input "412,16"
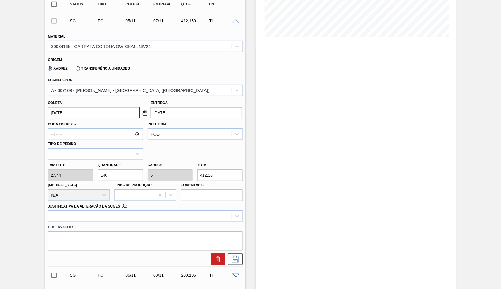
type input "140"
click at [76, 221] on div "Observações" at bounding box center [145, 235] width 199 height 29
click at [77, 210] on div at bounding box center [145, 215] width 195 height 11
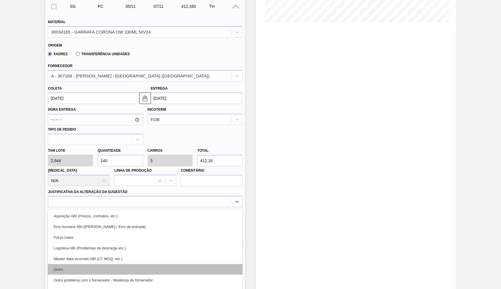
click at [81, 264] on div "Outro" at bounding box center [145, 269] width 195 height 11
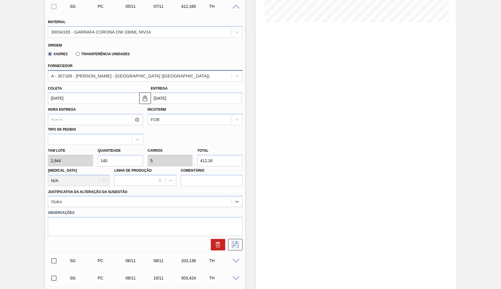
click at [82, 75] on div "A - 307169 - [PERSON_NAME] - [GEOGRAPHIC_DATA] ([GEOGRAPHIC_DATA])" at bounding box center [140, 76] width 184 height 8
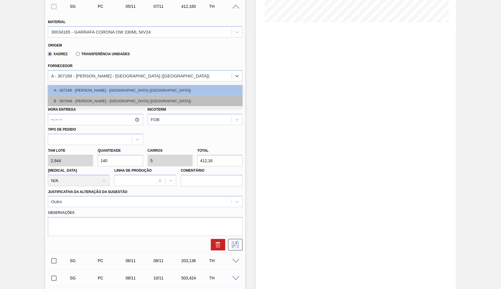
click at [87, 96] on div "B - 307848 - [PERSON_NAME] - [GEOGRAPHIC_DATA] ([GEOGRAPHIC_DATA])" at bounding box center [145, 101] width 195 height 11
type input "2,940"
type input "140,19"
type input "5,007"
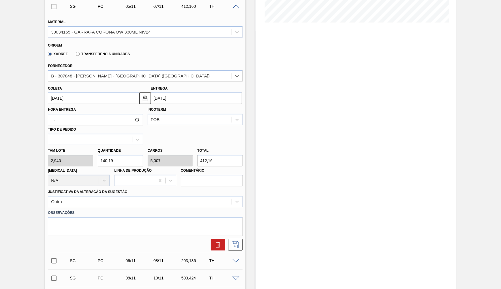
click at [87, 105] on label "Hora Entrega" at bounding box center [95, 109] width 95 height 8
click at [87, 114] on input "Hora Entrega" at bounding box center [95, 120] width 95 height 12
click at [85, 95] on input "[DATE]" at bounding box center [93, 98] width 91 height 12
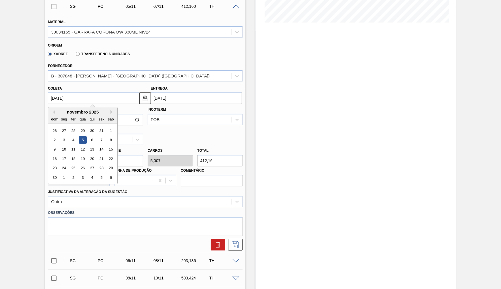
click at [81, 92] on input "[DATE]" at bounding box center [93, 98] width 91 height 12
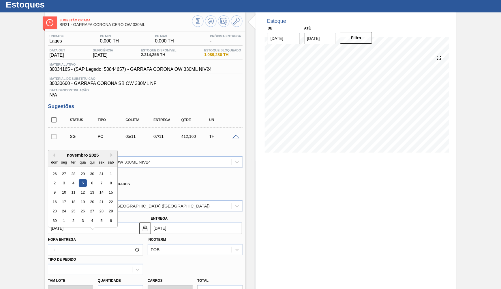
scroll to position [14, 0]
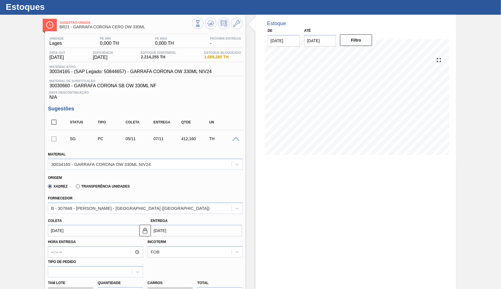
click at [140, 71] on span "30034165 - (SAP Legado: 50844657) - GARRAFA CORONA OW 330ML NIV24" at bounding box center [130, 71] width 162 height 5
click at [140, 70] on span "30034165 - (SAP Legado: 50844657) - GARRAFA CORONA OW 330ML NIV24" at bounding box center [130, 71] width 162 height 5
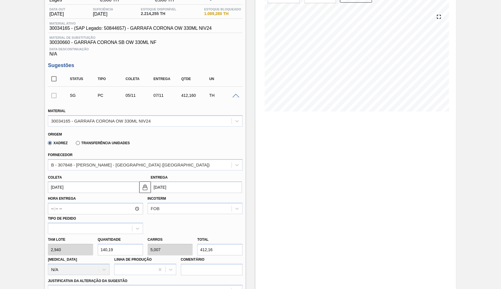
scroll to position [93, 0]
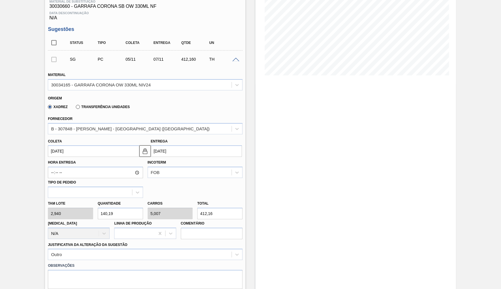
click at [123, 208] on input "140,19" at bounding box center [120, 213] width 45 height 12
click at [124, 207] on input "140,19" at bounding box center [120, 213] width 45 height 12
type input "412,159"
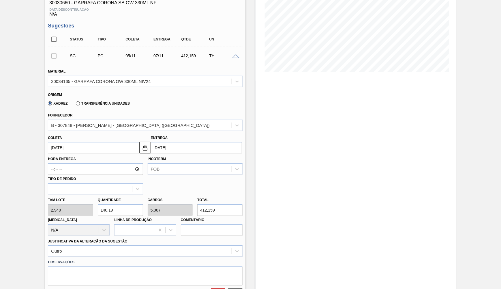
click at [138, 142] on input "[DATE]" at bounding box center [93, 148] width 91 height 12
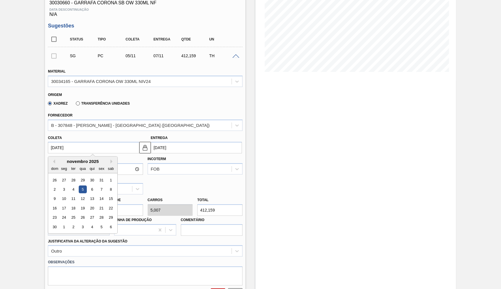
click at [124, 207] on input "140,19" at bounding box center [120, 210] width 45 height 12
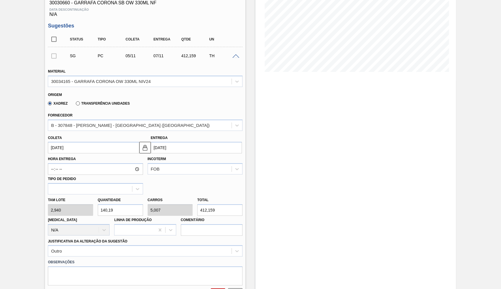
type input "140,1"
type input "5,004"
type input "411,894"
type input "140,"
type input "5"
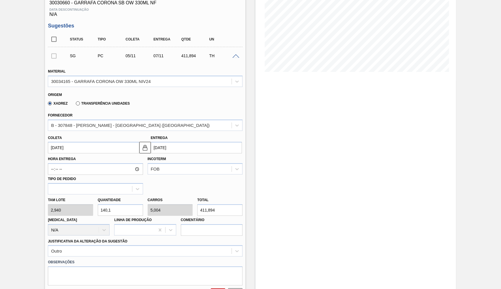
type input "411,6"
type input "140"
drag, startPoint x: 121, startPoint y: 194, endPoint x: 92, endPoint y: 196, distance: 28.9
click at [92, 196] on div "[PERSON_NAME] 2,940 Quantidade 140 Carros 5 Total 411,6 [MEDICAL_DATA] N/A Linh…" at bounding box center [145, 214] width 199 height 41
drag, startPoint x: 110, startPoint y: 203, endPoint x: 89, endPoint y: 205, distance: 20.5
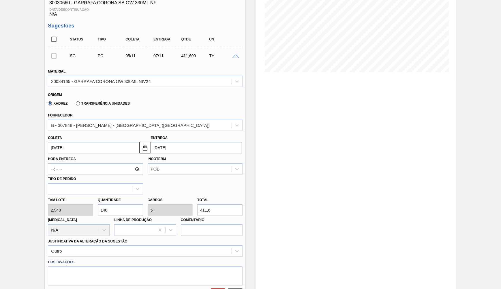
click at [98, 205] on input "140" at bounding box center [120, 210] width 45 height 12
click at [83, 153] on div "Hora Entrega Incoterm FOB Tipo de pedido" at bounding box center [145, 173] width 199 height 41
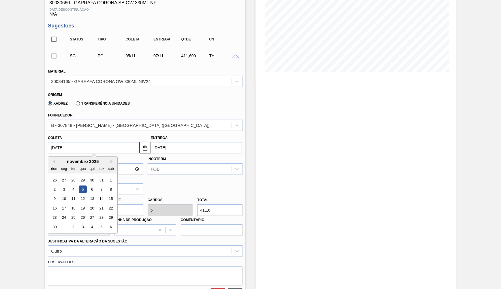
click at [85, 145] on input "[DATE]" at bounding box center [93, 148] width 91 height 12
click at [52, 164] on div "dom" at bounding box center [55, 168] width 8 height 8
click at [54, 159] on div "novembro 2025" at bounding box center [82, 161] width 69 height 5
click at [54, 159] on button "Previous Month" at bounding box center [53, 161] width 4 height 4
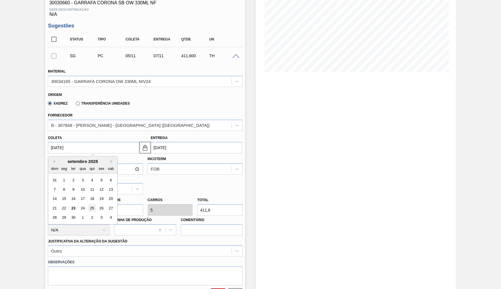
click at [88, 204] on div "25" at bounding box center [92, 208] width 8 height 8
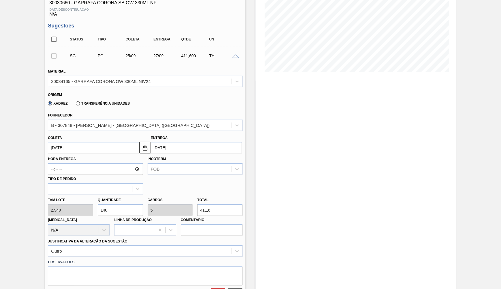
type input "[DATE]"
click at [235, 288] on button at bounding box center [235, 294] width 14 height 12
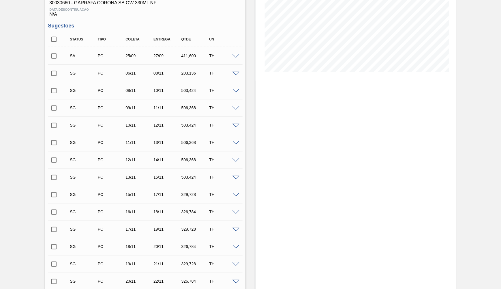
click at [235, 72] on span at bounding box center [236, 74] width 7 height 4
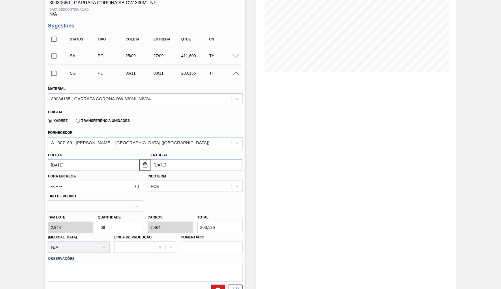
drag, startPoint x: 117, startPoint y: 218, endPoint x: 17, endPoint y: 222, distance: 100.8
click at [98, 222] on input "69" at bounding box center [120, 227] width 45 height 12
paste input "140"
type input "140"
type input "5"
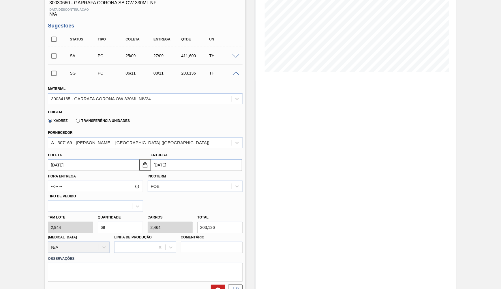
type input "412,16"
type input "140"
click at [58, 159] on input "[DATE]" at bounding box center [93, 165] width 91 height 12
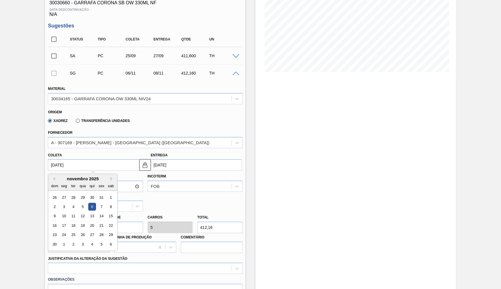
click at [54, 174] on div "novembro 2025 dom seg ter qua qui sex sab" at bounding box center [82, 182] width 69 height 17
click at [55, 176] on div "novembro 2025" at bounding box center [82, 178] width 69 height 5
click at [55, 177] on button "Previous Month" at bounding box center [53, 179] width 4 height 4
click at [98, 221] on div "26" at bounding box center [102, 225] width 8 height 8
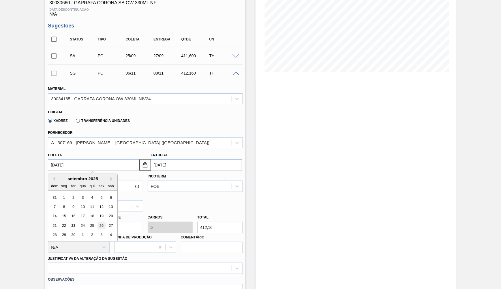
type input "[DATE]"
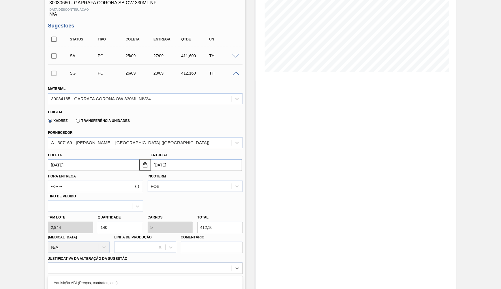
click at [130, 262] on div "option Aquisição ABI (Preços, contratos, etc.) focused, 1 of 18. 18 results ava…" at bounding box center [145, 267] width 195 height 11
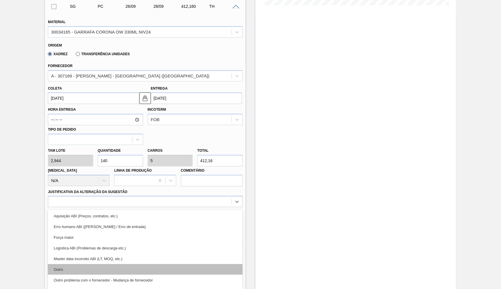
click at [92, 264] on div "Outro" at bounding box center [145, 269] width 195 height 11
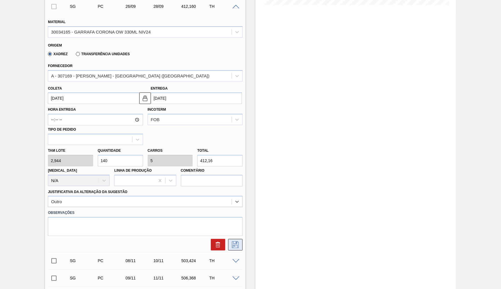
click at [235, 241] on icon at bounding box center [235, 244] width 9 height 7
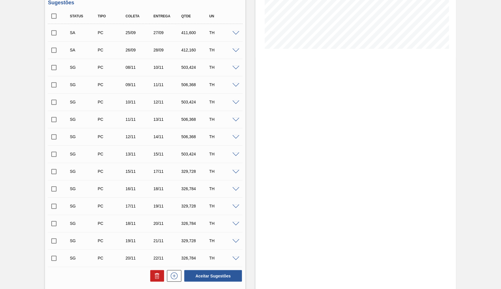
scroll to position [111, 0]
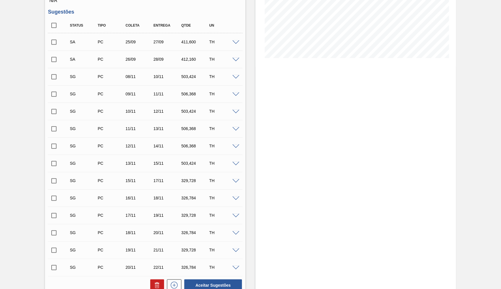
click at [237, 58] on span at bounding box center [236, 60] width 7 height 4
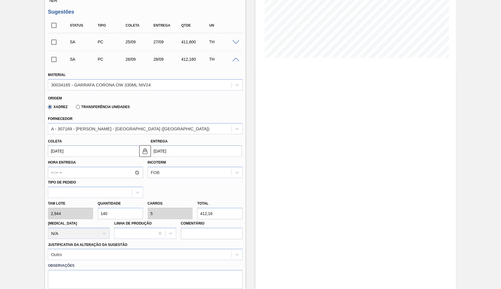
drag, startPoint x: 126, startPoint y: 206, endPoint x: 54, endPoint y: 217, distance: 72.6
click at [98, 217] on input "140" at bounding box center [120, 213] width 45 height 12
type input "2"
type input "0,071"
type input "5,888"
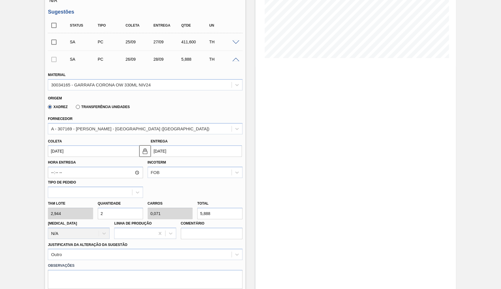
type input "28"
type input "1"
type input "82,432"
drag, startPoint x: 216, startPoint y: 204, endPoint x: 171, endPoint y: 201, distance: 45.1
click at [197, 207] on input "82,432" at bounding box center [219, 213] width 45 height 12
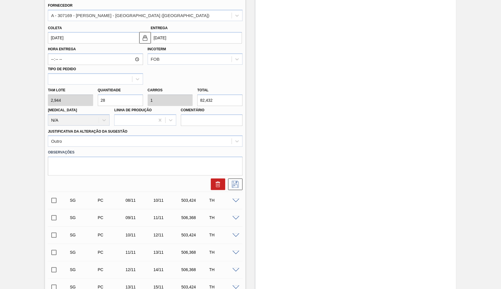
scroll to position [221, 0]
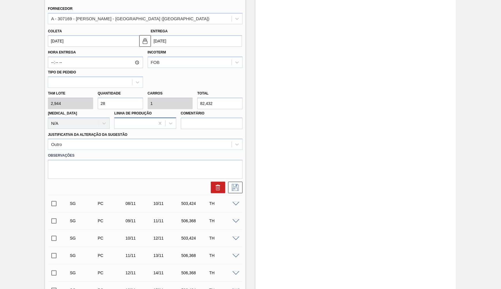
click at [124, 119] on div at bounding box center [135, 123] width 40 height 8
click at [118, 98] on input "28" at bounding box center [120, 104] width 45 height 12
paste input "84"
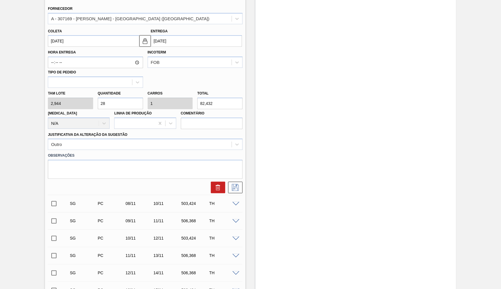
type input "84"
type input "3"
type input "247,296"
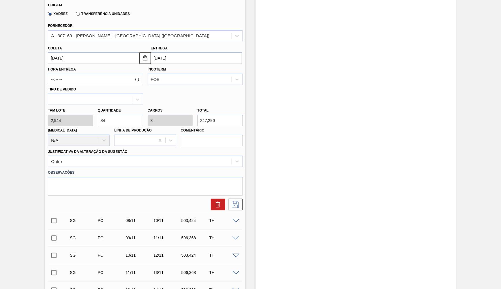
scroll to position [194, 0]
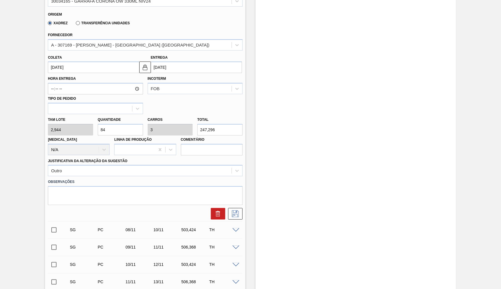
type input "84"
click at [170, 52] on div "[PERSON_NAME] [DATE] Entrega [DATE]" at bounding box center [145, 62] width 199 height 21
drag, startPoint x: 158, startPoint y: 40, endPoint x: 158, endPoint y: 46, distance: 5.8
click at [158, 41] on div "A - 307169 - [PERSON_NAME] - [GEOGRAPHIC_DATA] ([GEOGRAPHIC_DATA])" at bounding box center [140, 45] width 184 height 8
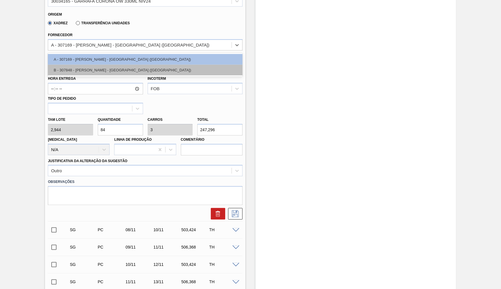
click at [156, 65] on div "B - 307848 - [PERSON_NAME] - [GEOGRAPHIC_DATA] ([GEOGRAPHIC_DATA])" at bounding box center [145, 70] width 195 height 11
type input "2,940"
type input "84,114"
type input "3,004"
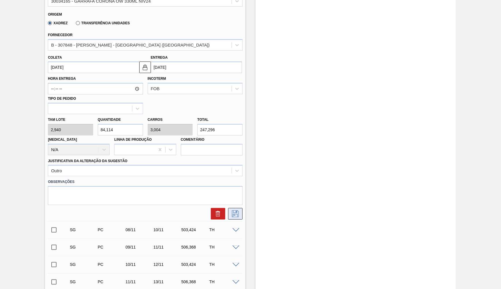
click at [241, 208] on button at bounding box center [235, 214] width 14 height 12
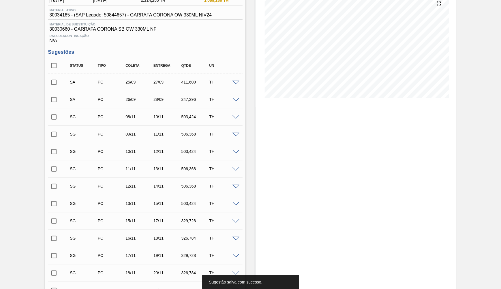
scroll to position [62, 0]
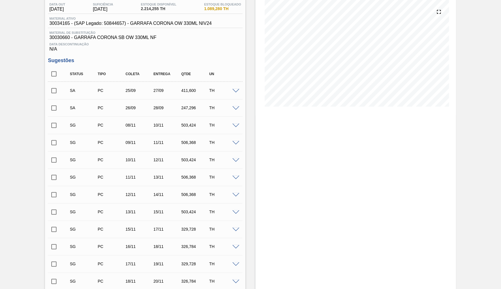
click at [236, 92] on div "SA PC 25/09 27/09 411,600 TH" at bounding box center [145, 90] width 195 height 14
click at [236, 90] on span at bounding box center [236, 91] width 7 height 4
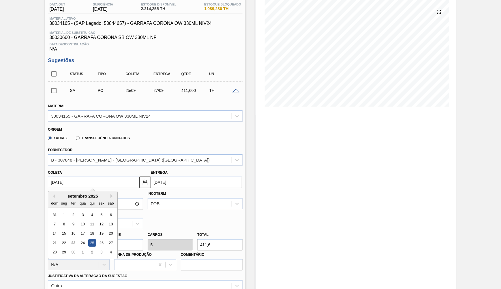
drag, startPoint x: 81, startPoint y: 180, endPoint x: 0, endPoint y: 182, distance: 80.5
click at [48, 182] on input "[DATE]" at bounding box center [93, 182] width 91 height 12
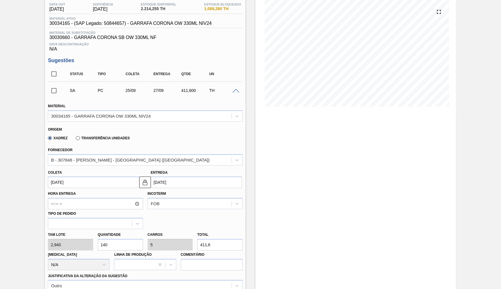
drag, startPoint x: 212, startPoint y: 243, endPoint x: 208, endPoint y: 243, distance: 4.0
click at [211, 250] on label "Comentário" at bounding box center [212, 254] width 62 height 8
click at [111, 240] on input "140" at bounding box center [120, 245] width 45 height 12
paste input "84"
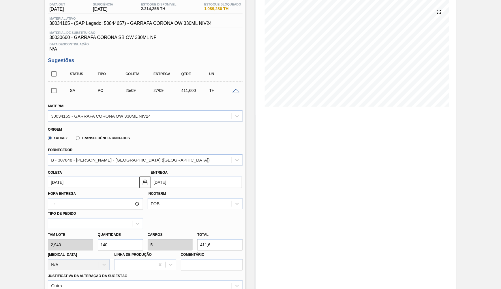
type input "84"
type input "3"
type input "246,96"
type input "84"
click at [93, 159] on div "B - 307848 - [PERSON_NAME] - [GEOGRAPHIC_DATA] ([GEOGRAPHIC_DATA])" at bounding box center [140, 160] width 184 height 8
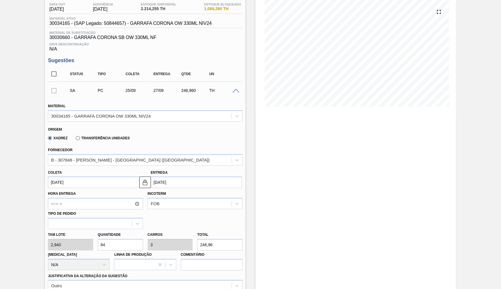
click at [229, 220] on div "Hora Entrega Incoterm FOB Tipo de pedido" at bounding box center [145, 208] width 199 height 41
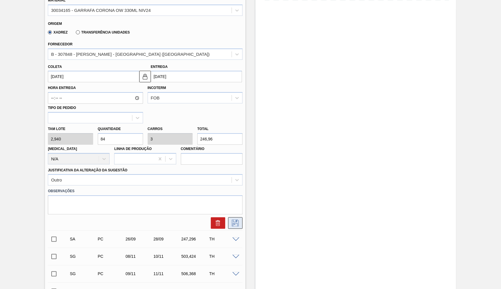
click at [233, 217] on button at bounding box center [235, 223] width 14 height 12
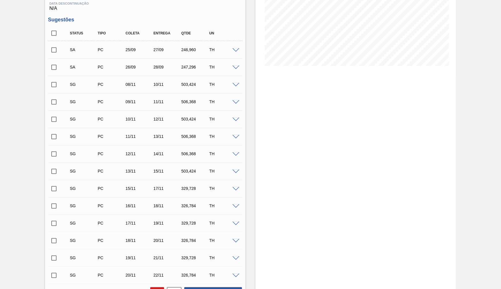
scroll to position [89, 0]
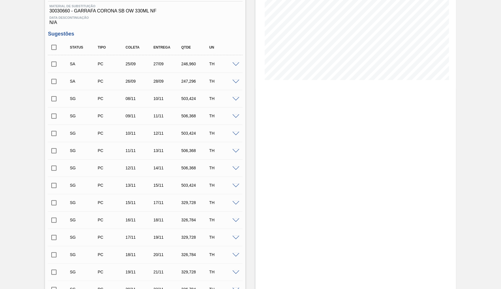
click at [236, 100] on div "SG PC 08/11 10/11 503,424 TH" at bounding box center [145, 98] width 195 height 14
click at [233, 97] on span at bounding box center [236, 99] width 7 height 4
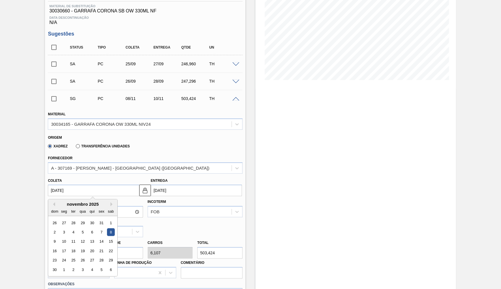
click at [87, 184] on input "[DATE]" at bounding box center [93, 190] width 91 height 12
click at [54, 202] on button "Previous Month" at bounding box center [53, 204] width 4 height 4
click at [107, 247] on div "27" at bounding box center [111, 251] width 8 height 8
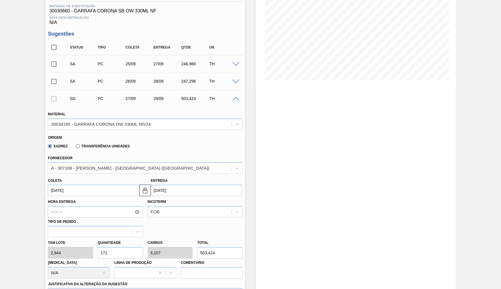
type input "[DATE]"
drag, startPoint x: 90, startPoint y: 242, endPoint x: 18, endPoint y: 241, distance: 71.3
click at [98, 247] on input "171" at bounding box center [120, 253] width 45 height 12
paste input "84"
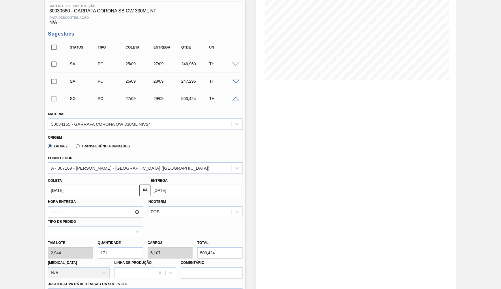
type input "84"
type input "3"
type input "247,296"
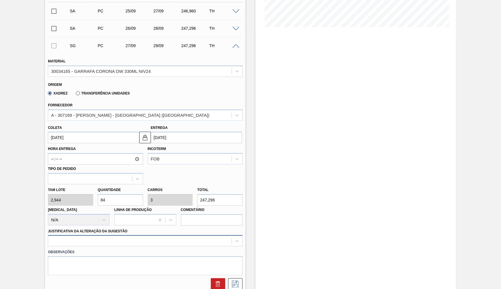
type input "84"
click at [115, 235] on div "option Aquisição ABI (Preços, contratos, etc.) focused, 1 of 18. 18 results ava…" at bounding box center [145, 240] width 195 height 11
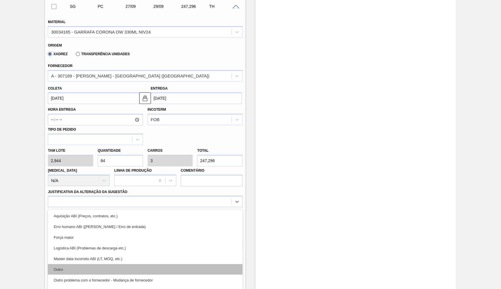
click at [110, 264] on div "Outro" at bounding box center [145, 269] width 195 height 11
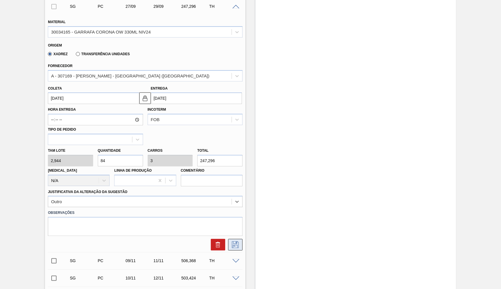
click at [233, 241] on icon at bounding box center [235, 244] width 7 height 7
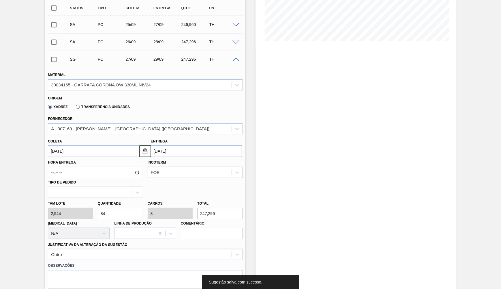
scroll to position [102, 0]
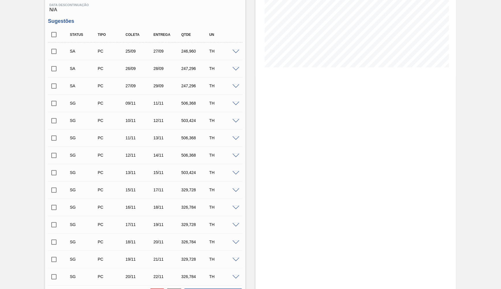
click at [235, 102] on span at bounding box center [236, 104] width 7 height 4
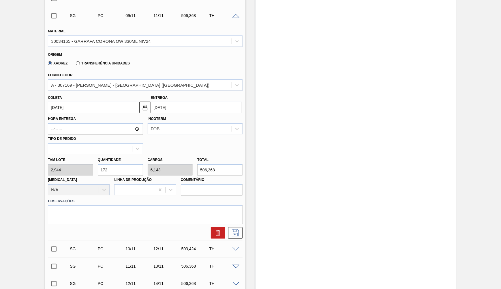
scroll to position [207, 0]
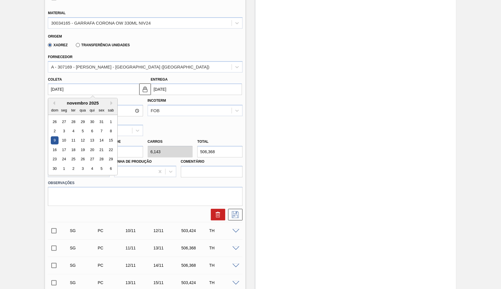
click at [63, 84] on input "[DATE]" at bounding box center [93, 89] width 91 height 12
click at [53, 106] on div "dom" at bounding box center [55, 110] width 8 height 8
click at [55, 100] on div "novembro 2025" at bounding box center [82, 102] width 69 height 5
click at [54, 101] on button "Previous Month" at bounding box center [53, 103] width 4 height 4
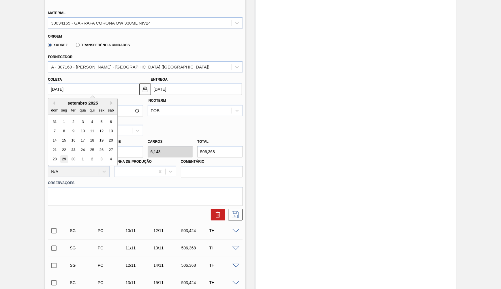
click at [62, 155] on div "29" at bounding box center [64, 159] width 8 height 8
type input "[DATE]"
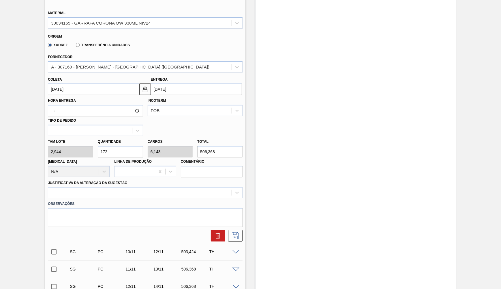
drag, startPoint x: 102, startPoint y: 143, endPoint x: 25, endPoint y: 139, distance: 77.2
click at [98, 146] on input "172" at bounding box center [120, 152] width 45 height 12
paste input "84"
type input "84"
type input "3"
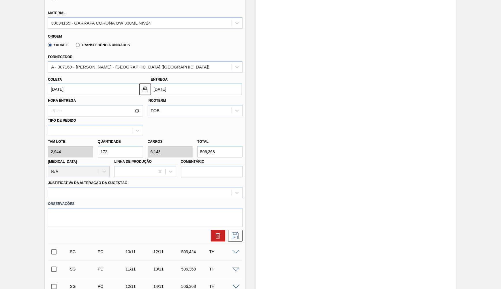
type input "247,296"
type input "84"
click at [47, 184] on div "Justificativa da Alteração da Sugestão" at bounding box center [145, 189] width 199 height 20
click at [75, 188] on div at bounding box center [140, 192] width 184 height 8
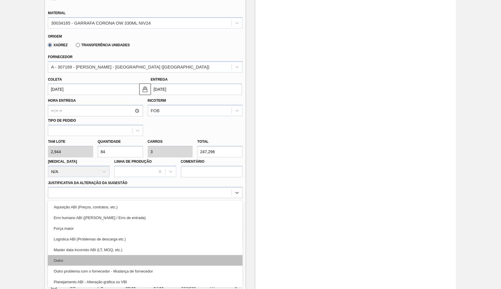
click at [80, 246] on div "Aquisição ABI (Preços, contratos, etc.) Erro humano ABI (Cálculo / Erro de entr…" at bounding box center [145, 243] width 195 height 87
click at [80, 255] on div "Outro" at bounding box center [145, 260] width 195 height 11
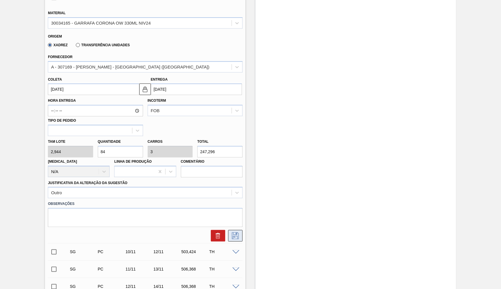
click at [235, 232] on icon at bounding box center [235, 235] width 9 height 7
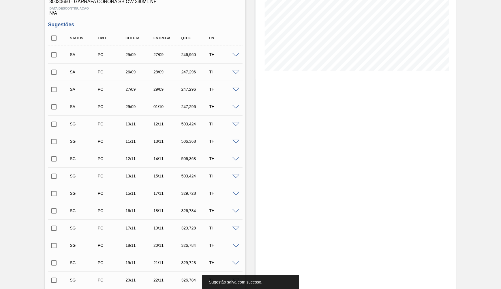
scroll to position [72, 0]
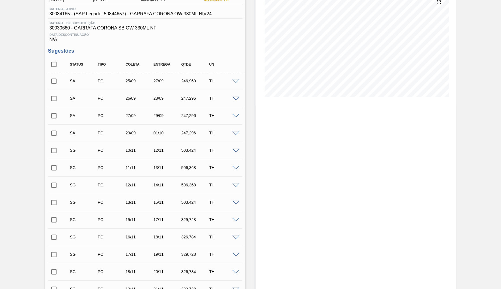
click at [236, 134] on div "TH" at bounding box center [223, 132] width 31 height 5
click at [235, 132] on span at bounding box center [236, 133] width 7 height 4
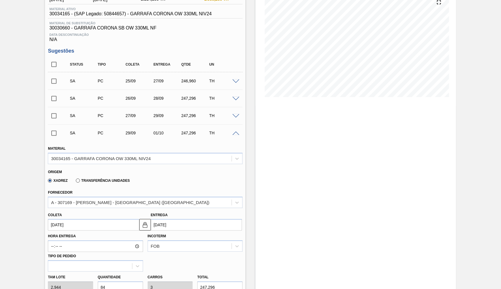
click at [235, 131] on span at bounding box center [236, 133] width 7 height 4
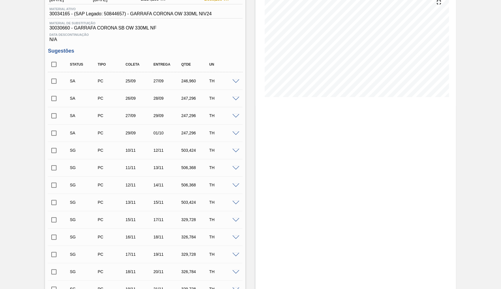
click at [236, 149] on span at bounding box center [236, 151] width 7 height 4
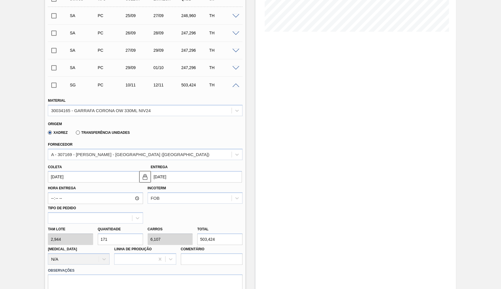
scroll to position [151, 0]
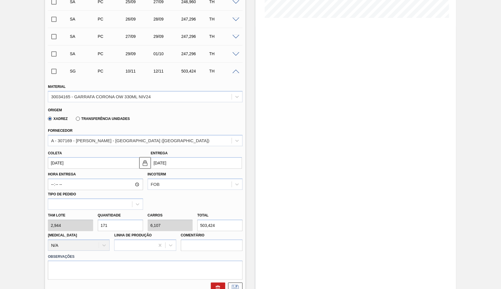
click at [82, 160] on input "[DATE]" at bounding box center [93, 163] width 91 height 12
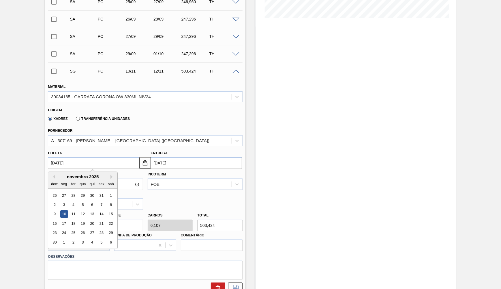
click at [54, 174] on div "novembro 2025" at bounding box center [82, 176] width 69 height 5
click at [54, 175] on button "Previous Month" at bounding box center [53, 177] width 4 height 4
click at [70, 229] on div "30" at bounding box center [74, 233] width 8 height 8
type input "[DATE]"
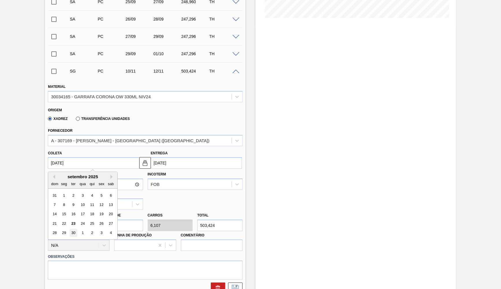
type input "[DATE]"
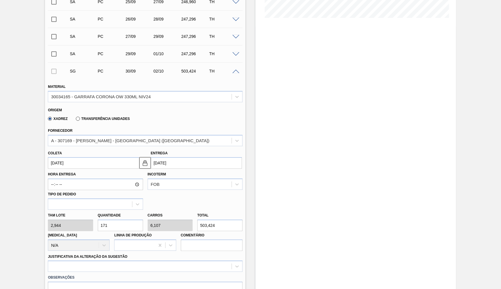
paste input "84"
drag, startPoint x: 110, startPoint y: 213, endPoint x: 54, endPoint y: 206, distance: 56.9
click at [98, 219] on input "171" at bounding box center [120, 225] width 45 height 12
type input "84"
type input "3"
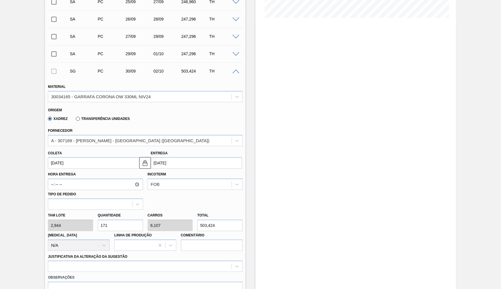
type input "247,296"
type input "84"
click at [81, 273] on label "Observações" at bounding box center [145, 277] width 195 height 8
click at [75, 260] on div "option Aquisição ABI (Preços, contratos, etc.) focused, 1 of 18. 18 results ava…" at bounding box center [145, 265] width 195 height 11
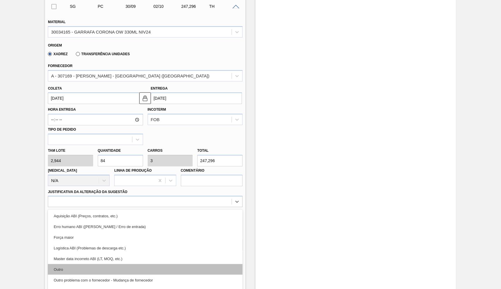
click at [73, 264] on div "Outro" at bounding box center [145, 269] width 195 height 11
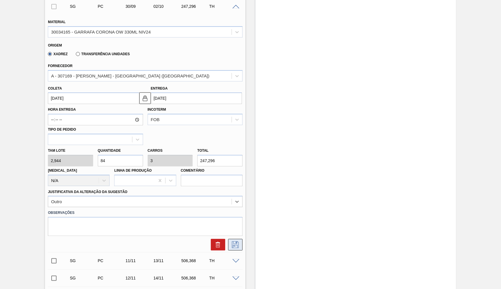
click at [234, 241] on icon at bounding box center [235, 244] width 9 height 7
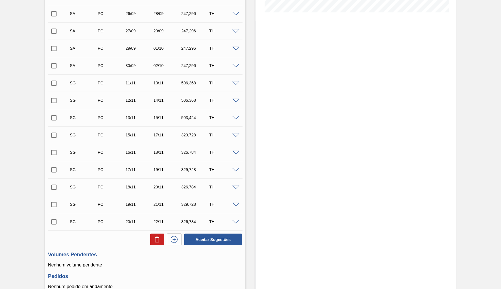
scroll to position [177, 0]
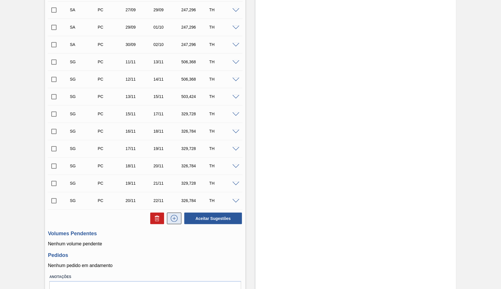
click at [172, 215] on icon at bounding box center [174, 218] width 9 height 7
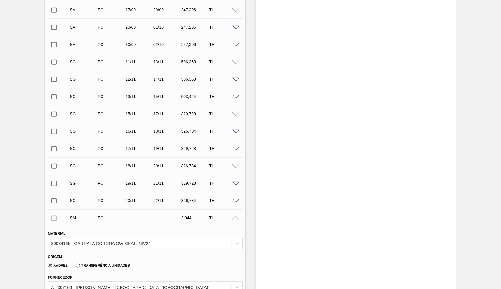
scroll to position [283, 0]
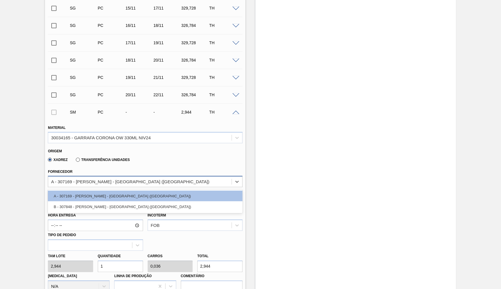
click at [90, 179] on div "A - 307169 - [PERSON_NAME] - [GEOGRAPHIC_DATA] ([GEOGRAPHIC_DATA])" at bounding box center [130, 181] width 158 height 5
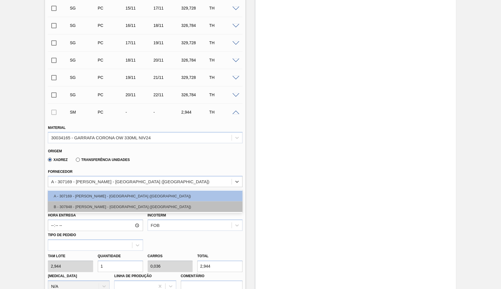
click at [99, 201] on div "B - 307848 - [PERSON_NAME] - [GEOGRAPHIC_DATA] ([GEOGRAPHIC_DATA])" at bounding box center [145, 206] width 195 height 11
type input "2,940"
type input "1,001"
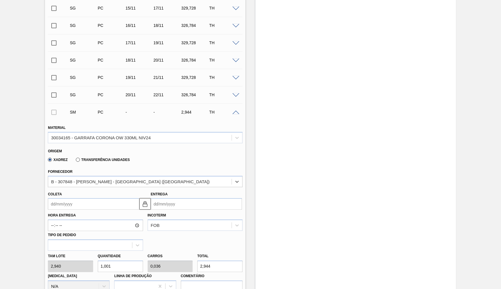
click at [96, 205] on div "Coleta" at bounding box center [92, 200] width 93 height 20
click at [92, 204] on input "Coleta" at bounding box center [93, 204] width 91 height 12
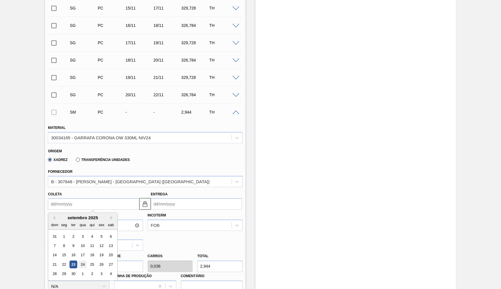
click at [82, 260] on div "24" at bounding box center [83, 264] width 8 height 8
type input "[DATE]"
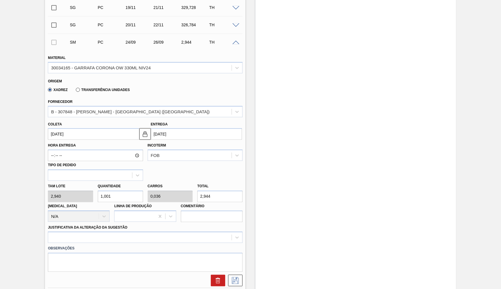
scroll to position [362, 0]
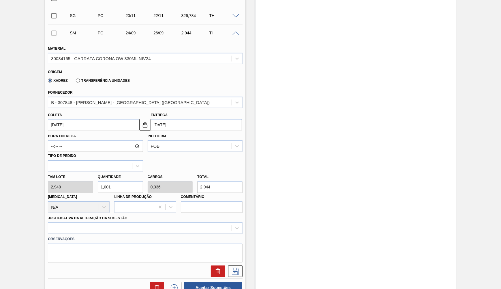
drag, startPoint x: 64, startPoint y: 173, endPoint x: 63, endPoint y: 188, distance: 15.1
click at [98, 181] on input "1,001" at bounding box center [120, 187] width 45 height 12
paste input "84"
type input "84"
type input "3"
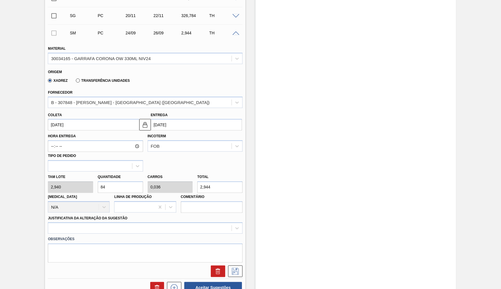
type input "246,96"
type input "84"
click at [68, 222] on div at bounding box center [145, 227] width 195 height 11
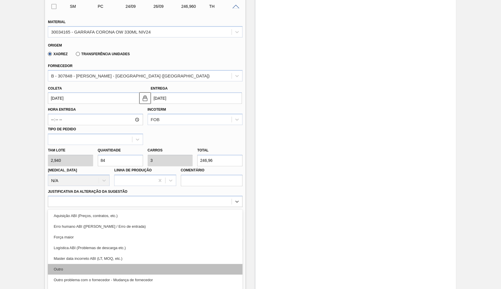
drag, startPoint x: 73, startPoint y: 265, endPoint x: 71, endPoint y: 261, distance: 4.3
click at [71, 261] on div "Aquisição ABI (Preços, contratos, etc.) Erro humano ABI (Cálculo / Erro de entr…" at bounding box center [145, 252] width 195 height 87
click at [71, 264] on div "Outro" at bounding box center [145, 269] width 195 height 11
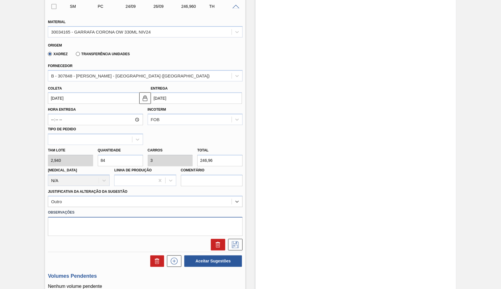
click at [98, 217] on textarea at bounding box center [145, 226] width 195 height 19
click at [237, 241] on icon at bounding box center [235, 244] width 7 height 7
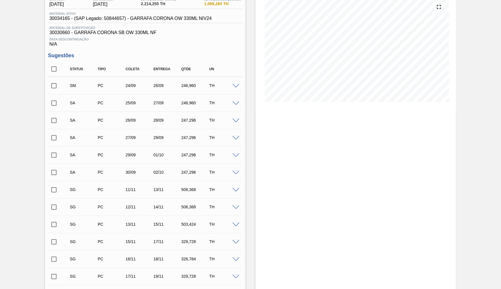
scroll to position [79, 0]
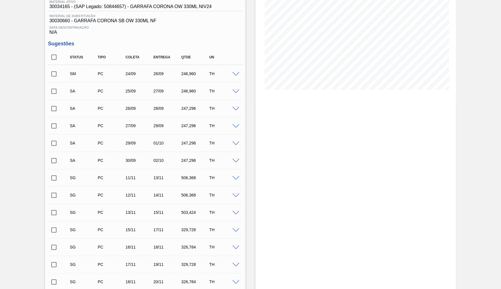
click at [238, 73] on span at bounding box center [236, 74] width 7 height 4
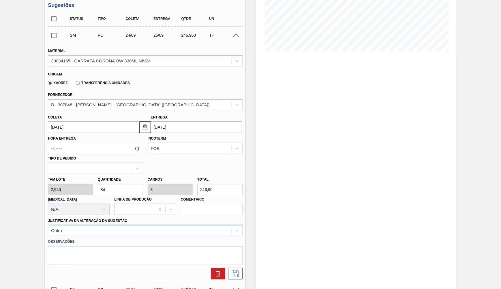
scroll to position [132, 0]
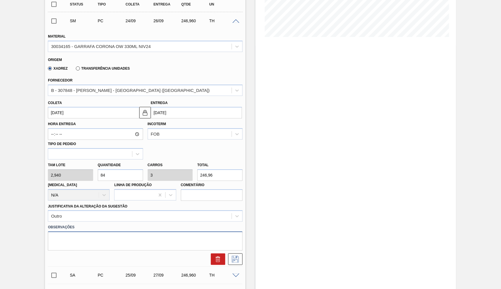
click at [126, 231] on textarea at bounding box center [145, 240] width 195 height 19
type textarea "Envio para Lages"
click at [232, 255] on icon at bounding box center [235, 258] width 9 height 7
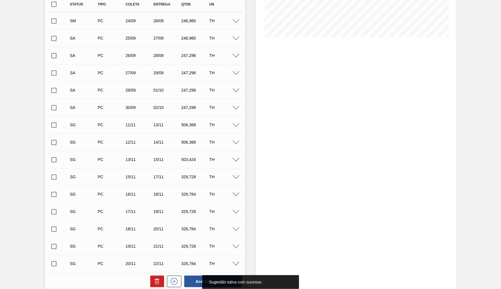
scroll to position [53, 0]
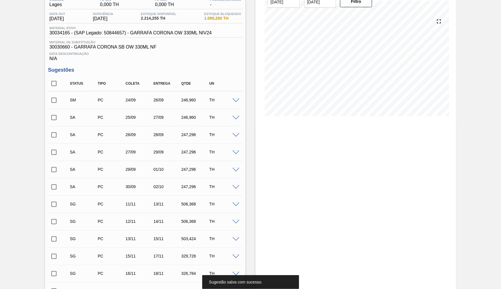
click at [239, 115] on div at bounding box center [237, 117] width 12 height 4
click at [236, 116] on span at bounding box center [236, 118] width 7 height 4
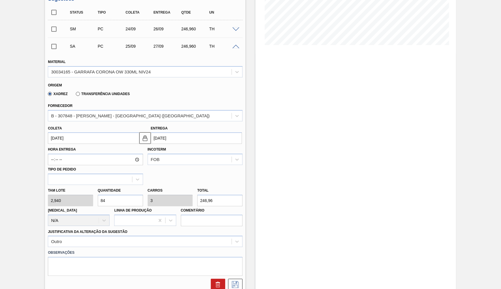
scroll to position [132, 0]
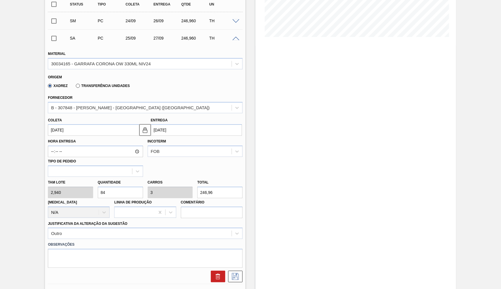
click at [117, 240] on label "Observações" at bounding box center [145, 244] width 195 height 8
click at [118, 248] on textarea at bounding box center [145, 257] width 195 height 19
paste textarea "Envio para Lages"
type textarea "Envio para Lages"
click at [234, 273] on icon at bounding box center [235, 276] width 9 height 7
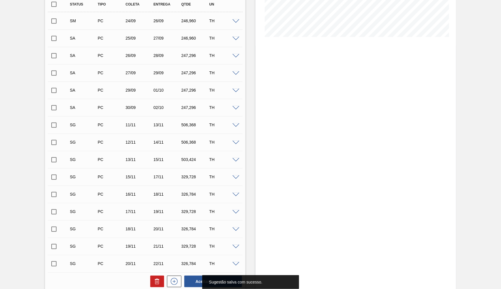
click at [235, 55] on span at bounding box center [236, 56] width 7 height 4
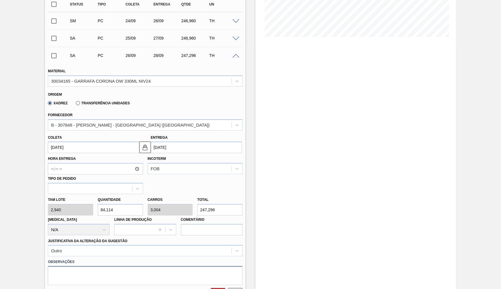
click at [101, 267] on textarea at bounding box center [145, 275] width 195 height 19
paste textarea "Envio para Lages"
type textarea "Envio para Lages"
click at [239, 288] on icon at bounding box center [235, 293] width 7 height 7
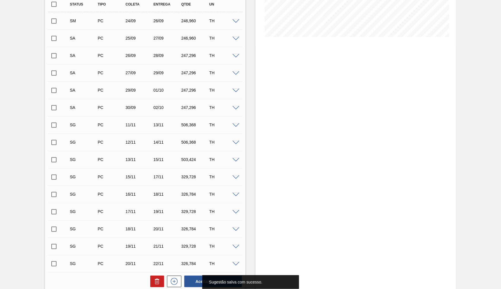
click at [235, 72] on span at bounding box center [236, 73] width 7 height 4
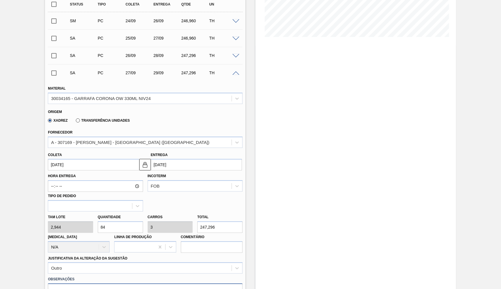
click at [93, 283] on textarea at bounding box center [145, 292] width 195 height 19
paste textarea "Envio para Lages"
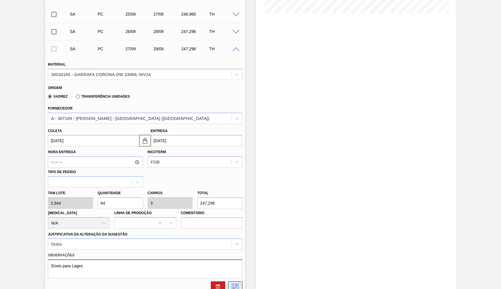
scroll to position [185, 0]
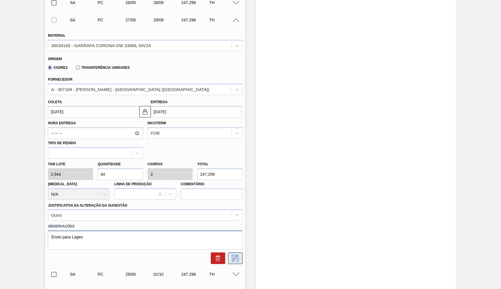
type textarea "Envio para Lages"
click at [236, 253] on button at bounding box center [235, 258] width 14 height 12
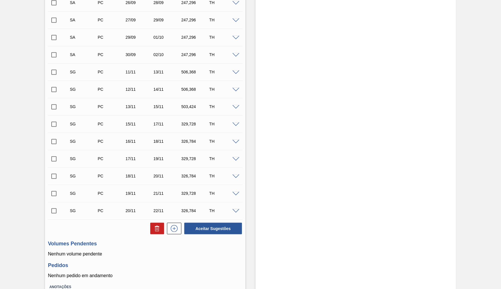
click at [235, 38] on div "SA PC 29/09 01/10 247,296 TH" at bounding box center [145, 37] width 195 height 14
click at [235, 38] on div "TH" at bounding box center [223, 37] width 31 height 5
click at [236, 36] on span at bounding box center [236, 38] width 7 height 4
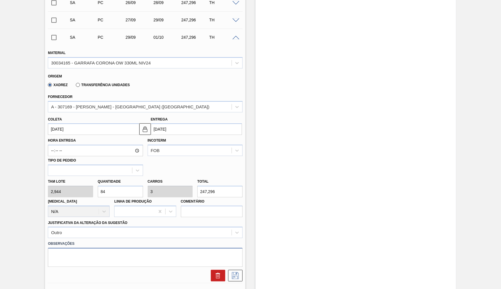
click at [117, 248] on textarea at bounding box center [145, 257] width 195 height 19
paste textarea "Envio para Lages"
type textarea "Envio para Lages"
click at [237, 270] on button at bounding box center [235, 276] width 14 height 12
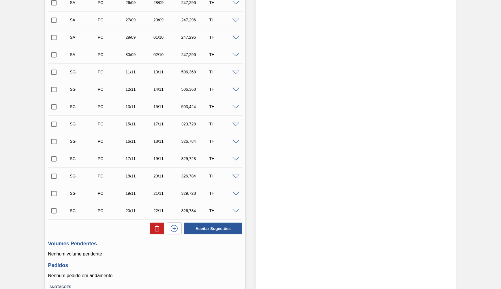
click at [240, 53] on div at bounding box center [237, 55] width 12 height 4
click at [231, 56] on div "SA PC 30/09 02/10 247,296 TH" at bounding box center [149, 55] width 167 height 12
click at [241, 53] on div at bounding box center [237, 55] width 12 height 4
click at [233, 56] on div "SA PC 30/09 02/10 247,296 TH" at bounding box center [145, 54] width 195 height 14
click at [236, 55] on div "TH" at bounding box center [223, 54] width 31 height 5
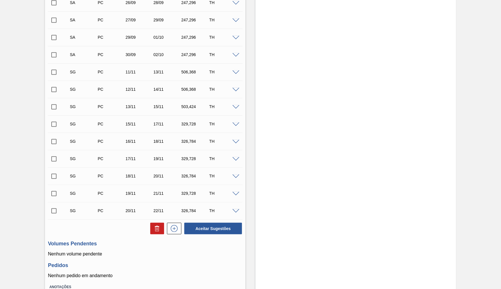
click at [236, 53] on div at bounding box center [237, 55] width 12 height 4
click at [236, 53] on span at bounding box center [236, 55] width 7 height 4
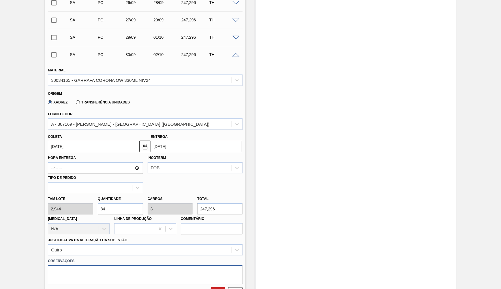
click at [60, 265] on textarea at bounding box center [145, 274] width 195 height 19
paste textarea "Envio para Lages"
type textarea "Envio para Lages"
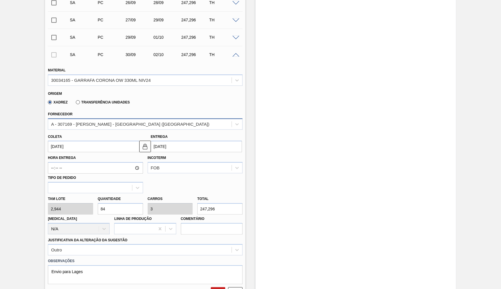
click at [87, 121] on div "A - 307169 - [PERSON_NAME] - [GEOGRAPHIC_DATA] ([GEOGRAPHIC_DATA])" at bounding box center [130, 123] width 158 height 5
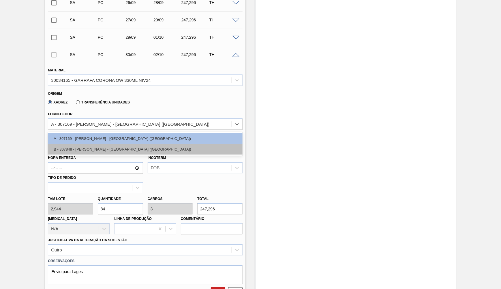
click at [104, 148] on div "B - 307848 - [PERSON_NAME] - [GEOGRAPHIC_DATA] ([GEOGRAPHIC_DATA])" at bounding box center [145, 149] width 195 height 11
type input "2,940"
type input "84,114"
type input "3,004"
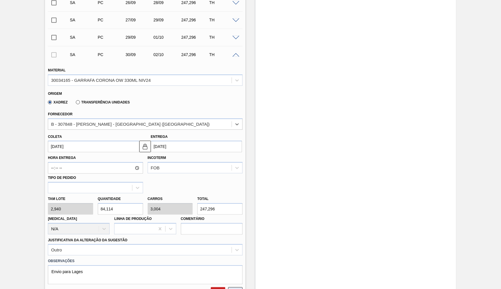
click at [231, 287] on button at bounding box center [235, 293] width 14 height 12
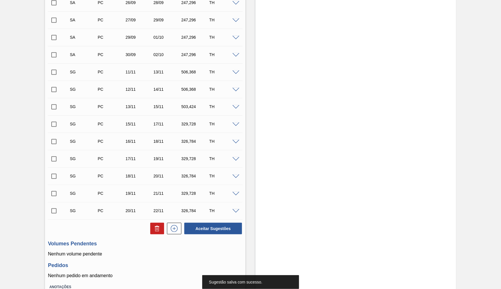
click at [238, 36] on span at bounding box center [236, 38] width 7 height 4
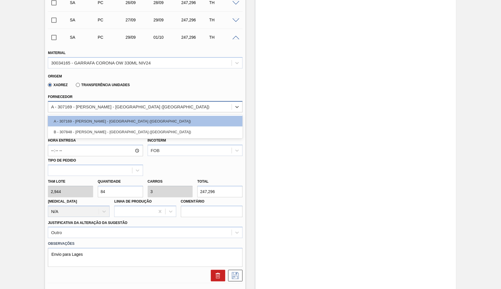
click at [134, 102] on div "A - 307169 - [PERSON_NAME] - [GEOGRAPHIC_DATA] ([GEOGRAPHIC_DATA])" at bounding box center [140, 106] width 184 height 8
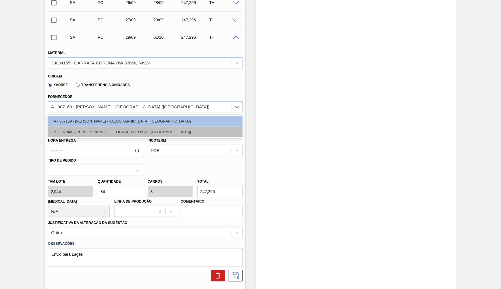
click at [139, 127] on div "B - 307848 - [PERSON_NAME] - [GEOGRAPHIC_DATA] ([GEOGRAPHIC_DATA])" at bounding box center [145, 131] width 195 height 11
type input "2,940"
type input "84,114"
type input "3,004"
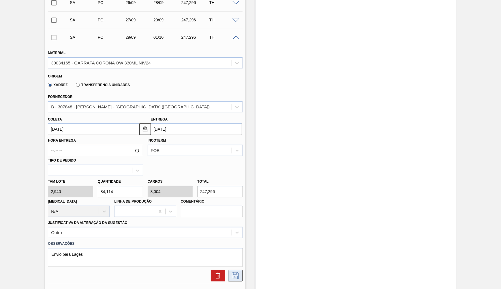
click at [234, 272] on icon at bounding box center [235, 274] width 3 height 5
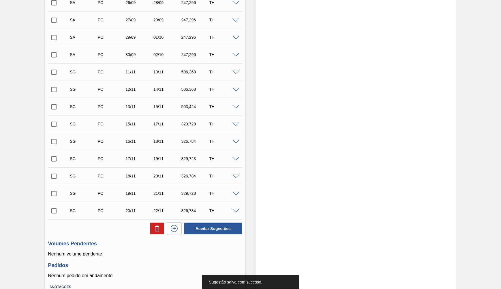
click at [237, 55] on span at bounding box center [236, 55] width 7 height 4
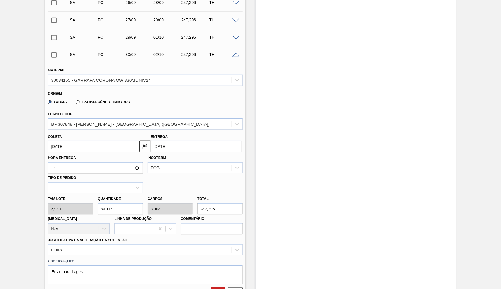
click at [237, 55] on span at bounding box center [236, 55] width 7 height 4
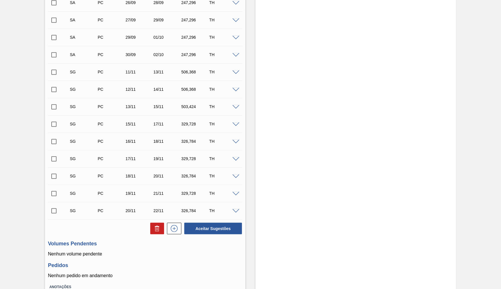
click at [238, 36] on span at bounding box center [236, 38] width 7 height 4
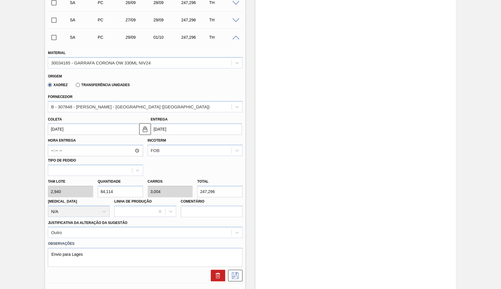
click at [238, 36] on span at bounding box center [236, 38] width 7 height 4
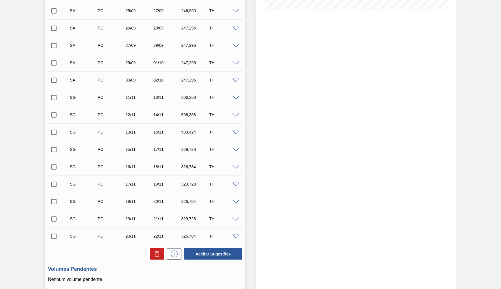
scroll to position [158, 0]
click at [232, 46] on div at bounding box center [237, 46] width 12 height 4
click at [235, 45] on span at bounding box center [236, 47] width 7 height 4
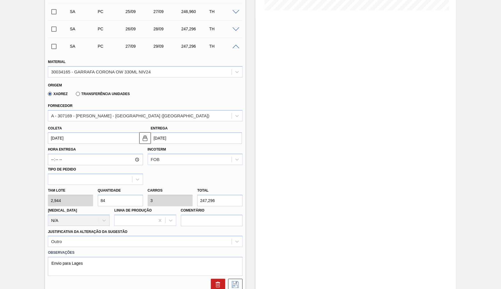
click at [235, 45] on span at bounding box center [236, 47] width 7 height 4
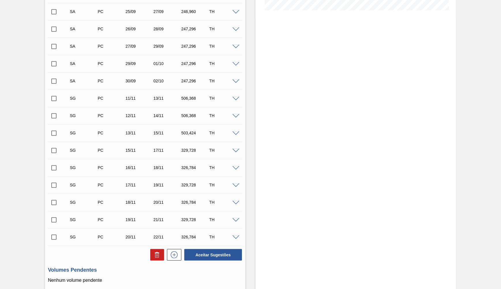
click at [235, 27] on span at bounding box center [236, 29] width 7 height 4
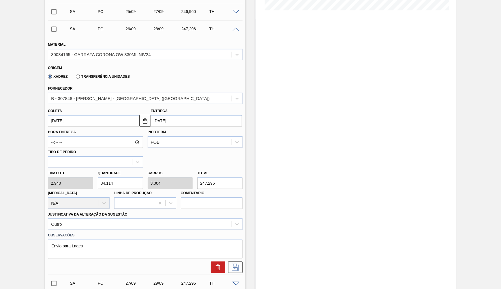
click at [235, 27] on span at bounding box center [236, 29] width 7 height 4
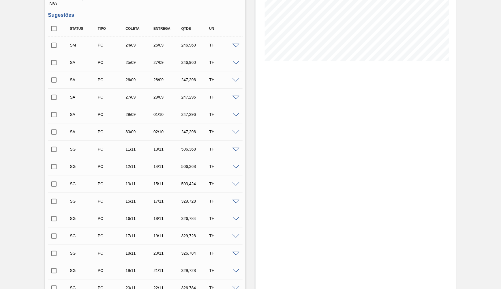
scroll to position [106, 0]
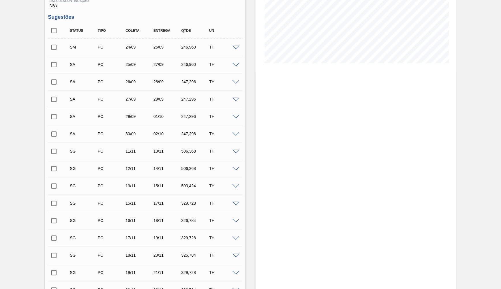
click at [237, 63] on span at bounding box center [236, 65] width 7 height 4
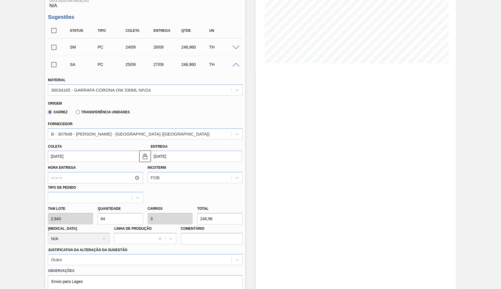
click at [237, 63] on span at bounding box center [236, 65] width 7 height 4
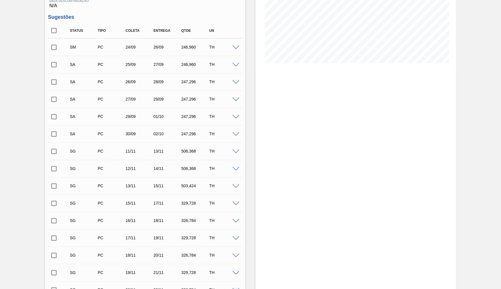
click at [236, 42] on div "SM PC 24/09 26/09 246,960 TH" at bounding box center [145, 47] width 195 height 14
click at [237, 48] on span at bounding box center [236, 48] width 7 height 4
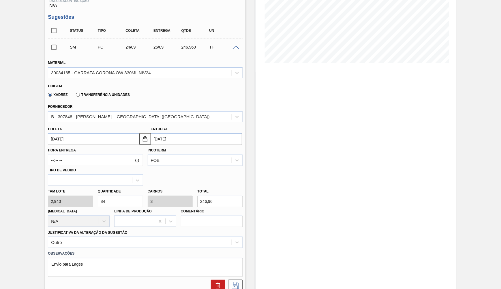
click at [238, 47] on span at bounding box center [236, 48] width 7 height 4
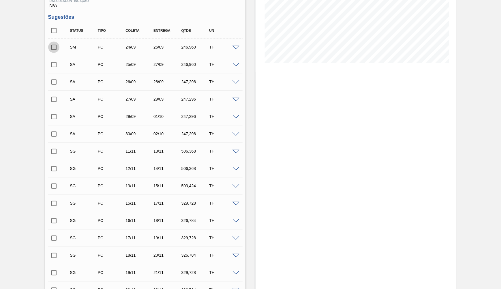
click at [56, 44] on input "checkbox" at bounding box center [54, 47] width 12 height 12
checkbox input "true"
click at [53, 59] on input "checkbox" at bounding box center [54, 65] width 12 height 12
checkbox input "true"
click at [56, 83] on input "checkbox" at bounding box center [54, 82] width 12 height 12
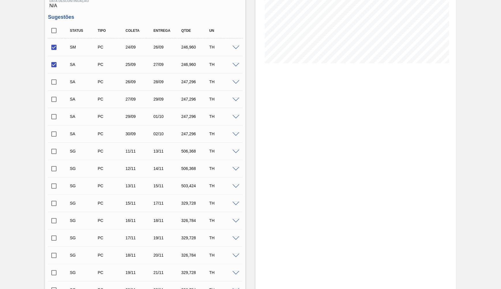
checkbox input "true"
click at [54, 100] on input "checkbox" at bounding box center [54, 99] width 12 height 12
checkbox input "true"
click at [54, 115] on input "checkbox" at bounding box center [54, 117] width 12 height 12
checkbox input "true"
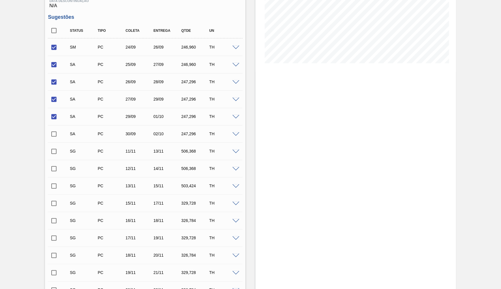
click at [53, 122] on div "SA PC 29/09 01/10 247,296 TH" at bounding box center [145, 116] width 195 height 14
click at [54, 132] on input "checkbox" at bounding box center [54, 134] width 12 height 12
checkbox input "true"
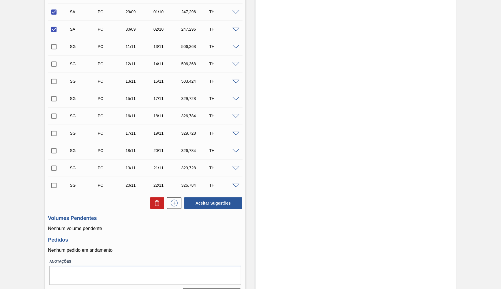
scroll to position [221, 0]
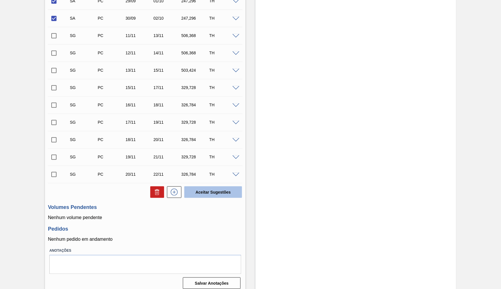
click at [216, 186] on button "Aceitar Sugestões" at bounding box center [213, 192] width 58 height 12
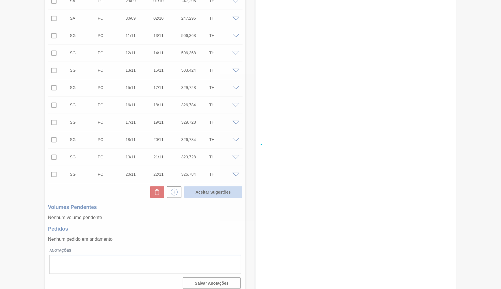
checkbox input "false"
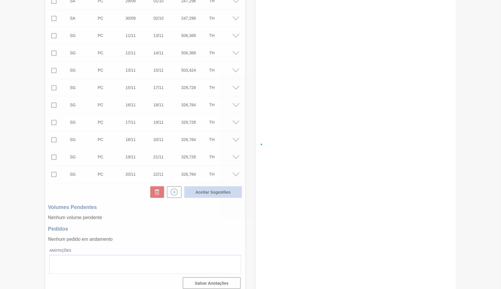
checkbox input "false"
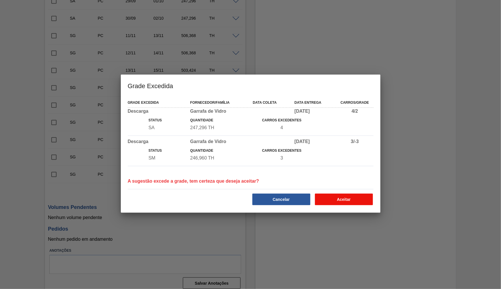
click at [346, 198] on button "Aceitar" at bounding box center [344, 199] width 58 height 12
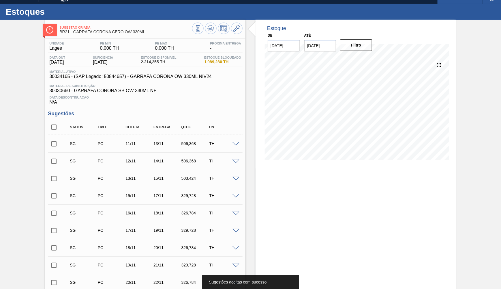
scroll to position [0, 0]
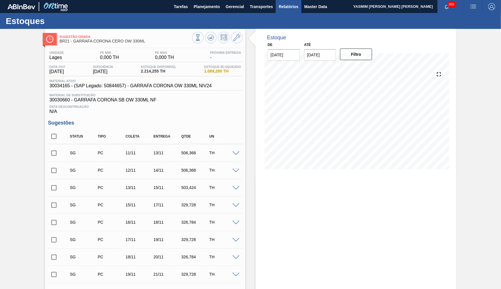
click at [292, 10] on span "Relatórios" at bounding box center [289, 6] width 20 height 7
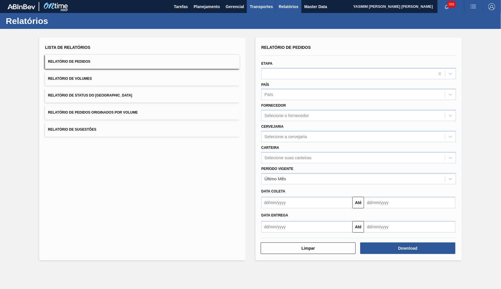
click at [257, 8] on span "Transportes" at bounding box center [261, 6] width 23 height 7
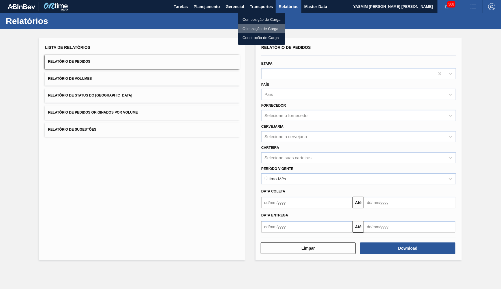
click at [254, 30] on li "Otimização de Carga" at bounding box center [261, 28] width 47 height 9
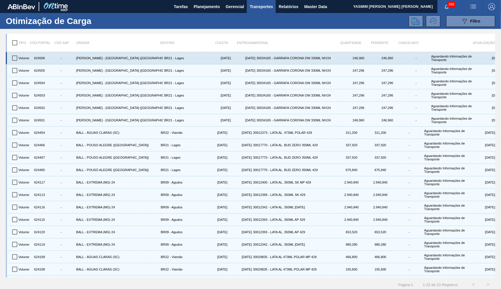
click at [15, 58] on input "checkbox" at bounding box center [15, 58] width 12 height 12
checkbox input "true"
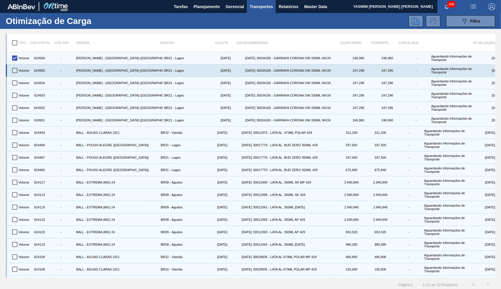
click at [17, 68] on input "checkbox" at bounding box center [15, 70] width 12 height 12
checkbox input "true"
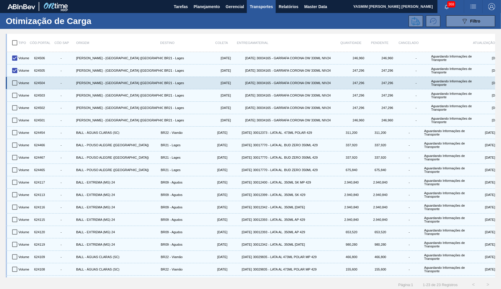
click at [16, 82] on input "checkbox" at bounding box center [15, 83] width 12 height 12
checkbox input "true"
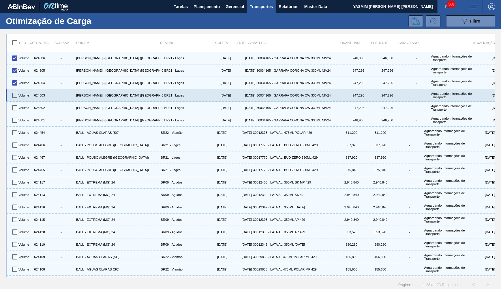
click at [14, 91] on input "checkbox" at bounding box center [15, 95] width 12 height 12
checkbox input "true"
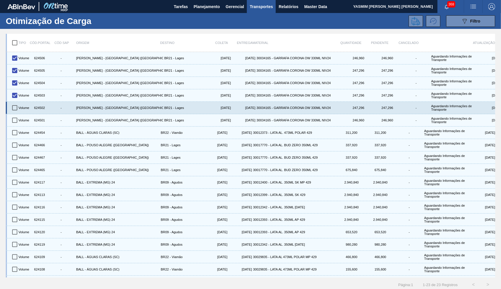
click at [13, 102] on input "checkbox" at bounding box center [15, 108] width 12 height 12
checkbox input "true"
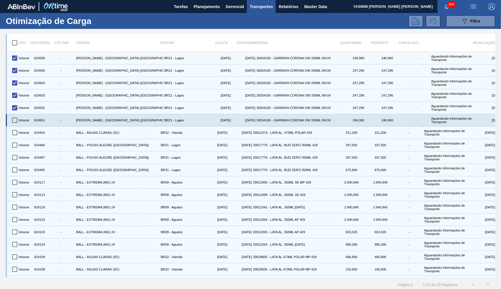
click at [13, 114] on input "checkbox" at bounding box center [15, 120] width 12 height 12
checkbox input "true"
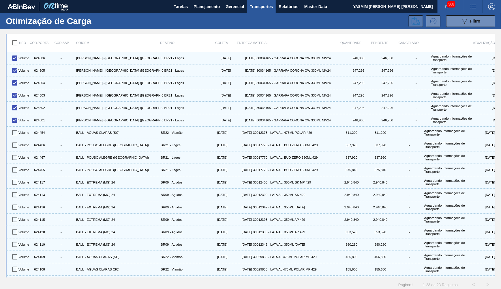
click at [418, 24] on icon at bounding box center [416, 21] width 9 height 8
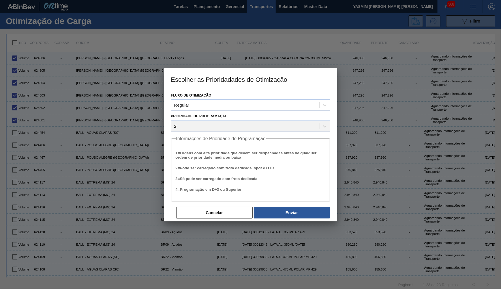
click at [285, 219] on div "Fluxo de Otimização Regular Prioridade de Programação 2 Informações de Priorida…" at bounding box center [250, 155] width 173 height 131
click at [288, 215] on button "Enviar" at bounding box center [292, 213] width 76 height 12
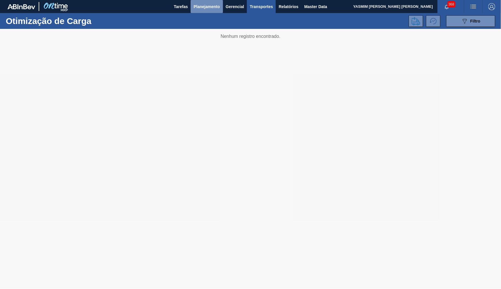
click at [208, 10] on span "Planejamento" at bounding box center [207, 6] width 26 height 7
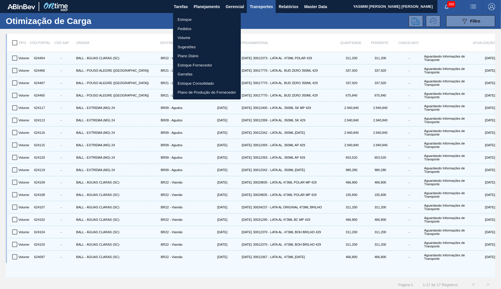
click at [193, 20] on li "Estoque" at bounding box center [207, 19] width 68 height 9
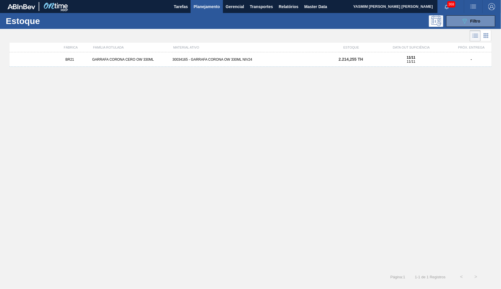
click at [349, 58] on span "2.214,255 TH" at bounding box center [351, 59] width 25 height 5
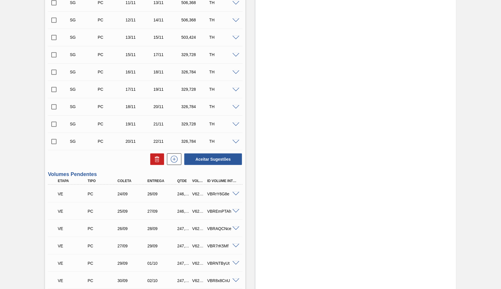
scroll to position [255, 0]
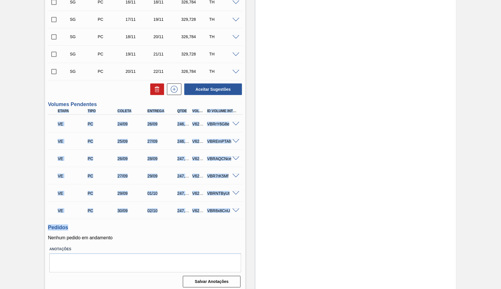
drag, startPoint x: 55, startPoint y: 107, endPoint x: 236, endPoint y: 221, distance: 213.9
click at [236, 221] on div "Unidade [PERSON_NAME] MIN 0,000 TH PE MAX 0,000 TH Próxima Entrega - Data out […" at bounding box center [145, 41] width 201 height 496
copy div "Lorem Ipsu Dolors Ametcon Adip Elitse Doeius Te Incidi Utlabor ET DO 06/00 81/2…"
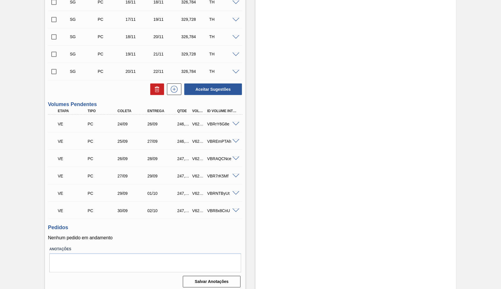
click at [337, 205] on div "Estoque De [DATE] Até [DATE] Filtro" at bounding box center [356, 33] width 201 height 518
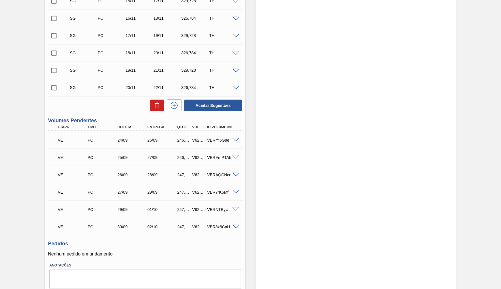
scroll to position [228, 0]
